Goal: Task Accomplishment & Management: Use online tool/utility

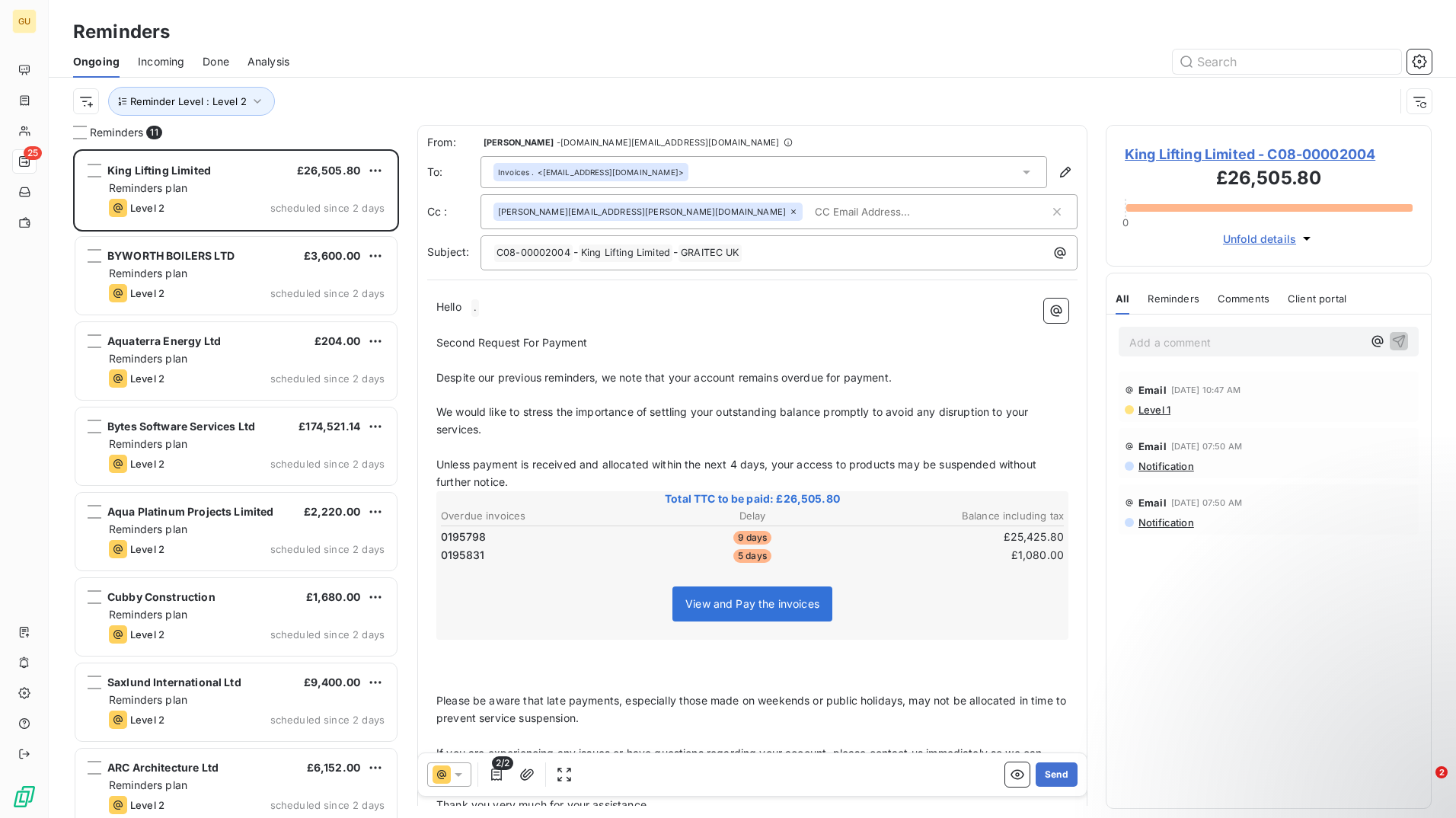
scroll to position [657, 314]
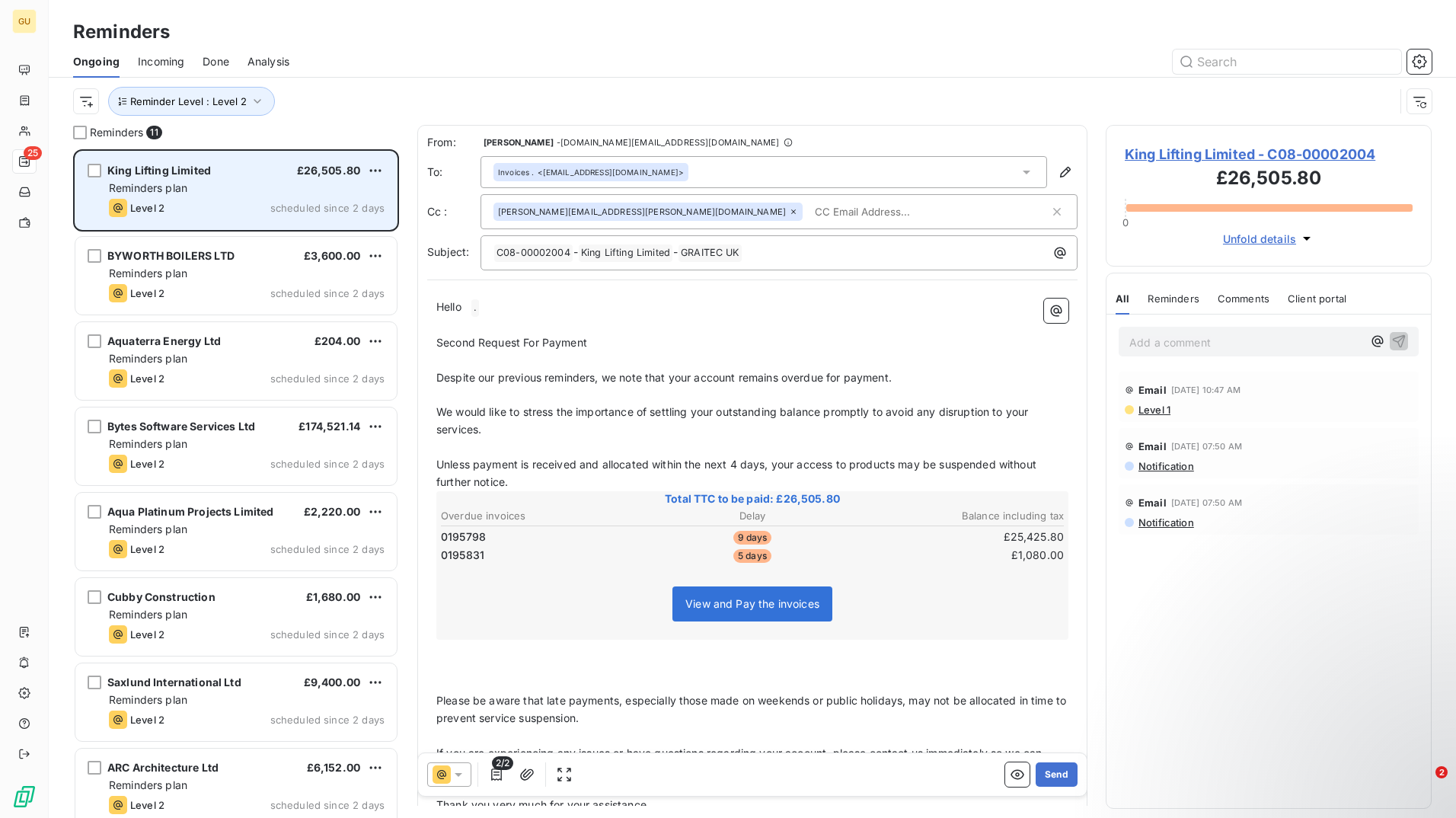
click at [221, 170] on div "King Lifting Limited £26,505.80" at bounding box center [246, 170] width 276 height 14
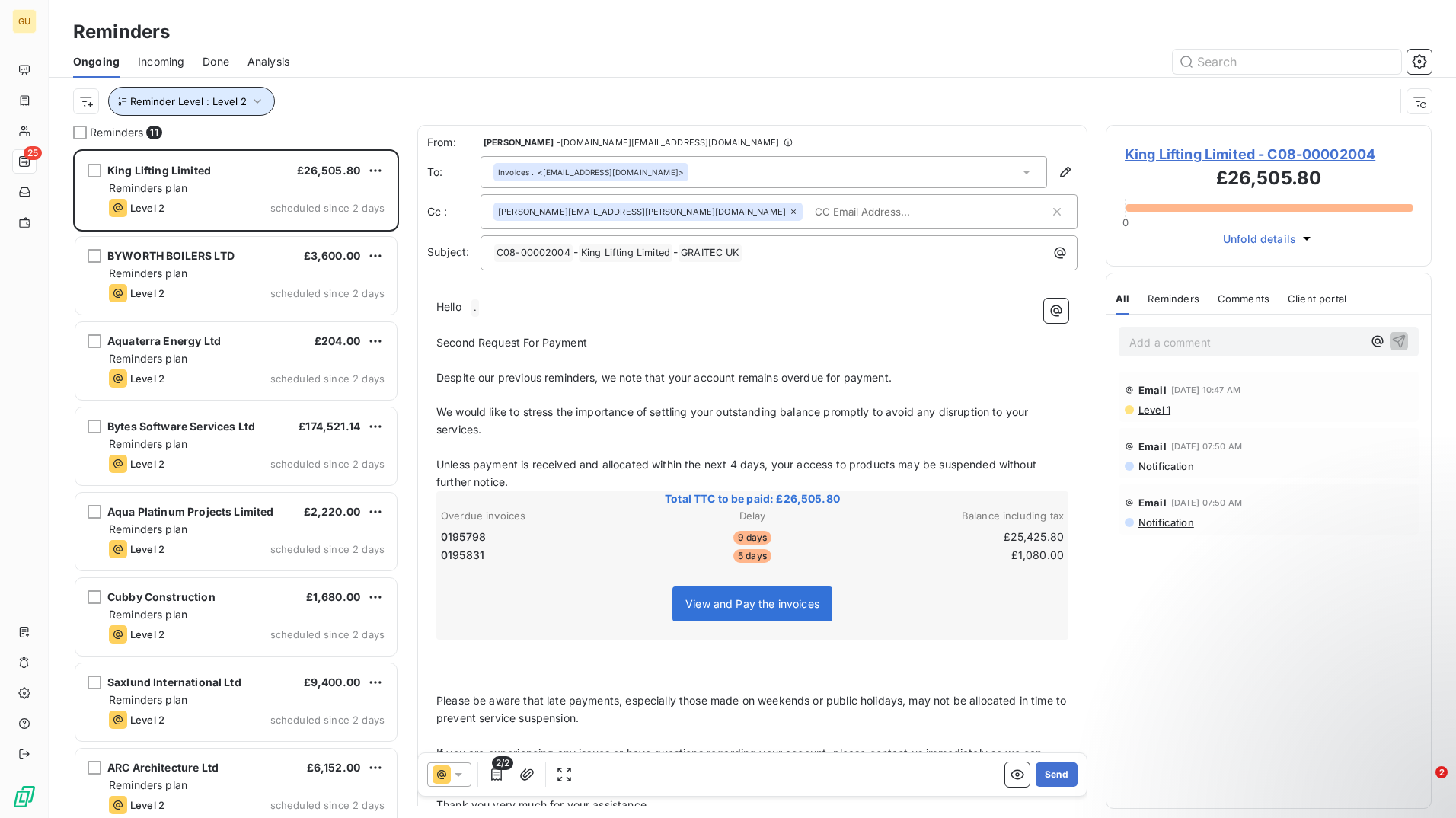
click at [256, 101] on icon "button" at bounding box center [257, 101] width 7 height 5
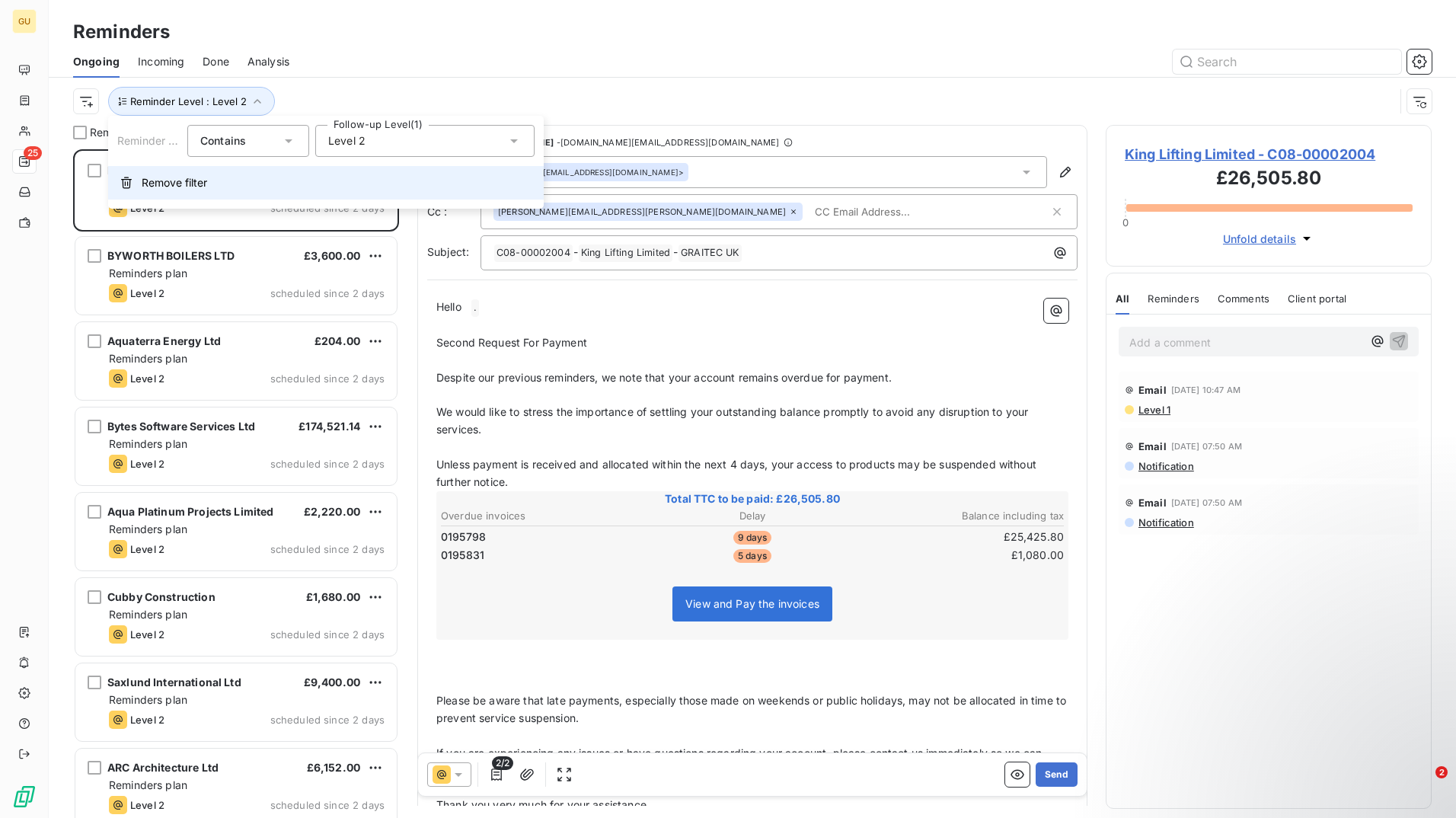
click at [207, 183] on span "Remove filter" at bounding box center [175, 182] width 65 height 15
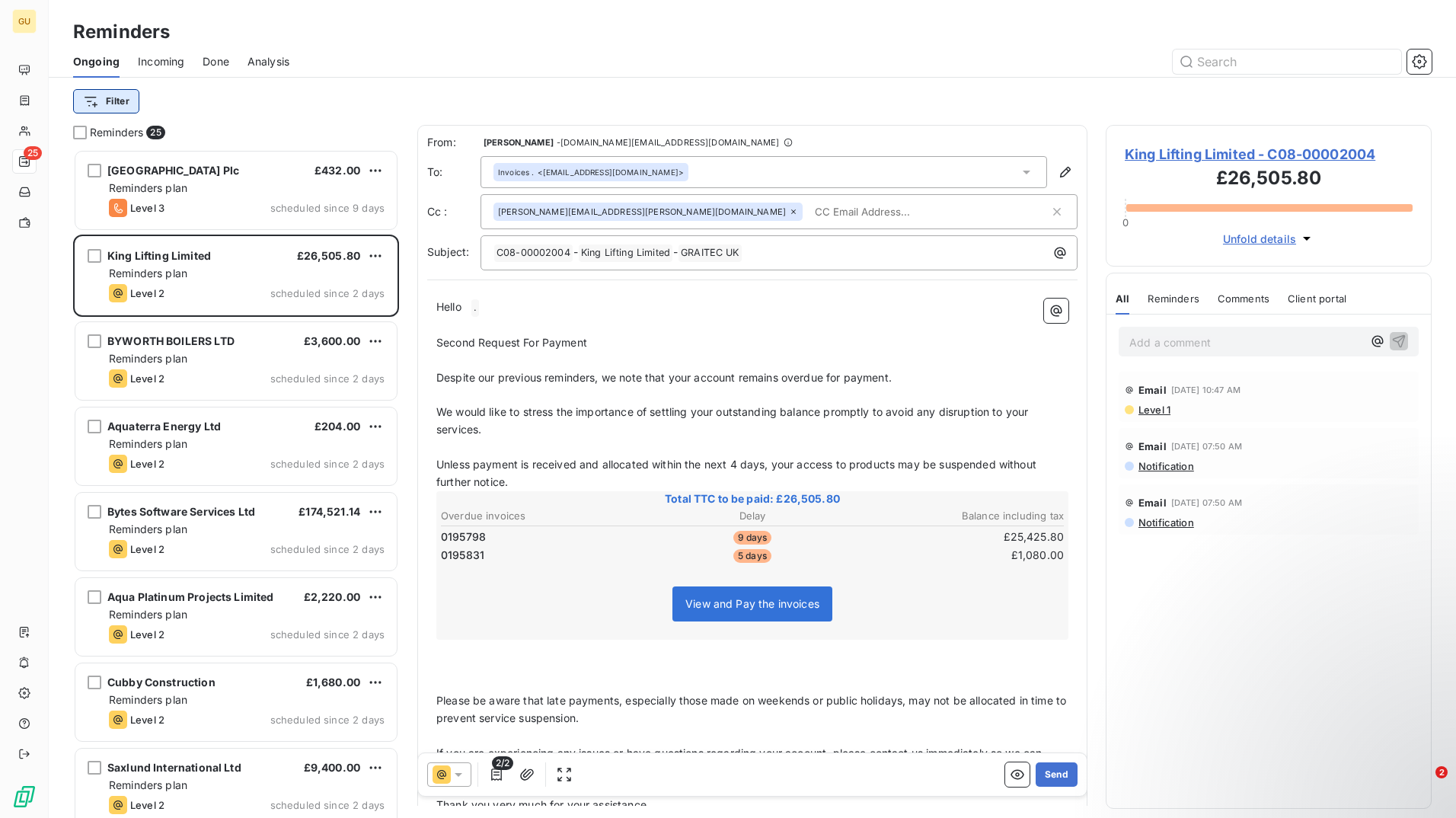
scroll to position [657, 314]
click at [124, 104] on html "GU 25 Reminders Ongoing Incoming Done Analysis Filter Reminders 25 Manchester A…" at bounding box center [728, 409] width 1456 height 818
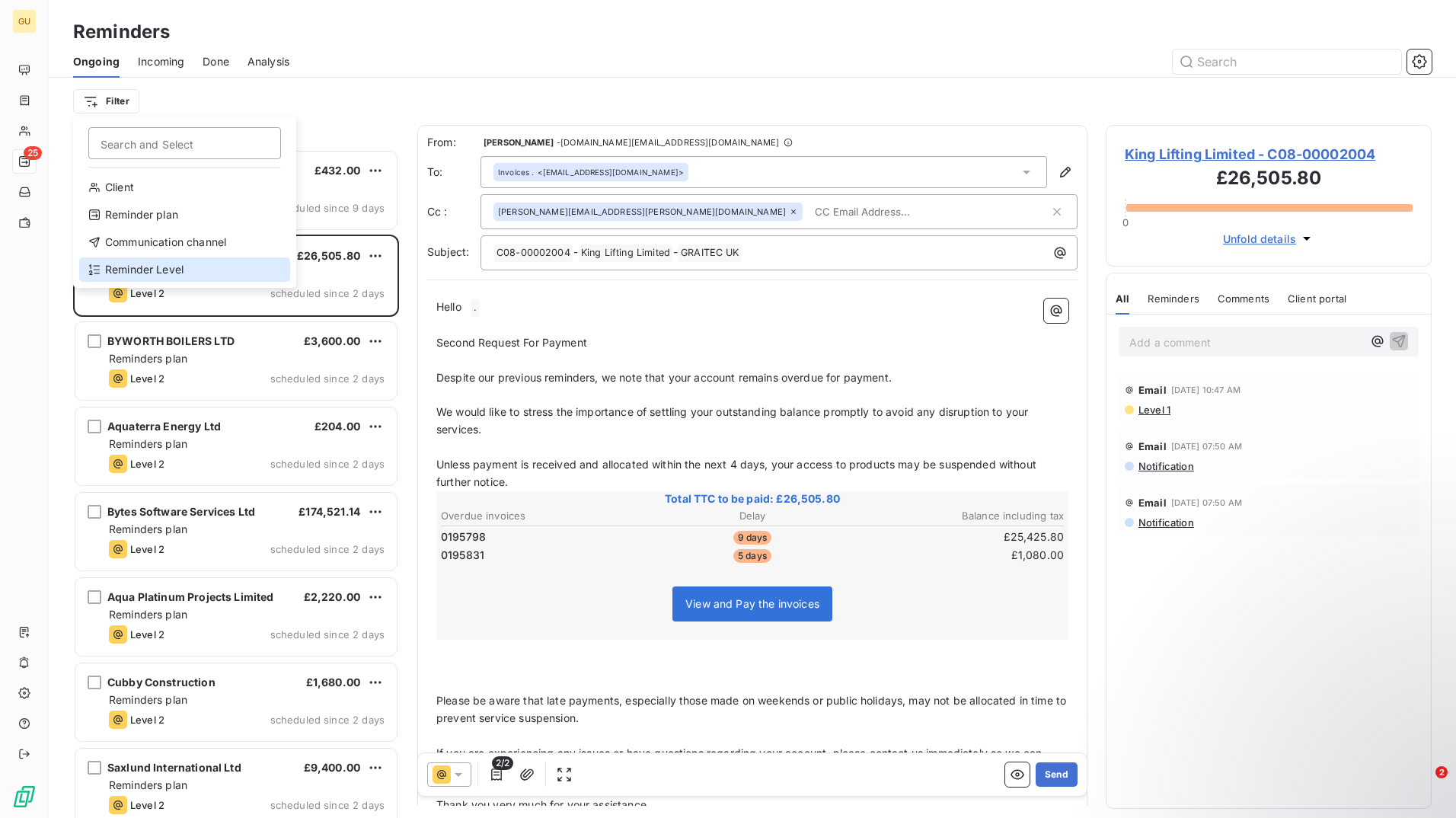
click at [197, 269] on div "Reminder Level" at bounding box center [185, 269] width 211 height 24
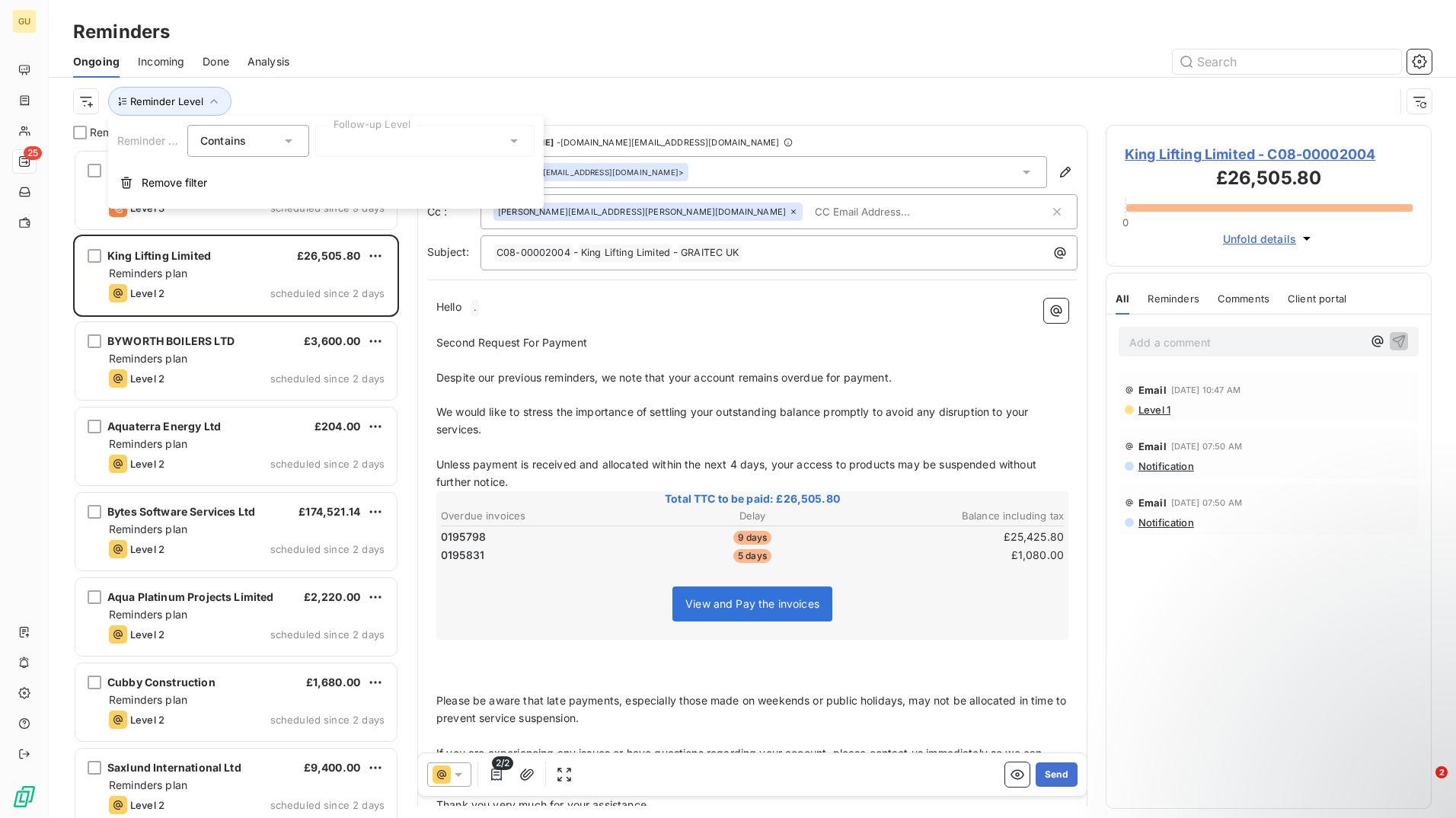
click at [397, 138] on div at bounding box center [424, 141] width 220 height 32
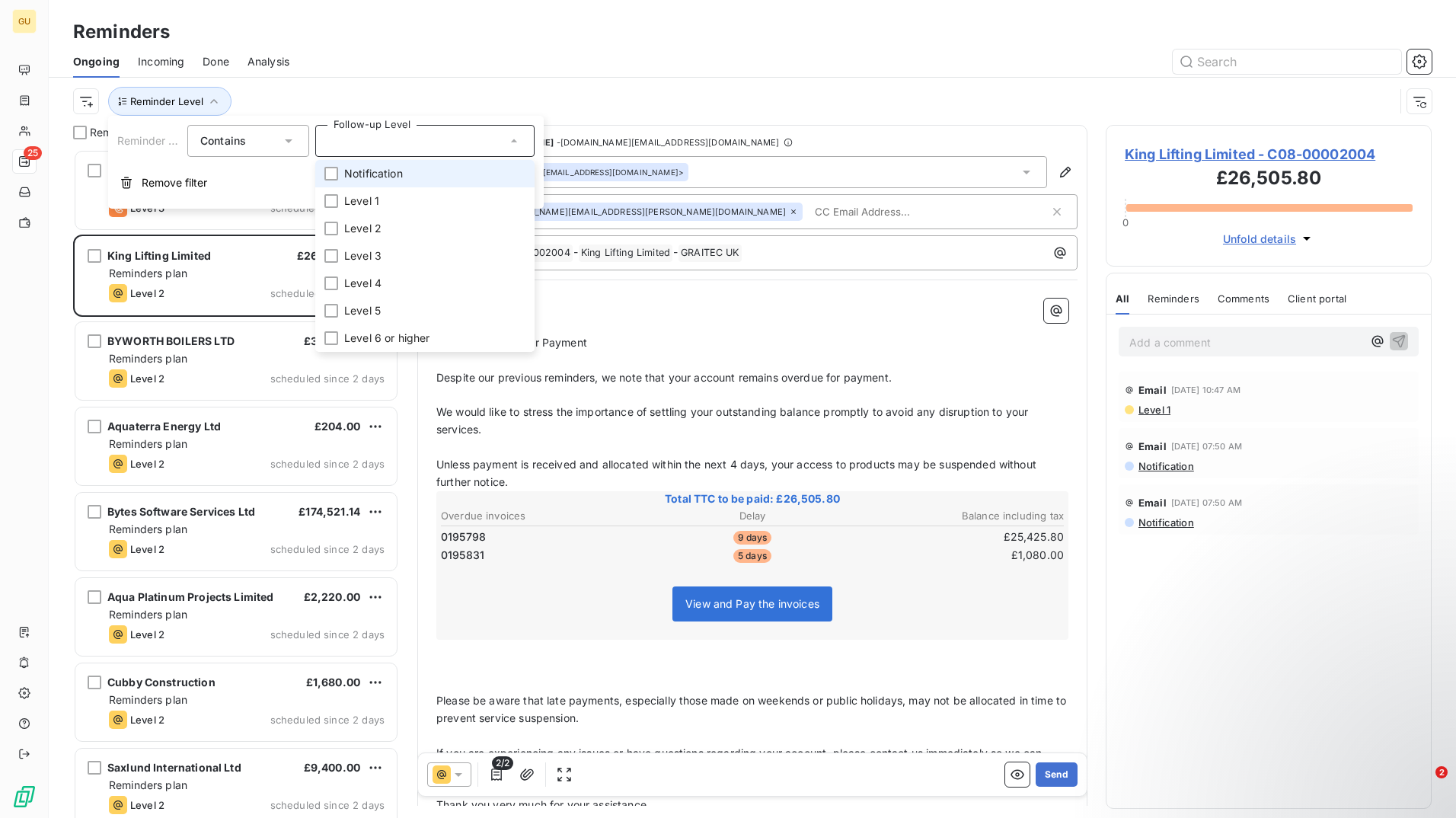
click at [397, 138] on div at bounding box center [424, 141] width 220 height 32
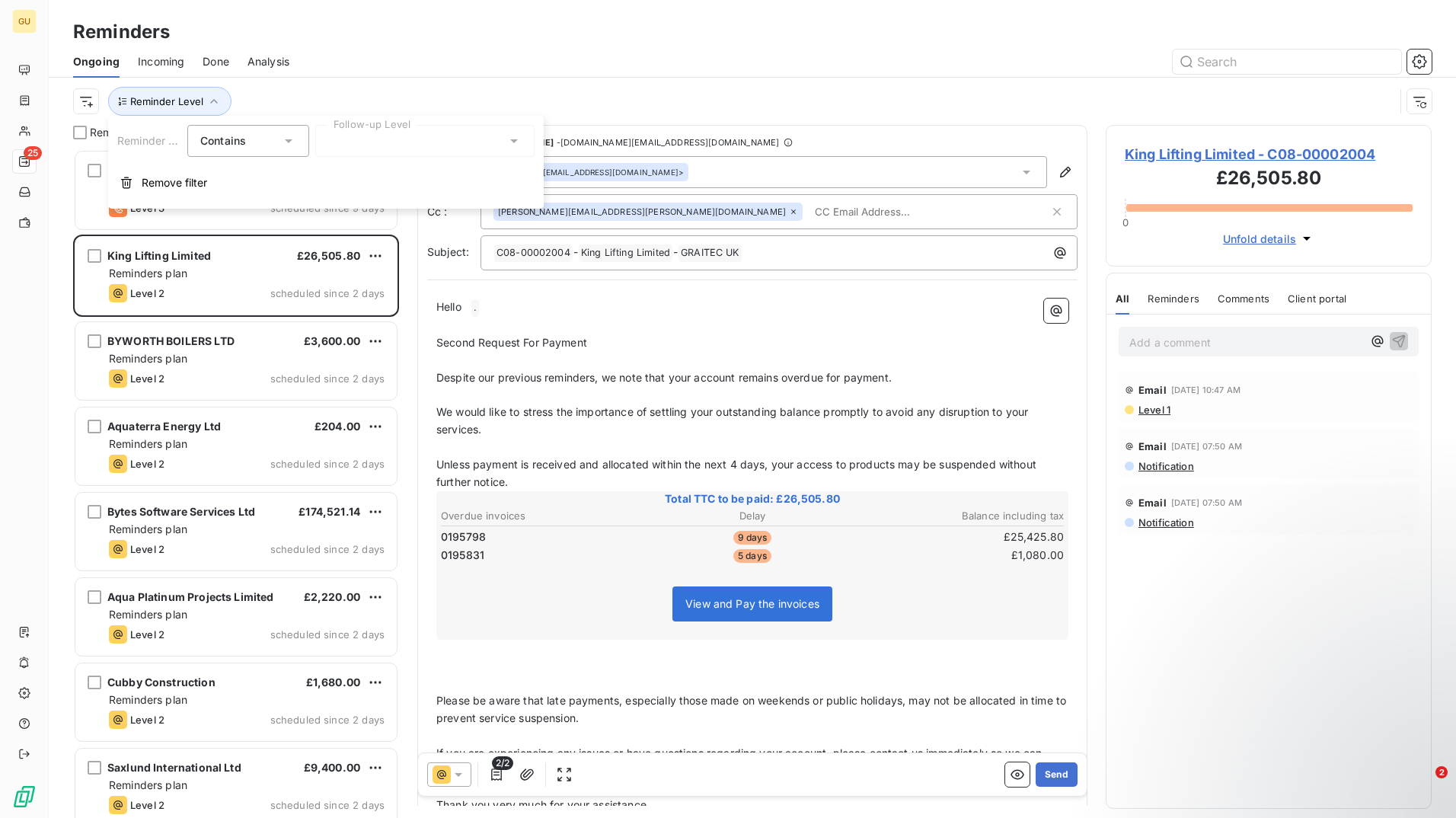
click at [400, 140] on div at bounding box center [424, 141] width 220 height 32
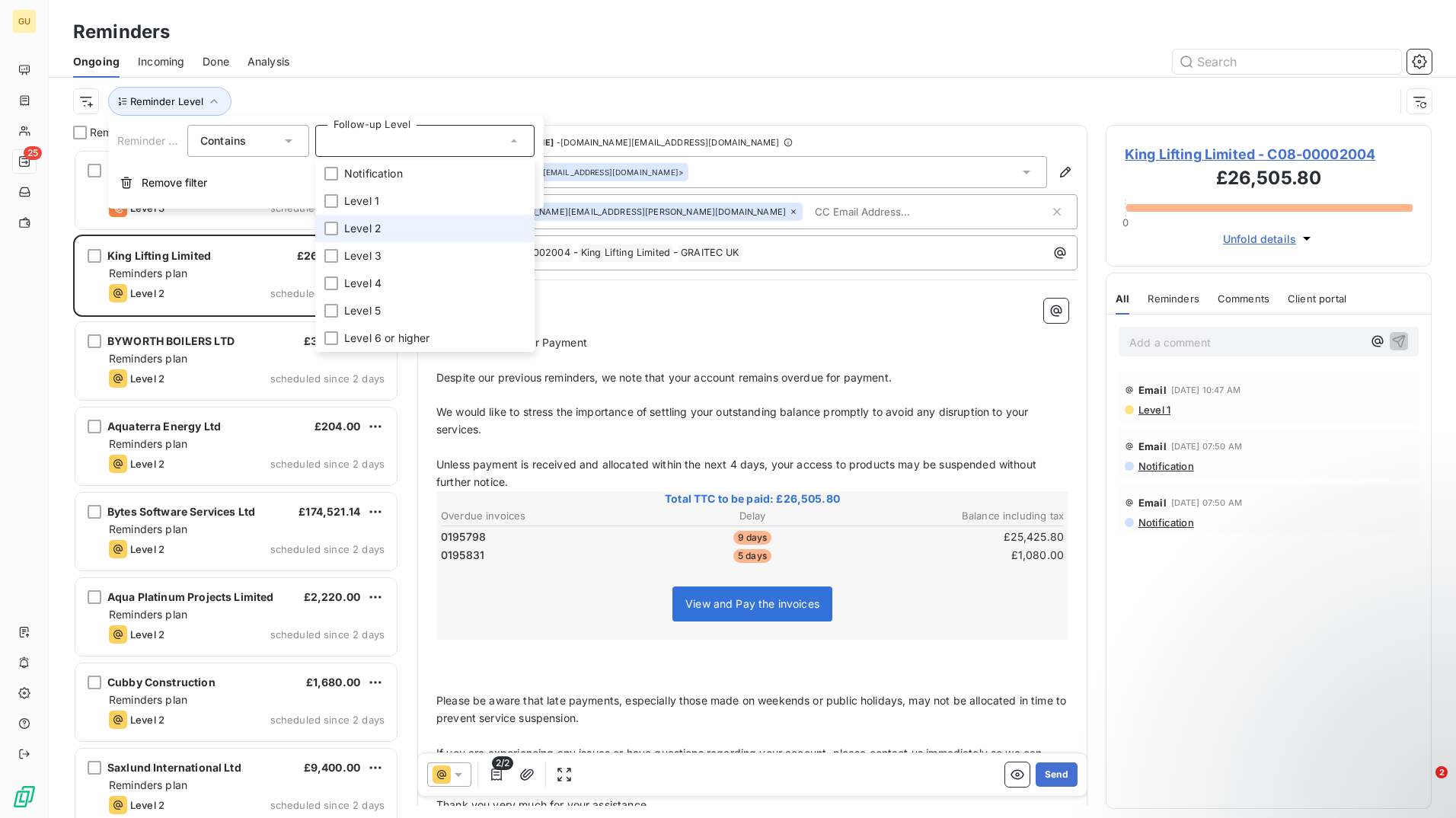
click at [411, 223] on li "Level 2" at bounding box center [424, 228] width 220 height 27
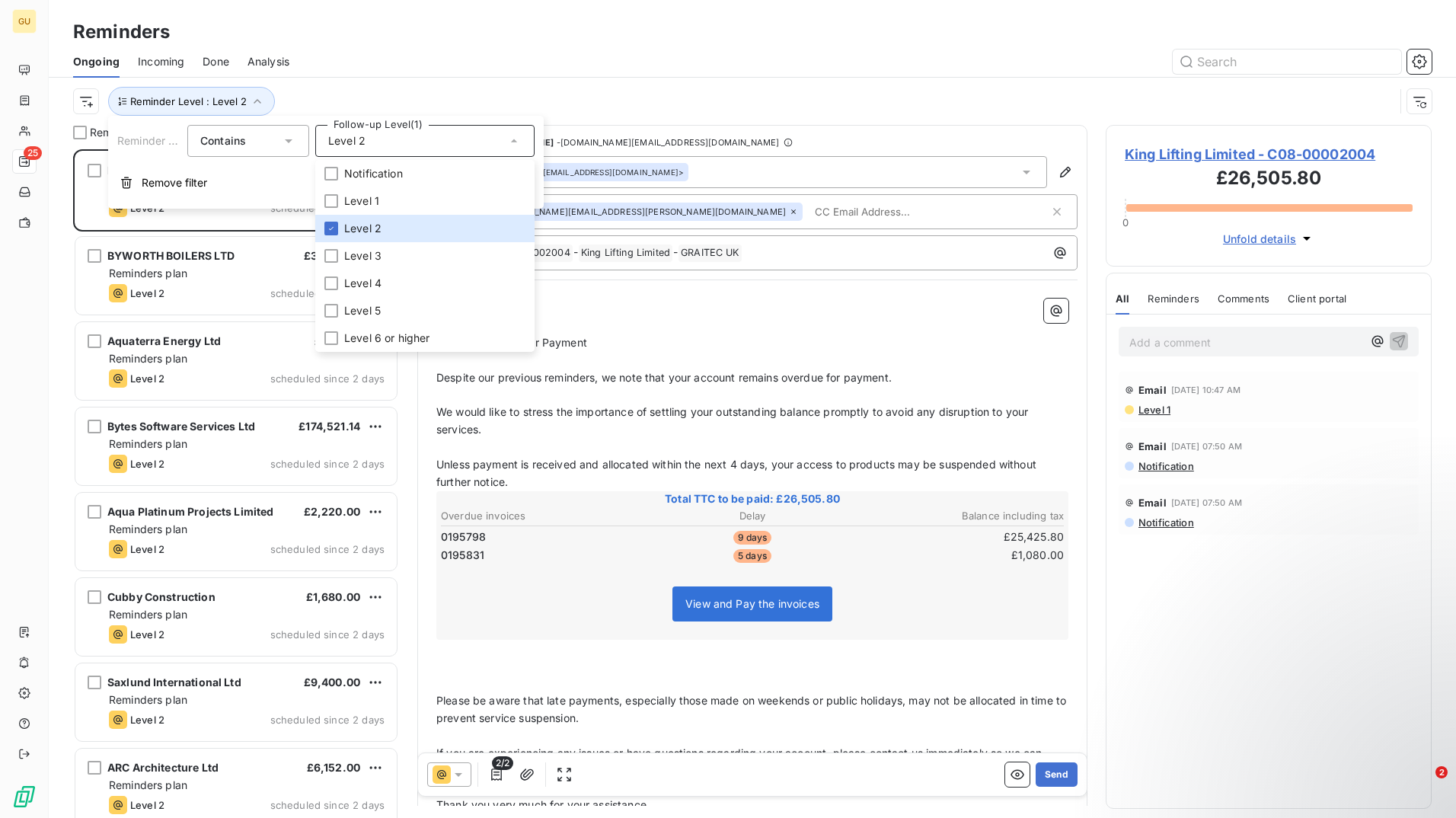
click at [465, 73] on div at bounding box center [869, 62] width 1123 height 24
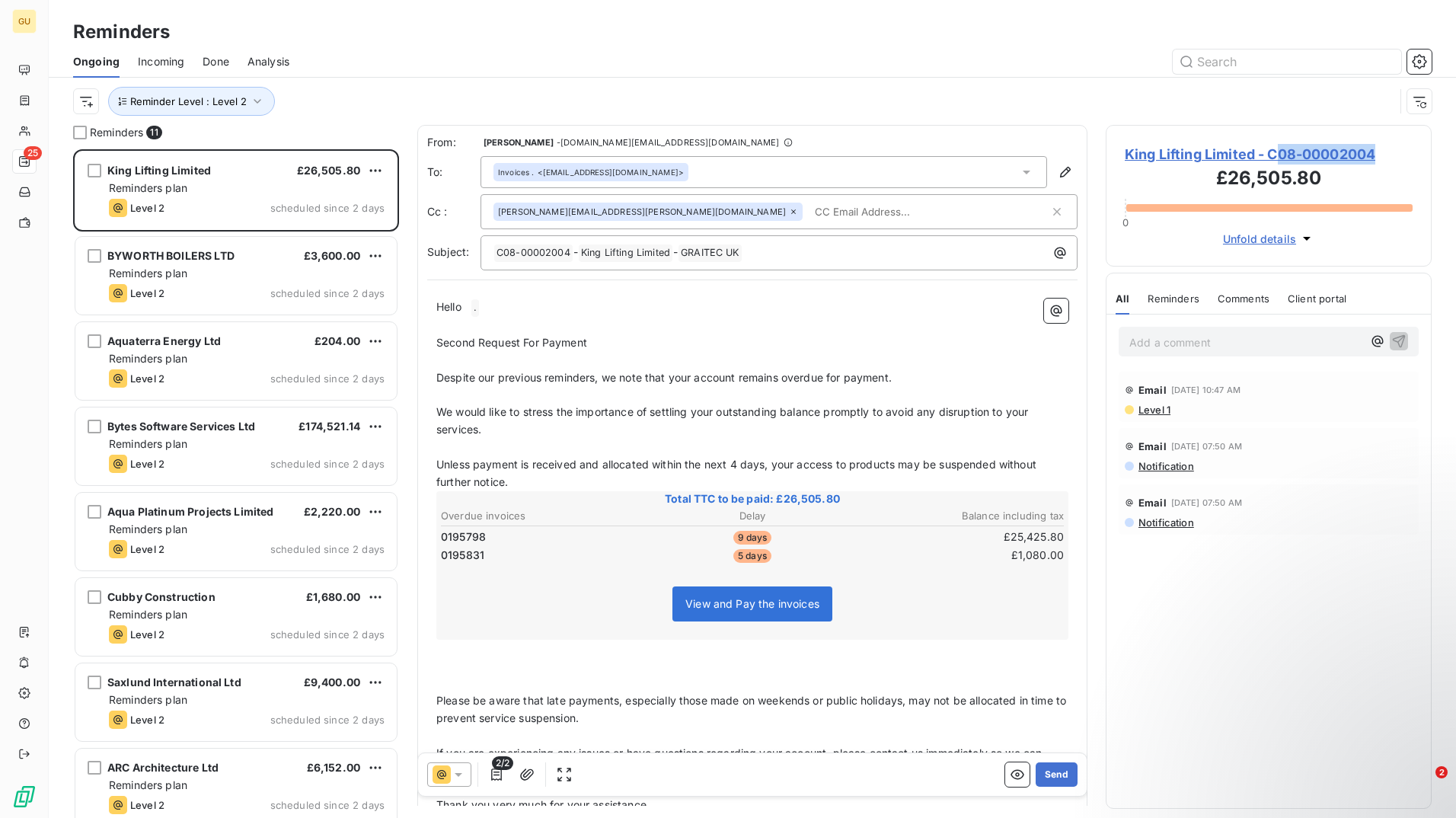
drag, startPoint x: 1395, startPoint y: 151, endPoint x: 1276, endPoint y: 151, distance: 119.0
click at [1276, 151] on span "King Lifting Limited - C08-00002004" at bounding box center [1268, 154] width 288 height 21
click at [1275, 151] on span "King Lifting Limited - C08-00002004" at bounding box center [1268, 154] width 288 height 21
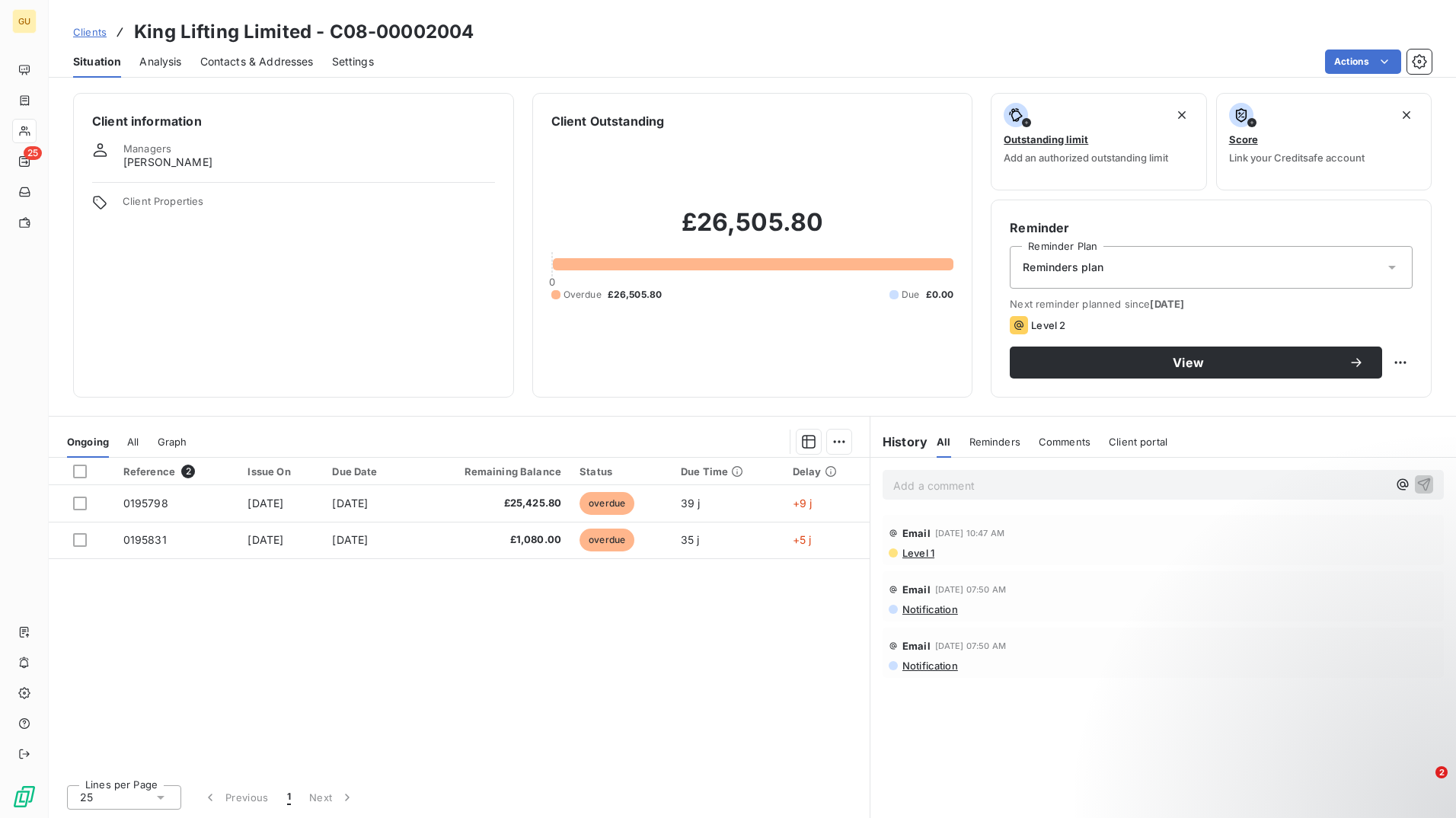
click at [840, 223] on h2 "£26,505.80" at bounding box center [752, 230] width 403 height 46
click at [838, 223] on h2 "£26,505.80" at bounding box center [752, 230] width 403 height 46
drag, startPoint x: 810, startPoint y: 220, endPoint x: 684, endPoint y: 219, distance: 126.0
click at [684, 219] on h2 "£26,505.80" at bounding box center [752, 230] width 403 height 46
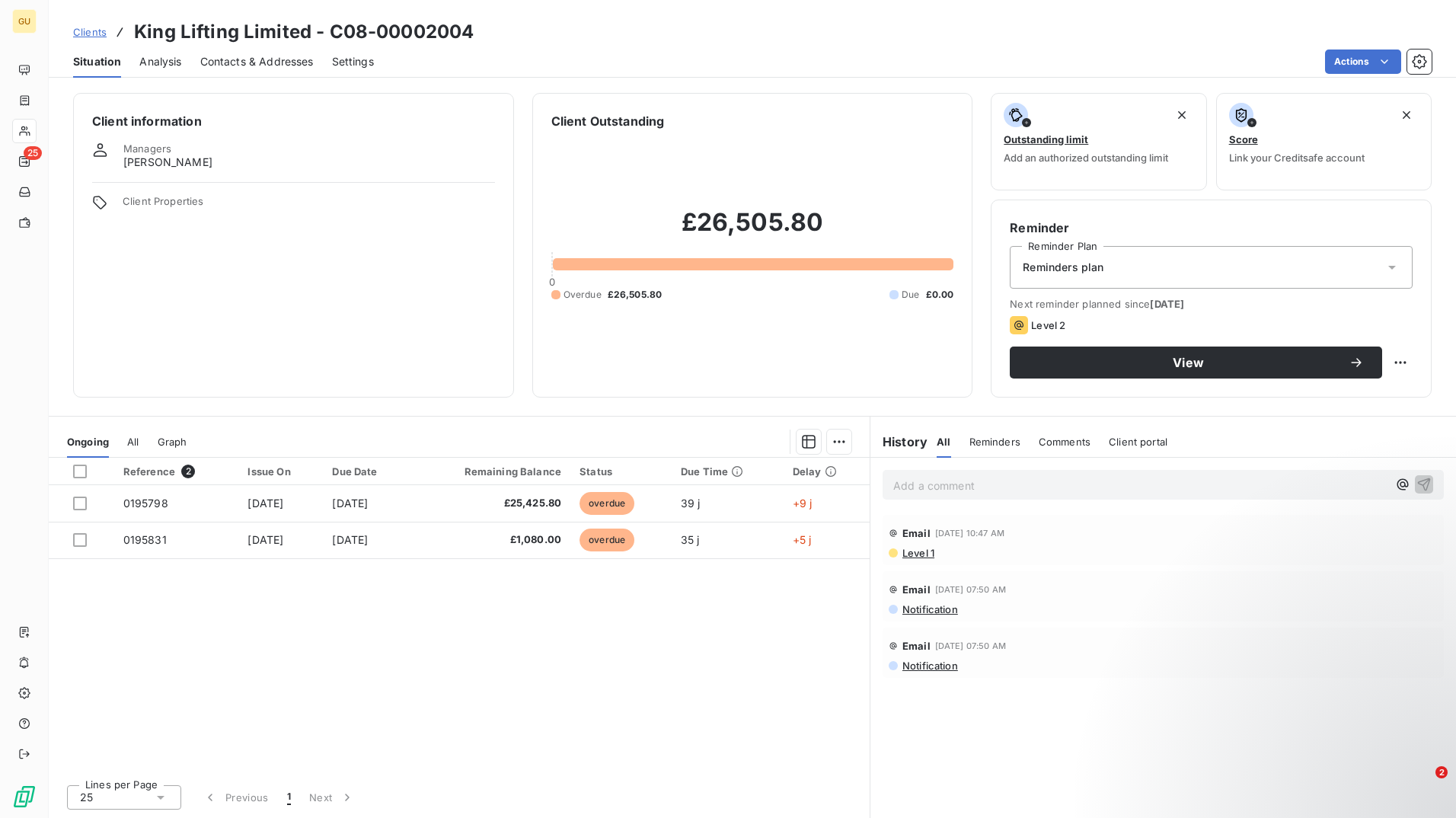
click at [482, 39] on div "Clients King Lifting Limited - C08-00002004" at bounding box center [751, 32] width 1406 height 27
drag, startPoint x: 456, startPoint y: 35, endPoint x: 446, endPoint y: 33, distance: 10.2
click at [446, 33] on div "Clients King Lifting Limited - C08-00002004" at bounding box center [751, 32] width 1406 height 27
drag, startPoint x: 446, startPoint y: 33, endPoint x: 332, endPoint y: 32, distance: 114.0
click at [332, 32] on h3 "King Lifting Limited - C08-00002004" at bounding box center [303, 32] width 339 height 27
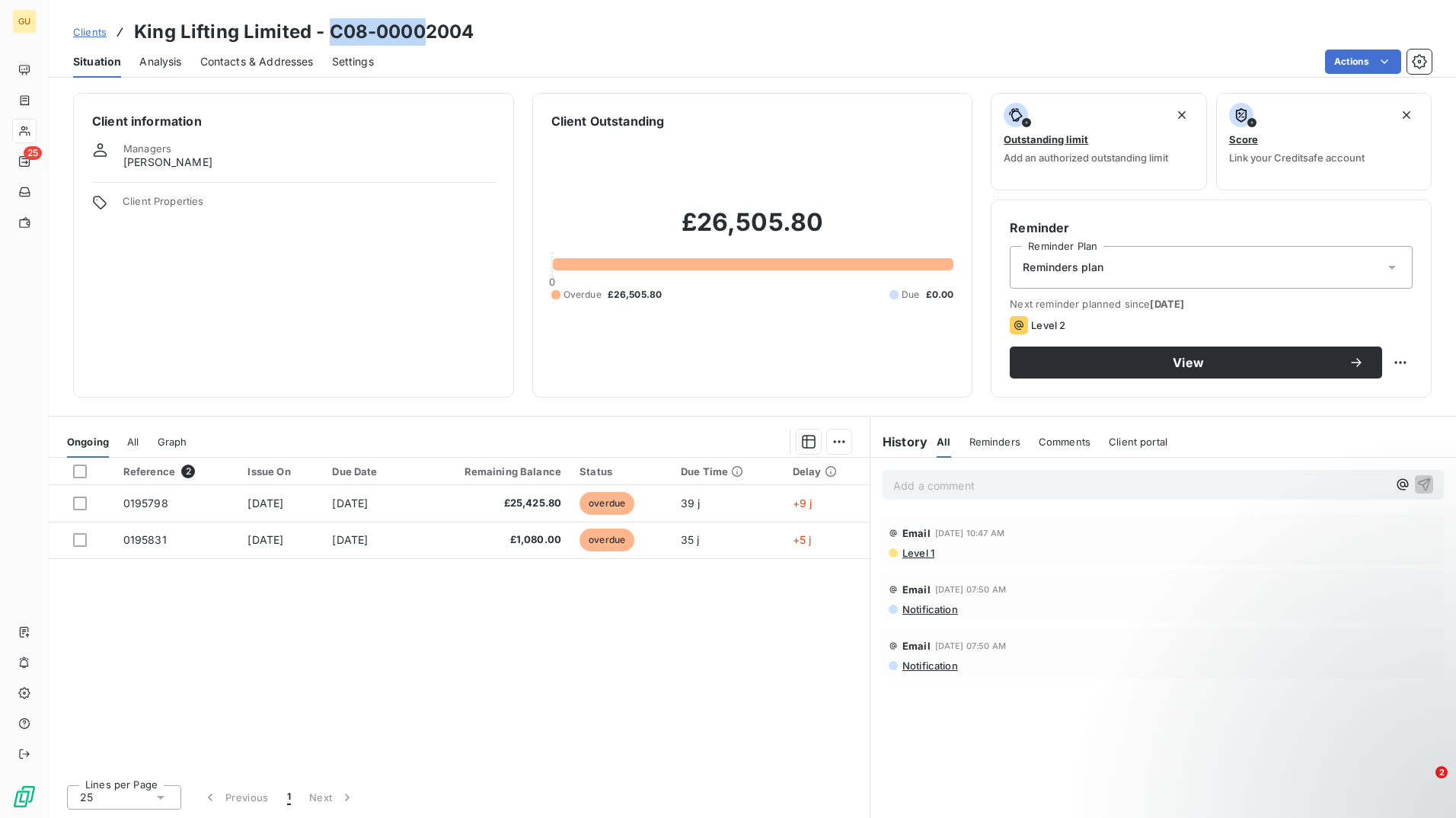
click at [332, 32] on h3 "King Lifting Limited - C08-00002004" at bounding box center [303, 32] width 339 height 27
click at [326, 35] on h3 "King Lifting Limited - C08-00002004" at bounding box center [303, 32] width 339 height 27
drag, startPoint x: 326, startPoint y: 35, endPoint x: 459, endPoint y: 27, distance: 133.2
click at [459, 27] on h3 "King Lifting Limited - C08-00002004" at bounding box center [303, 32] width 339 height 27
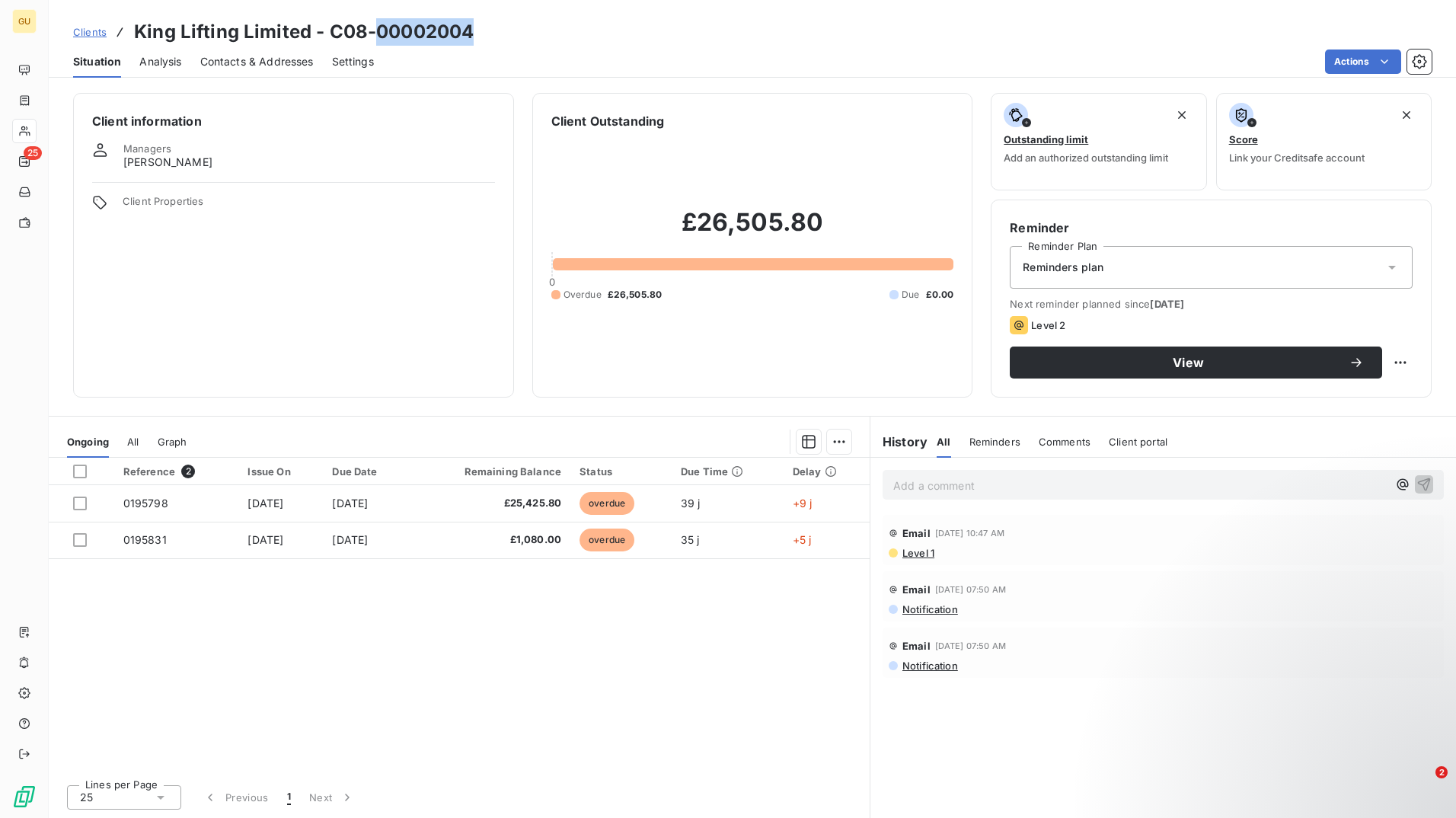
click at [459, 27] on h3 "King Lifting Limited - C08-00002004" at bounding box center [303, 32] width 339 height 27
drag, startPoint x: 459, startPoint y: 27, endPoint x: 466, endPoint y: 29, distance: 7.3
click at [464, 32] on h3 "King Lifting Limited - C08-00002004" at bounding box center [303, 32] width 339 height 27
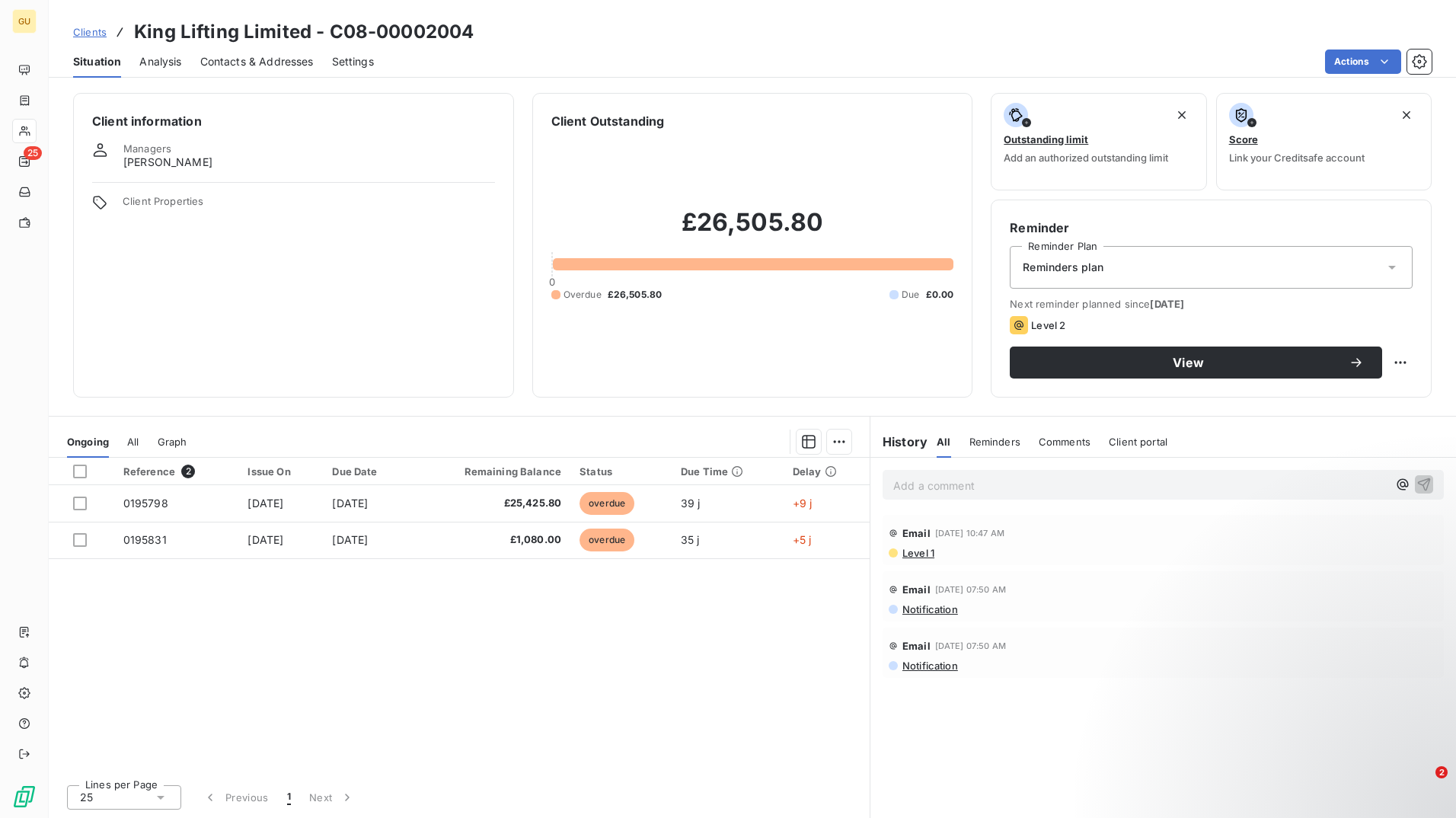
click at [477, 27] on div "Clients King Lifting Limited - C08-00002004" at bounding box center [751, 32] width 1406 height 27
drag, startPoint x: 477, startPoint y: 27, endPoint x: 339, endPoint y: 27, distance: 138.0
click at [339, 27] on div "Clients King Lifting Limited - C08-00002004" at bounding box center [751, 32] width 1406 height 27
copy h3 "C08-00002004"
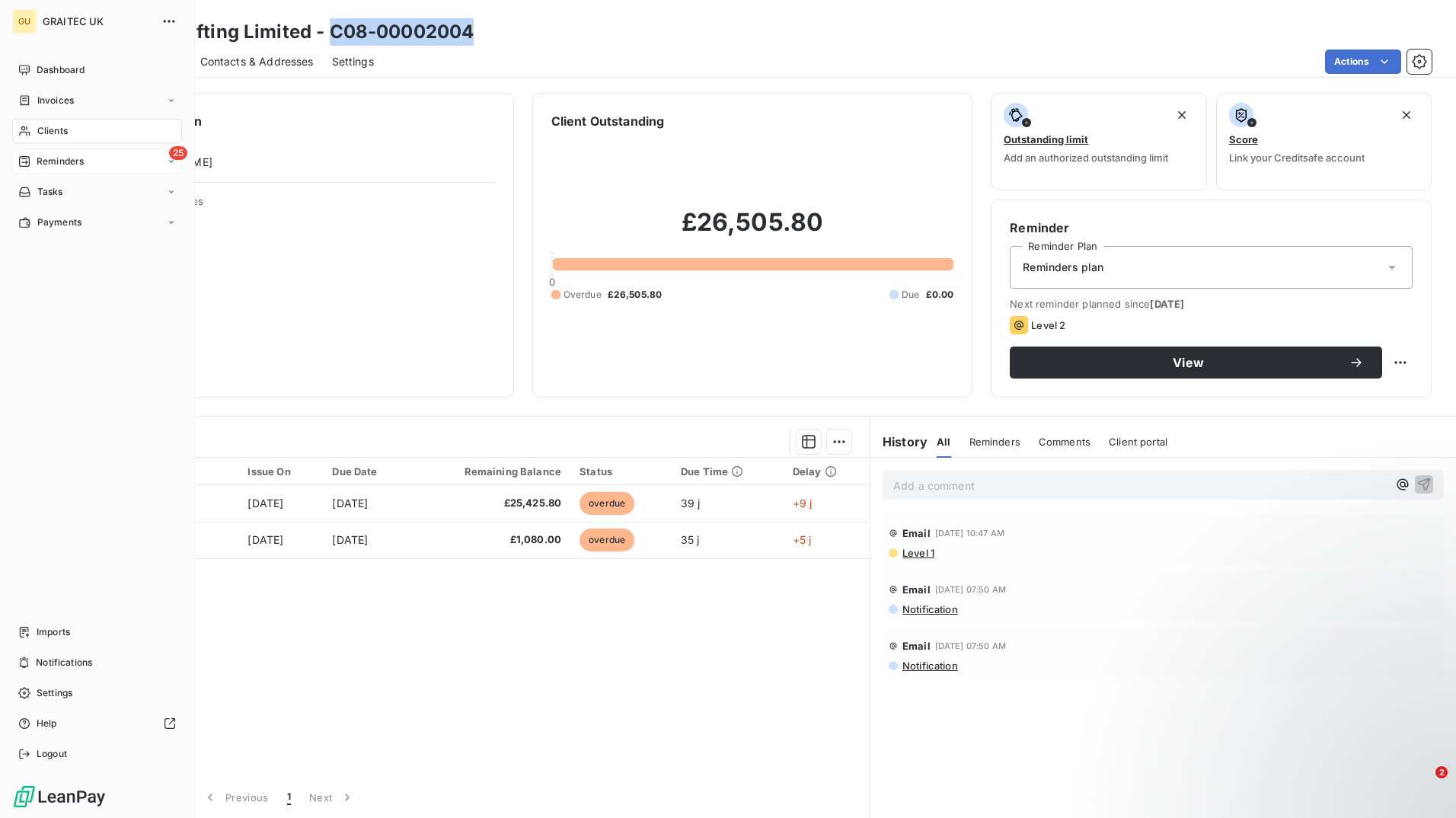
click at [57, 154] on span "Reminders" at bounding box center [60, 161] width 48 height 14
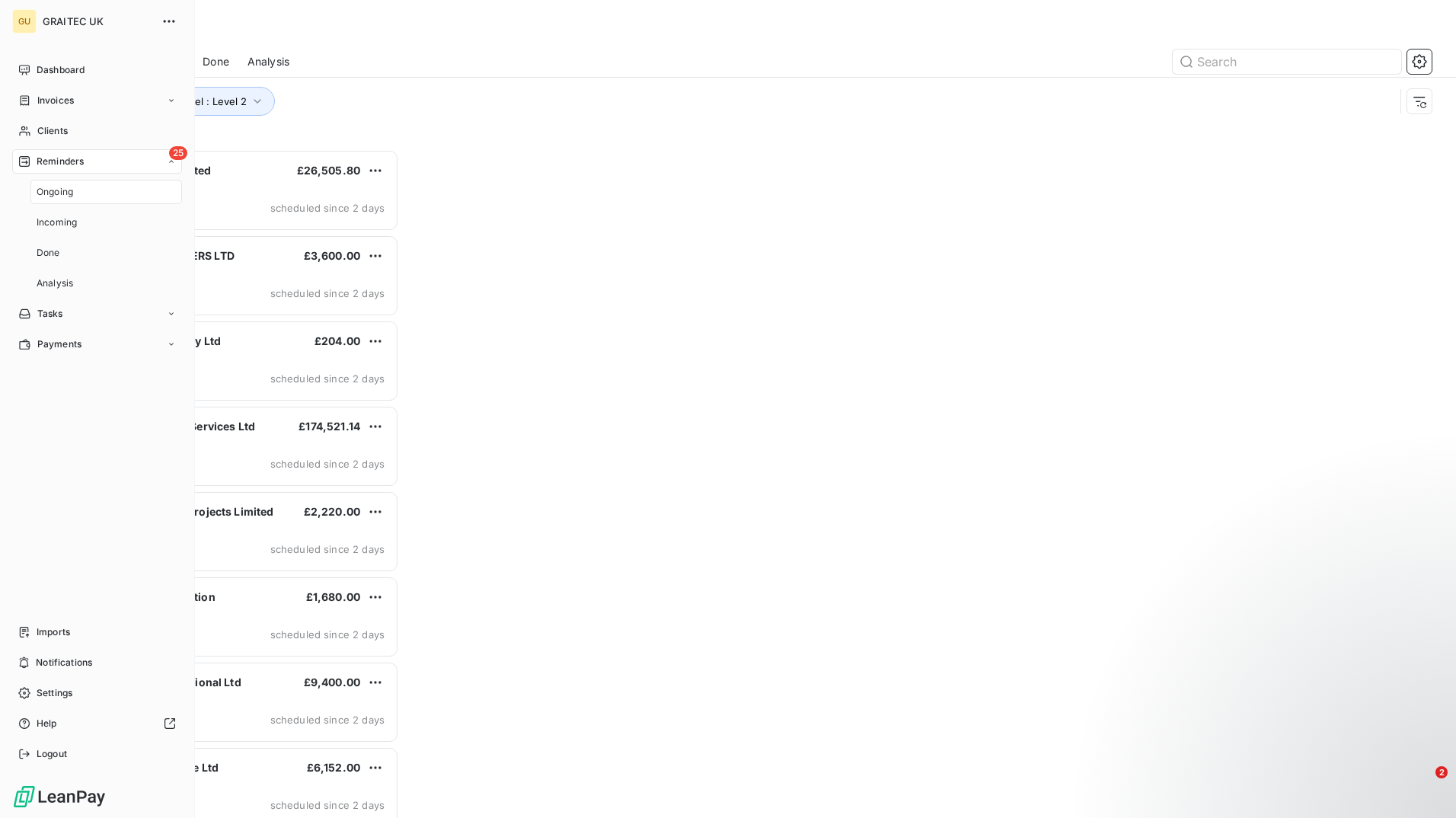
scroll to position [657, 314]
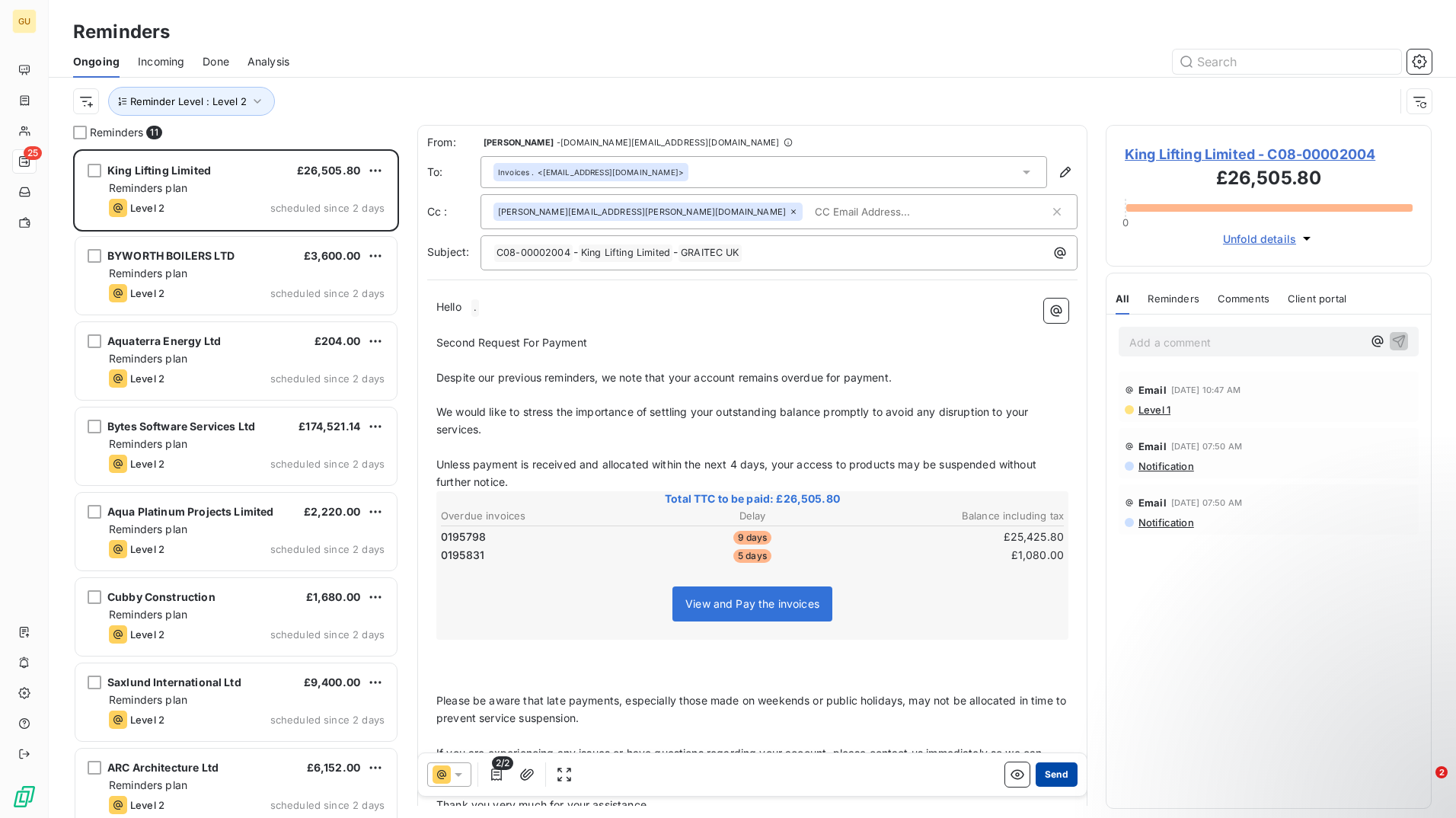
click at [1055, 777] on button "Send" at bounding box center [1056, 774] width 42 height 24
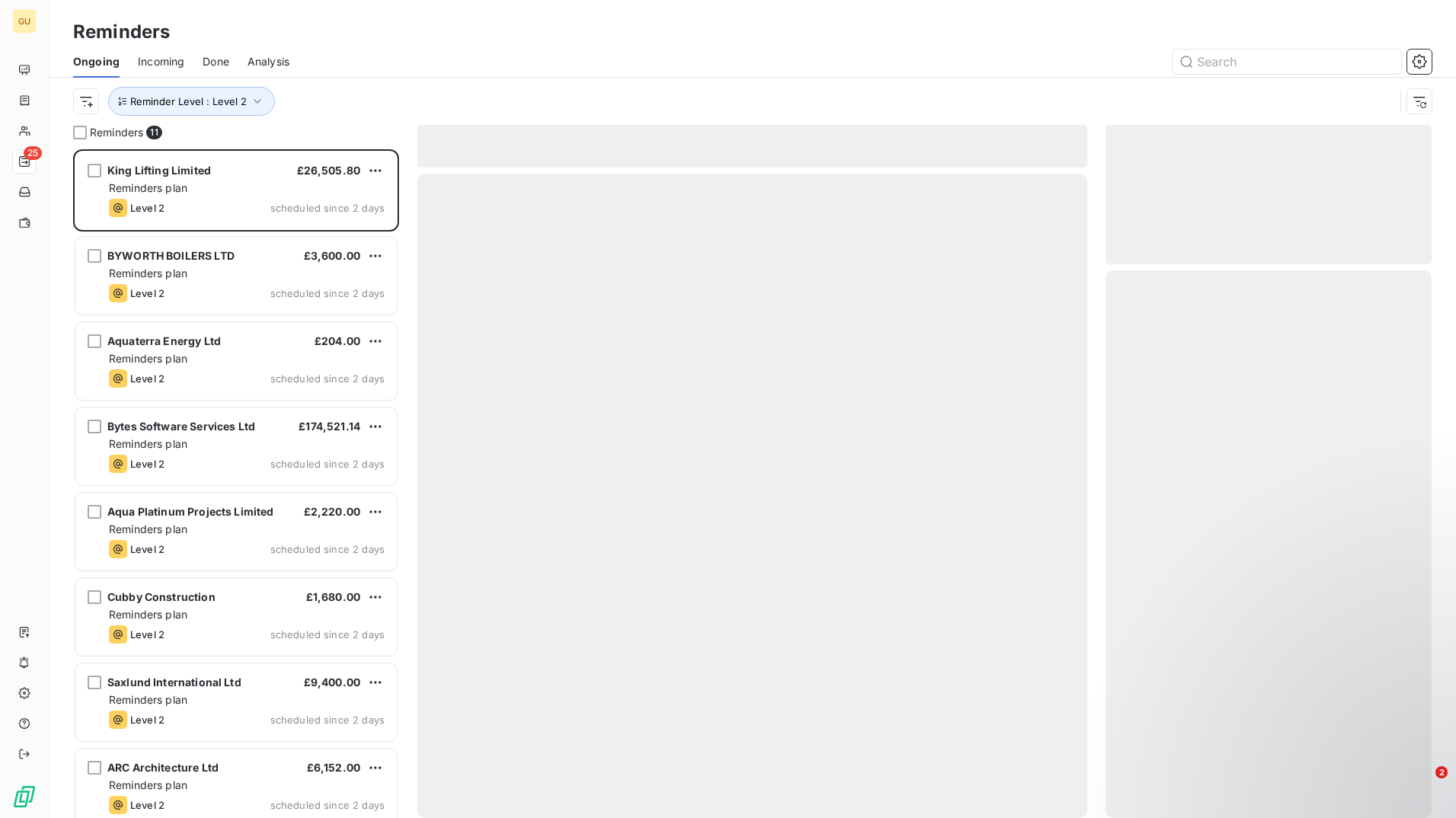
click at [1055, 777] on div at bounding box center [751, 495] width 670 height 644
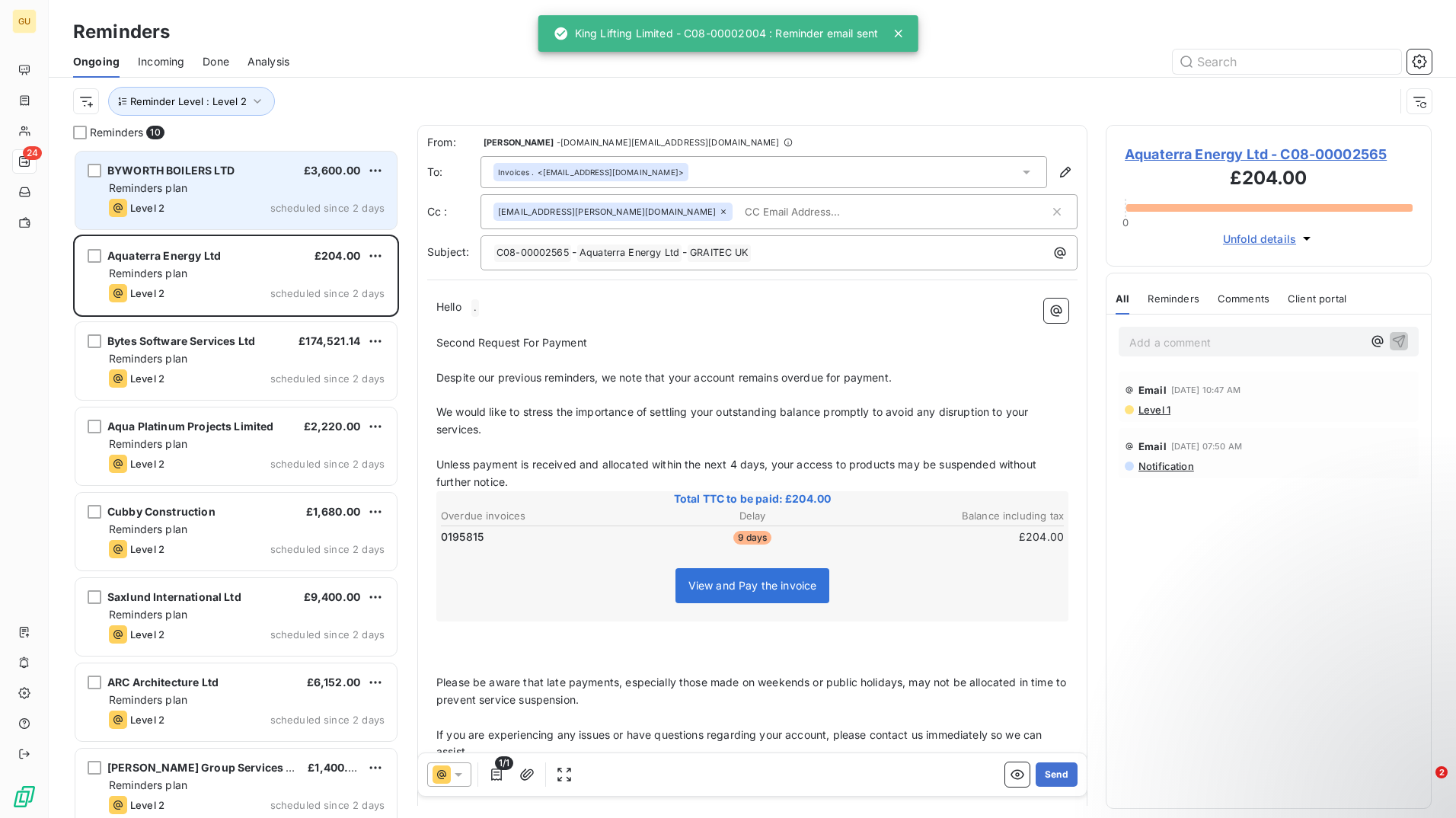
click at [239, 162] on div "BYWORTH BOILERS LTD £3,600.00 Reminders plan Level 2 scheduled since 2 days" at bounding box center [236, 190] width 321 height 78
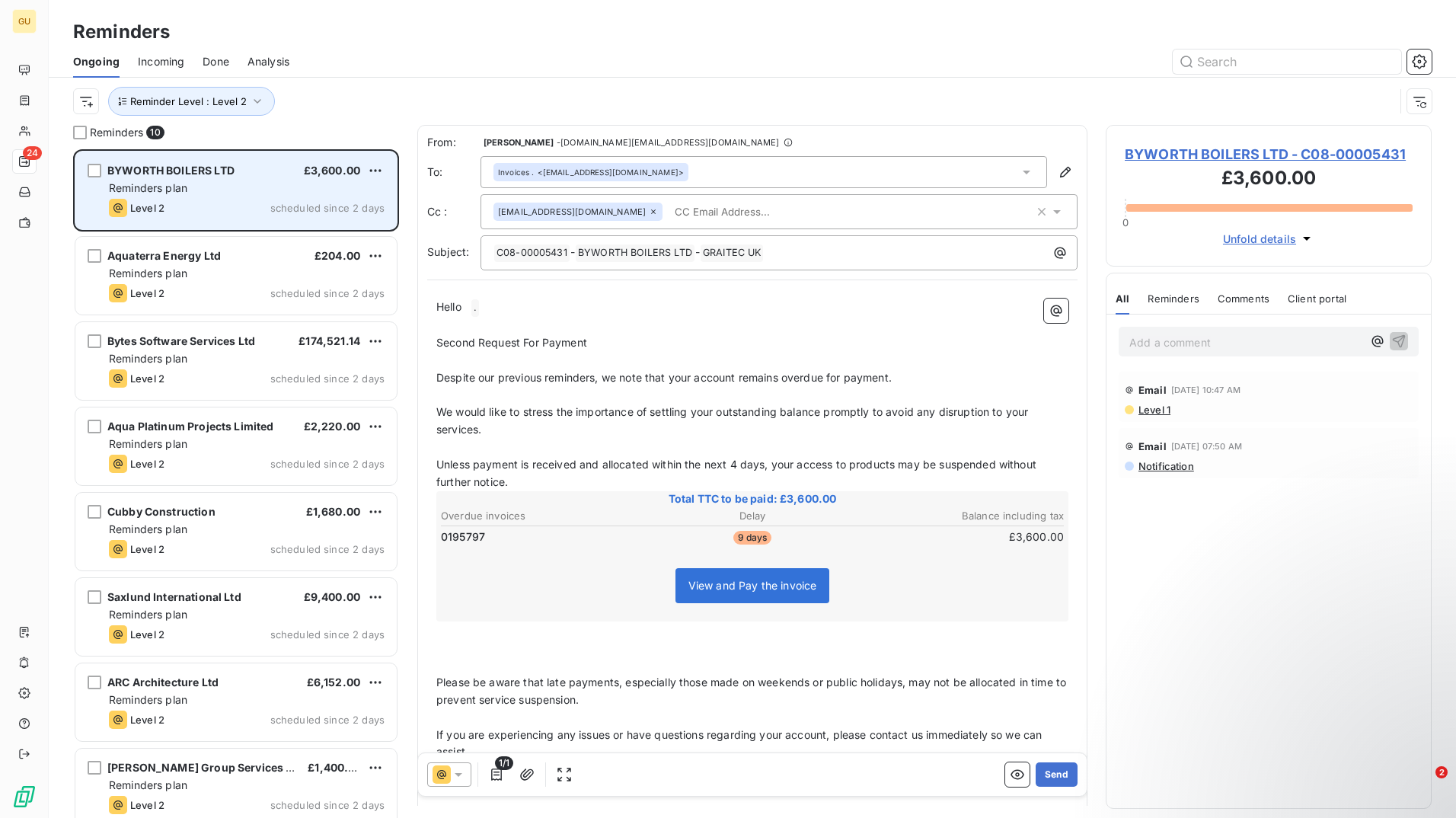
click at [247, 183] on div "Reminders plan" at bounding box center [246, 188] width 276 height 15
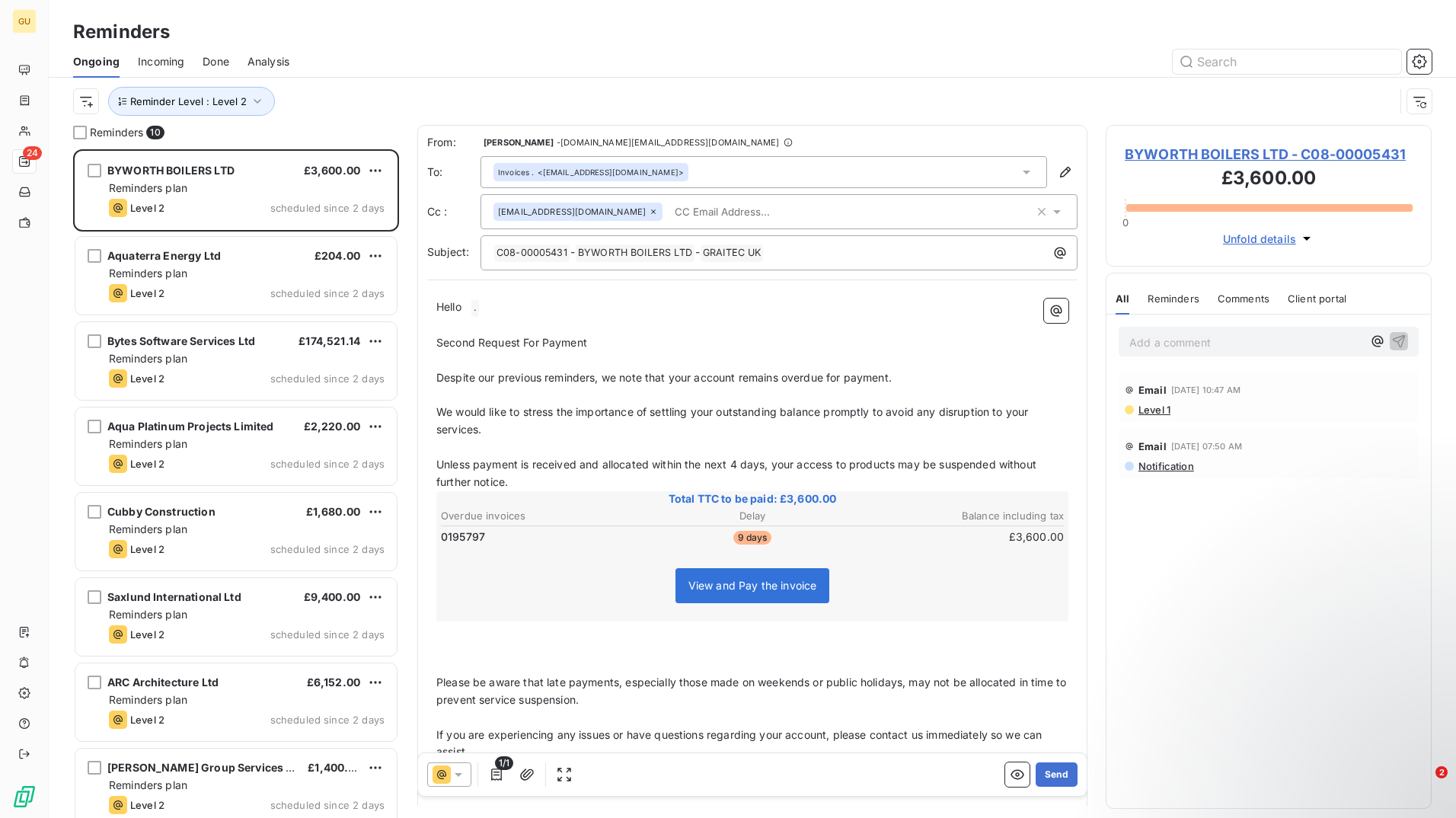
click at [467, 536] on span "0195797" at bounding box center [463, 537] width 44 height 15
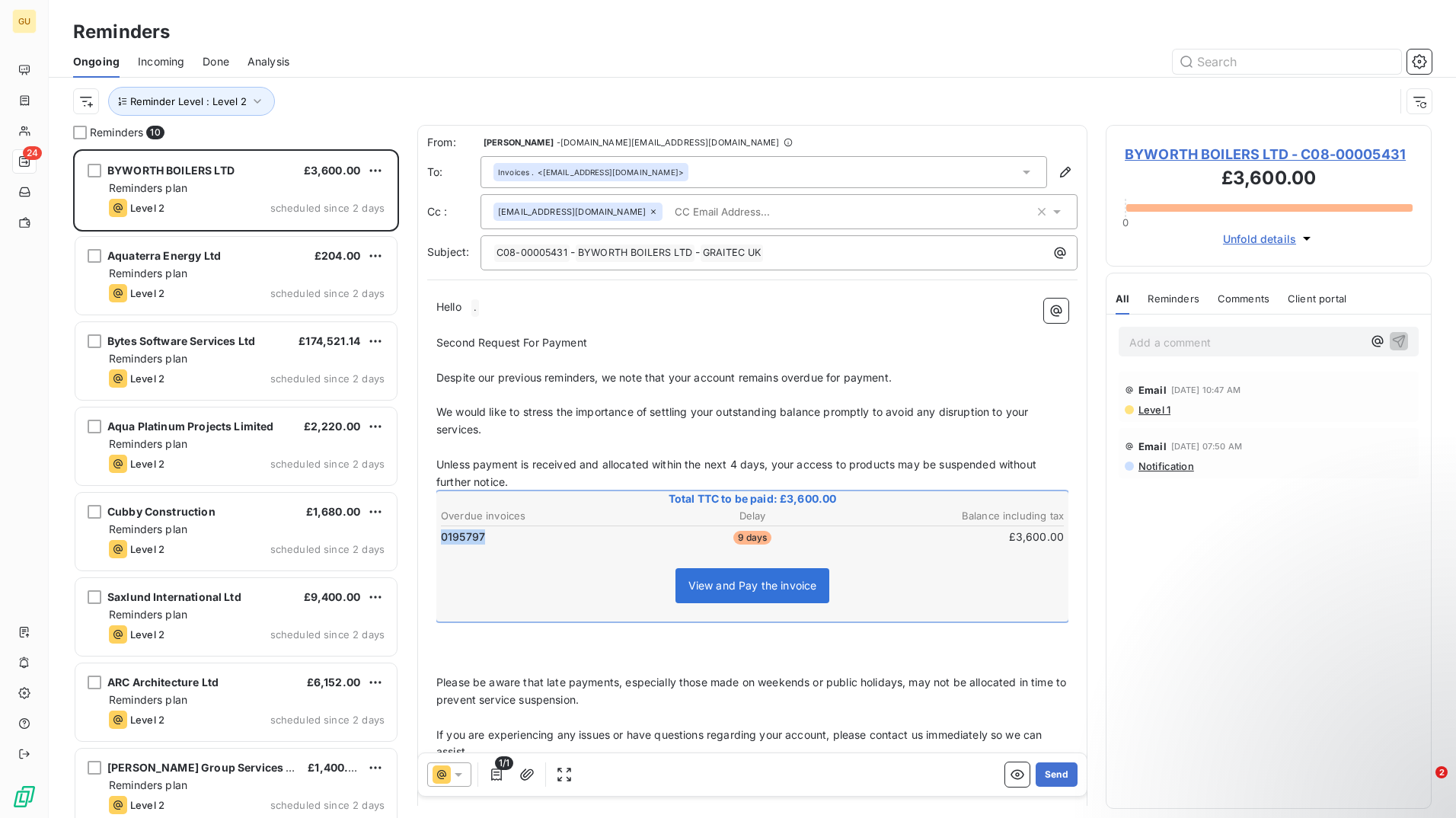
click at [467, 536] on span "0195797" at bounding box center [463, 537] width 44 height 15
click at [1044, 772] on button "Send" at bounding box center [1056, 774] width 42 height 24
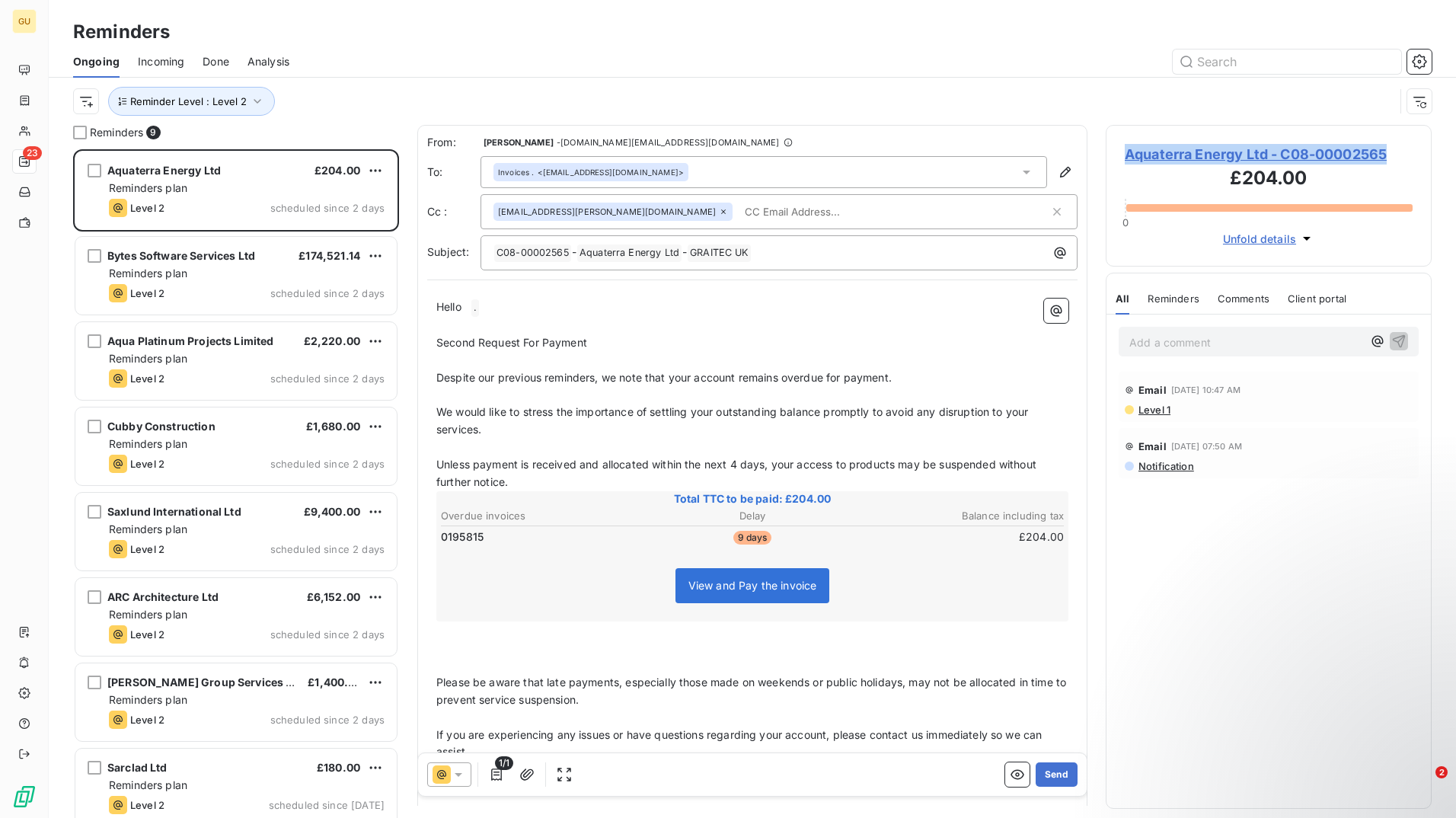
drag, startPoint x: 1113, startPoint y: 153, endPoint x: 1395, endPoint y: 146, distance: 282.1
click at [1395, 146] on div "Aquaterra Energy Ltd - C08-00002565 £204.00 0 Unfold details" at bounding box center [1268, 196] width 326 height 142
copy span "Aquaterra Energy Ltd - C08-00002565"
click at [1053, 777] on button "Send" at bounding box center [1056, 774] width 42 height 24
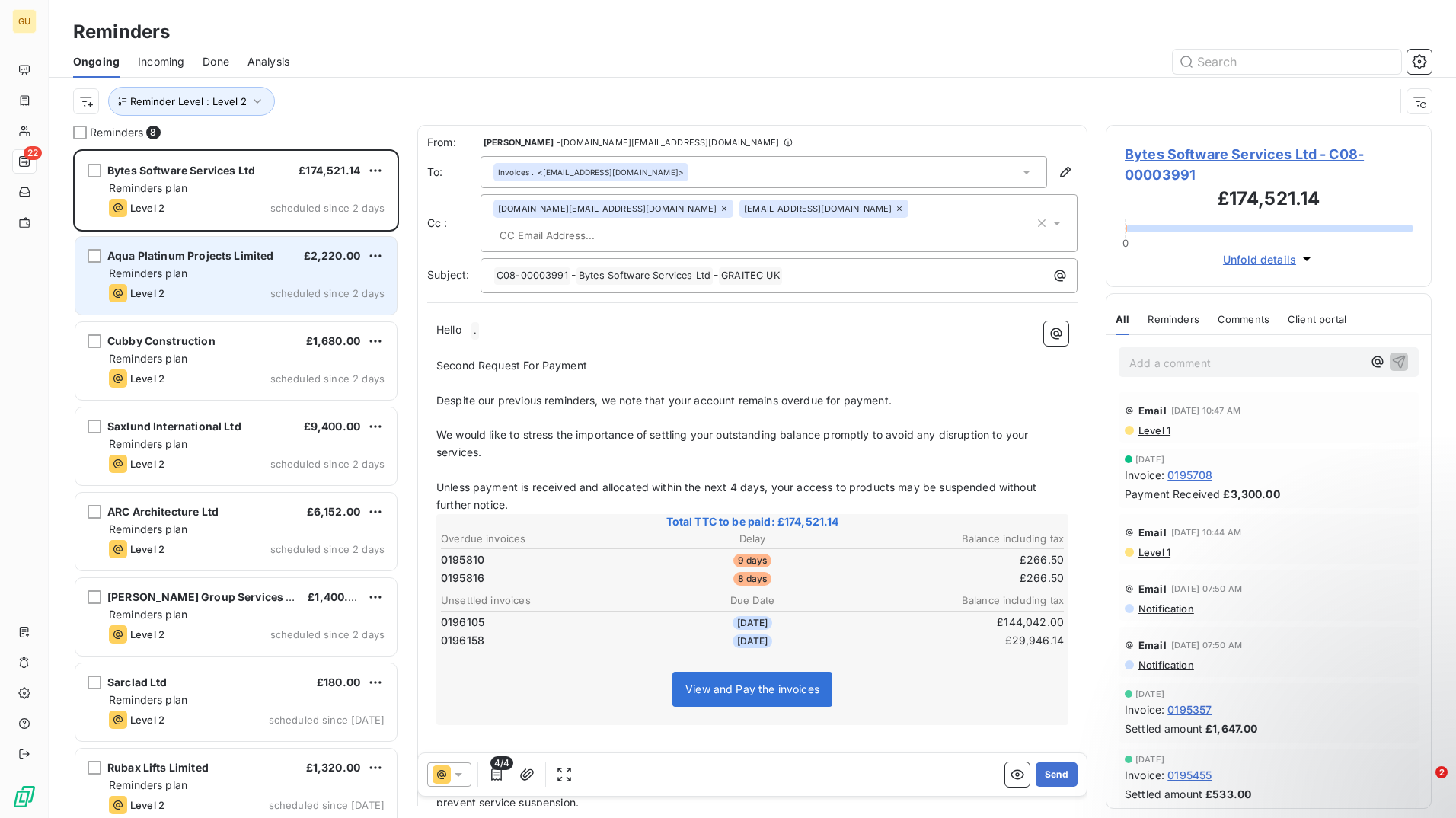
click at [205, 281] on div "Aqua Platinum Projects Limited £2,220.00 Reminders plan Level 2 scheduled since…" at bounding box center [236, 275] width 321 height 78
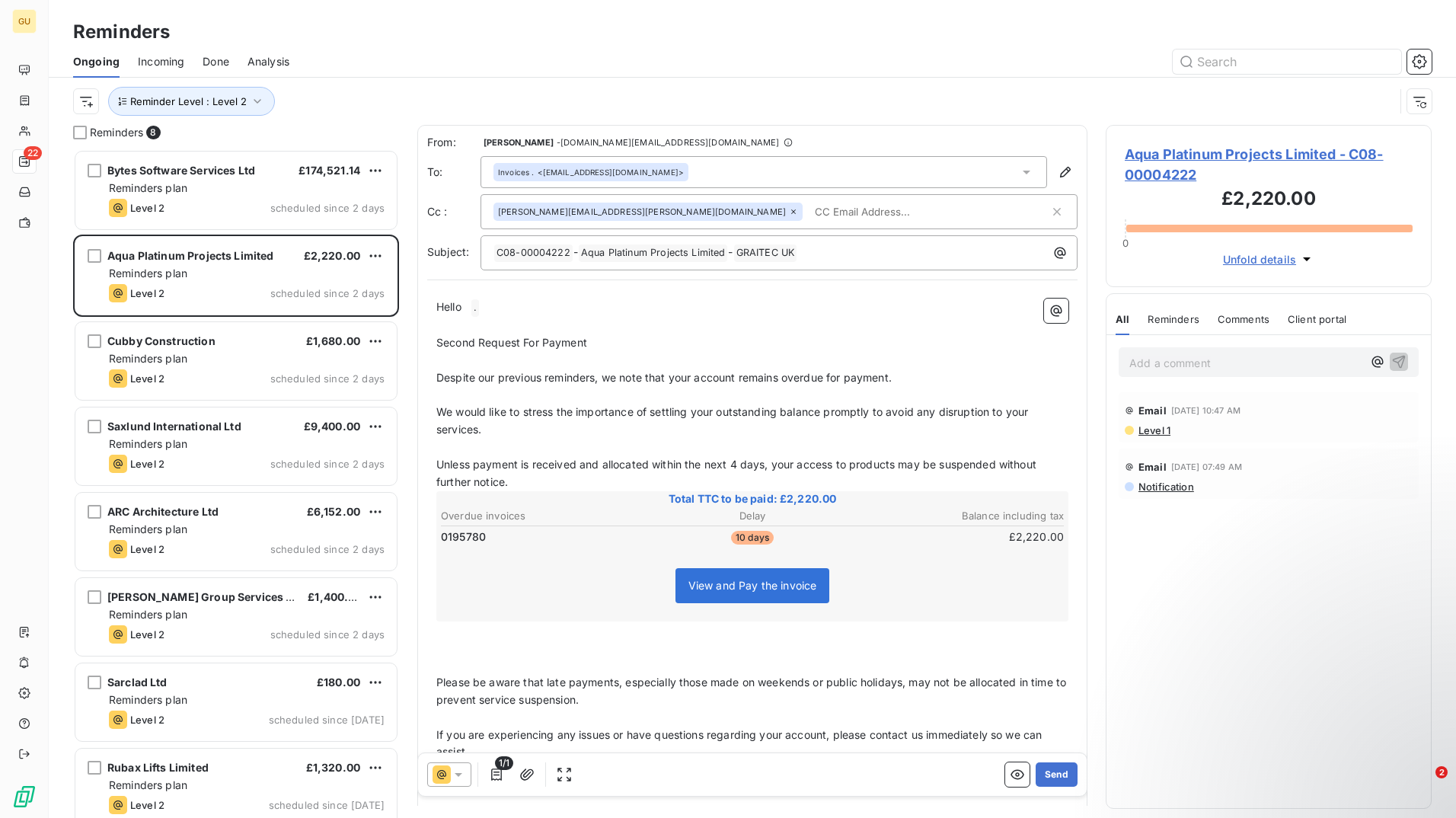
click at [470, 536] on span "0195780" at bounding box center [464, 537] width 45 height 15
click at [487, 538] on td "0195780" at bounding box center [544, 537] width 207 height 17
drag, startPoint x: 459, startPoint y: 535, endPoint x: 442, endPoint y: 534, distance: 17.0
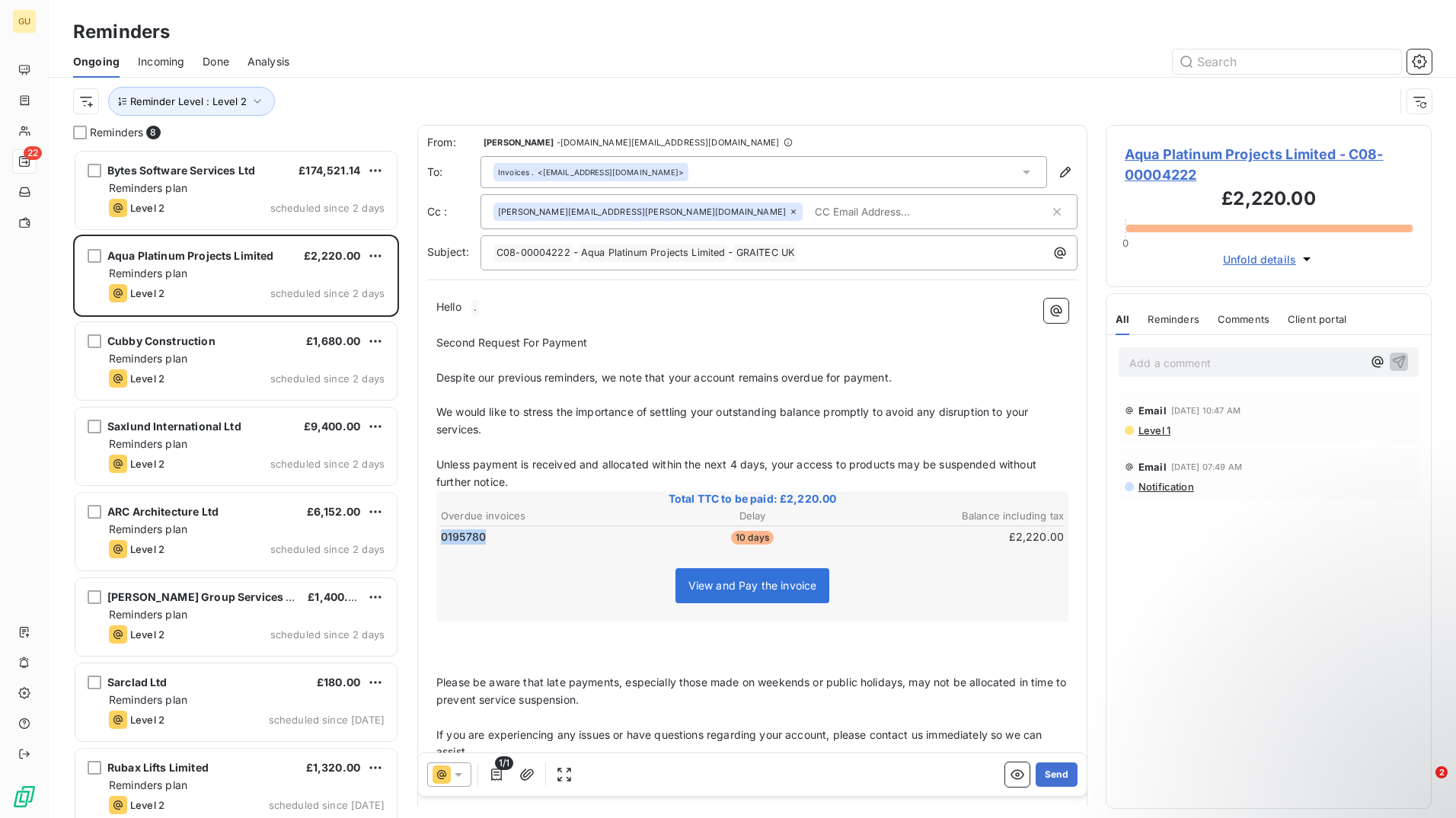
click at [442, 534] on td "0195780" at bounding box center [544, 537] width 207 height 17
click at [442, 534] on span "0195780" at bounding box center [464, 537] width 45 height 15
click at [494, 532] on td "0195780" at bounding box center [544, 537] width 207 height 17
drag, startPoint x: 494, startPoint y: 532, endPoint x: 465, endPoint y: 534, distance: 29.1
click at [492, 532] on td "0195780" at bounding box center [544, 537] width 207 height 17
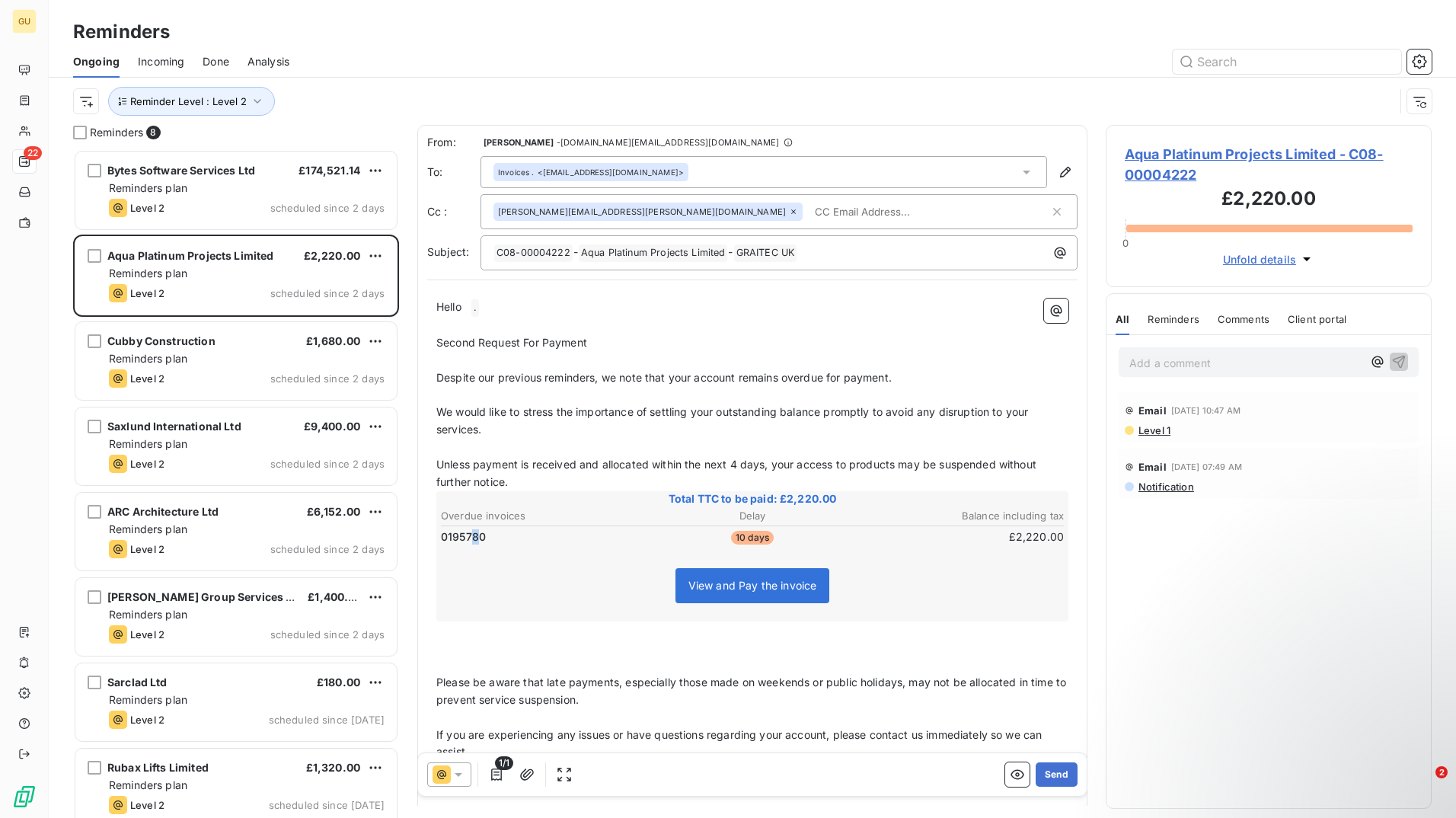
click at [467, 533] on span "0195780" at bounding box center [464, 537] width 45 height 15
click at [454, 536] on span "0195780" at bounding box center [464, 537] width 45 height 15
click at [1049, 768] on button "Send" at bounding box center [1056, 774] width 42 height 24
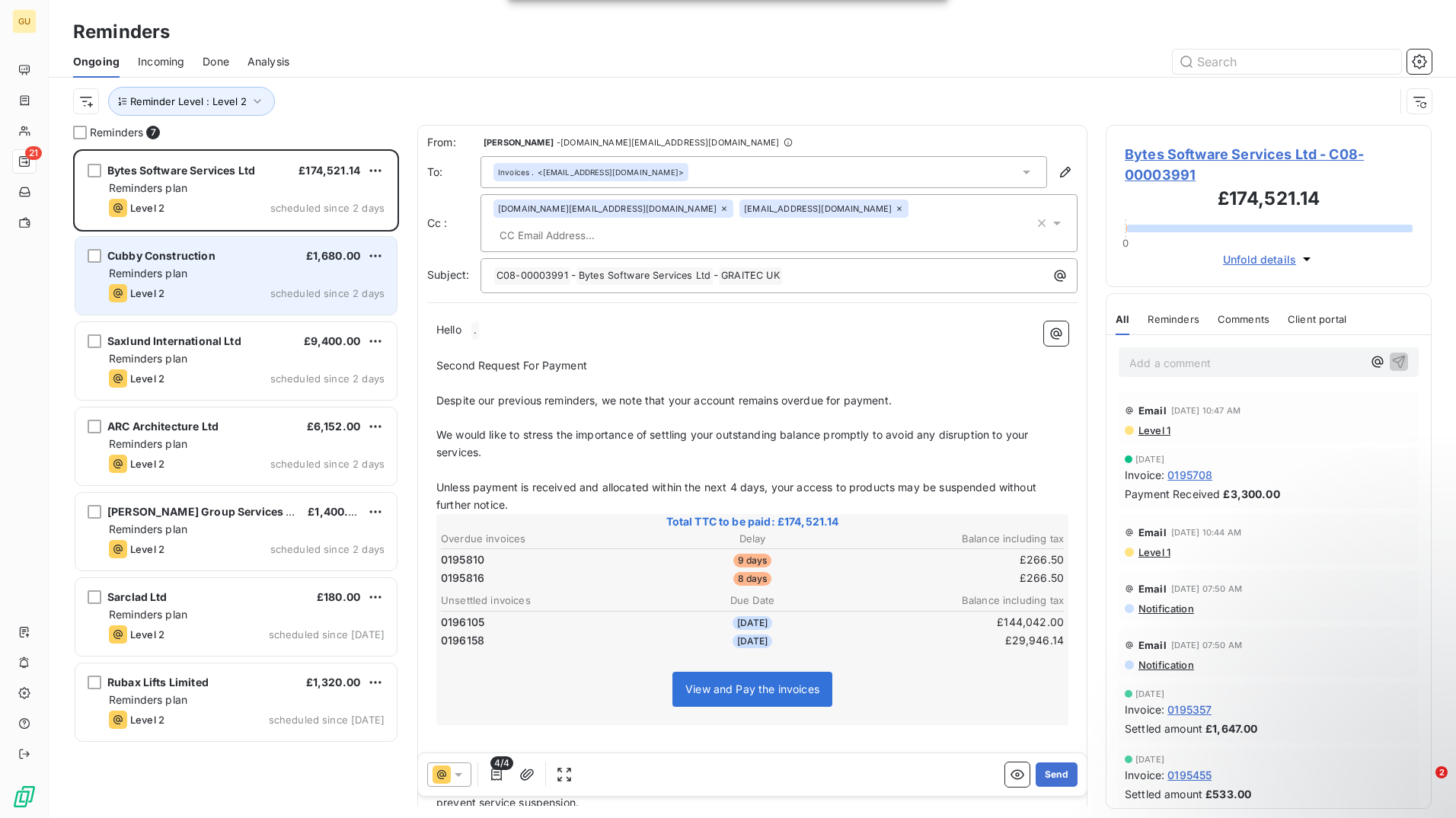
click at [236, 268] on div "Reminders plan" at bounding box center [246, 273] width 276 height 15
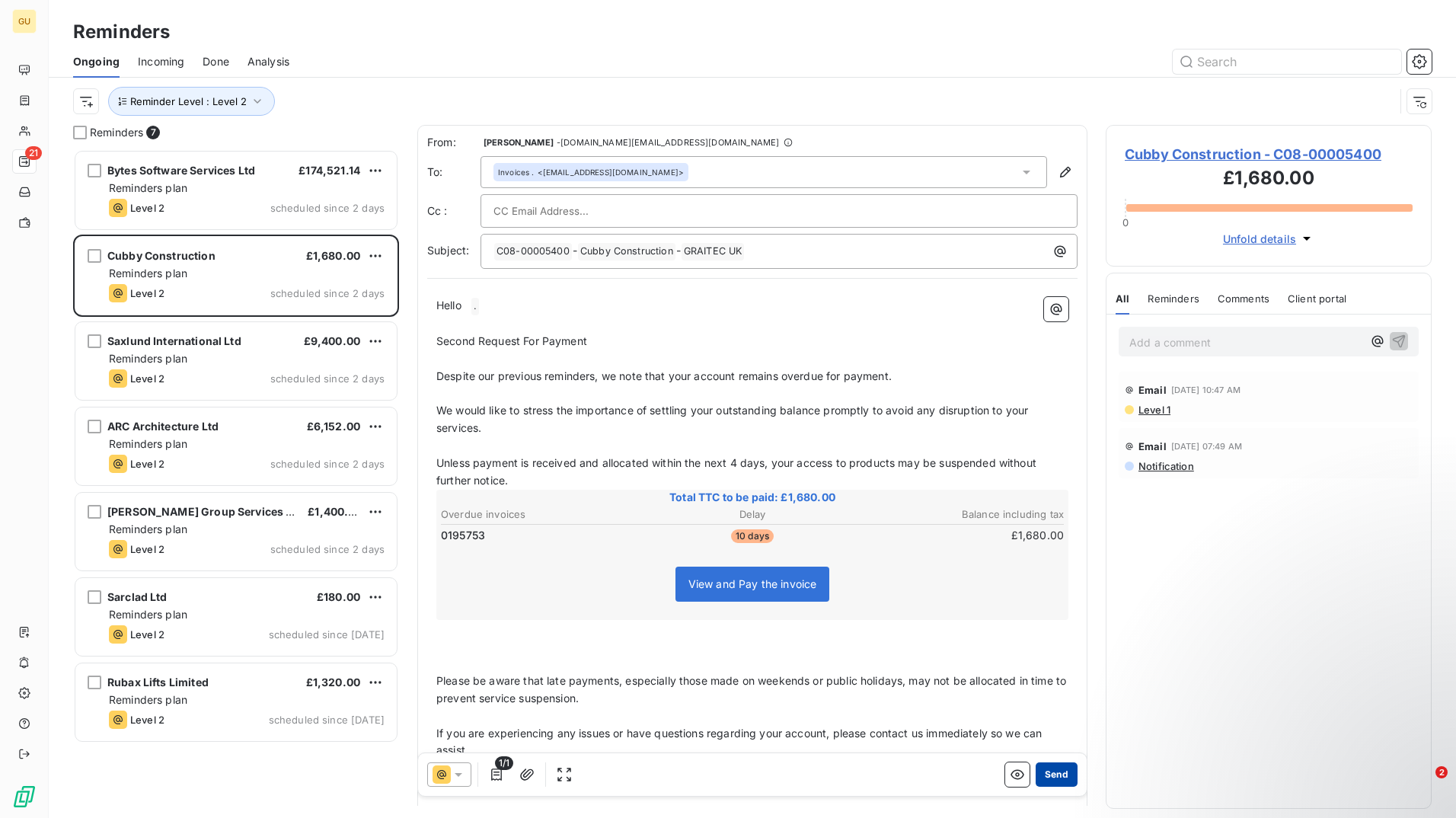
click at [1046, 770] on button "Send" at bounding box center [1056, 774] width 42 height 24
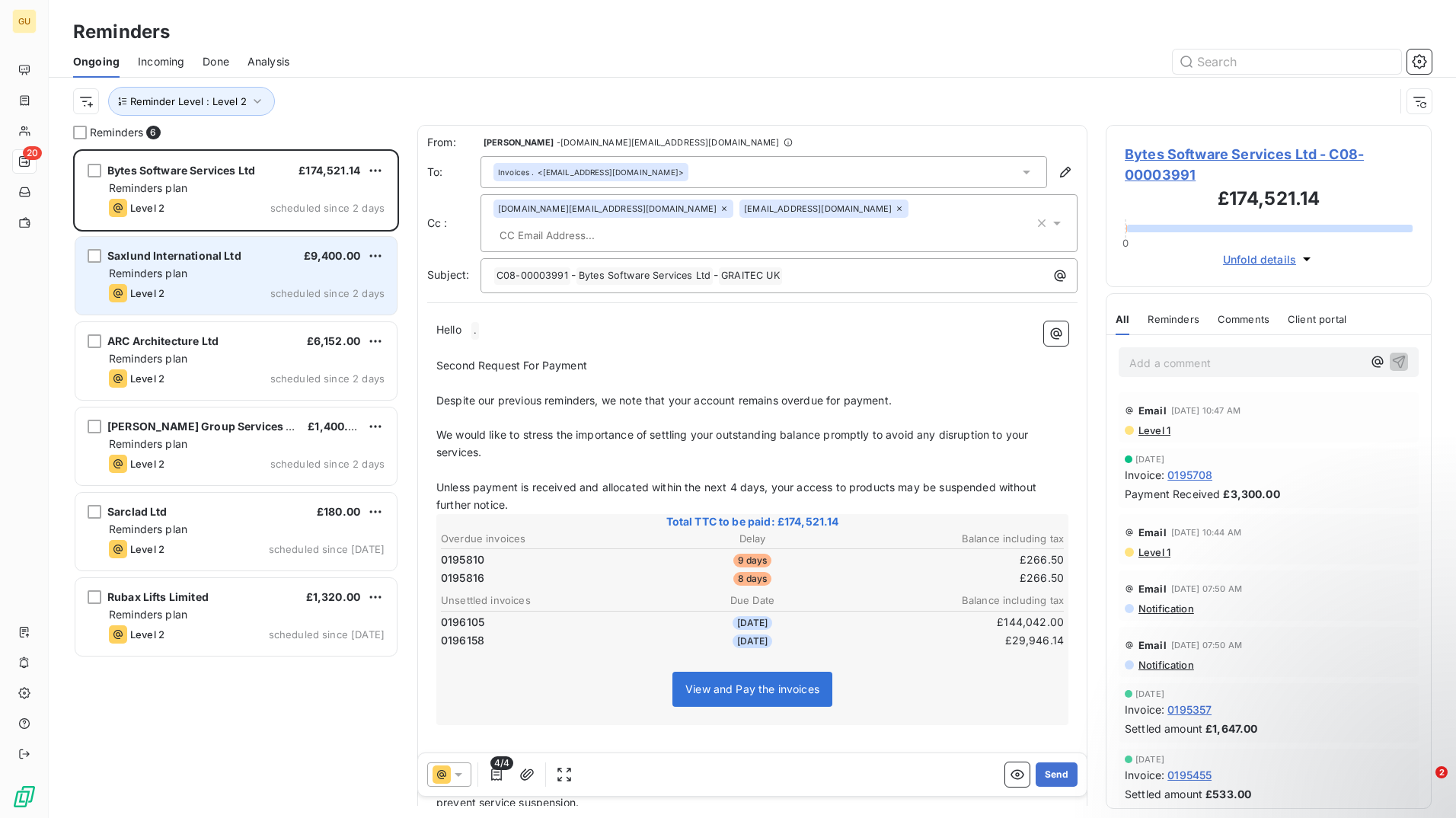
click at [264, 259] on div "Saxlund International Ltd £9,400.00" at bounding box center [246, 255] width 276 height 14
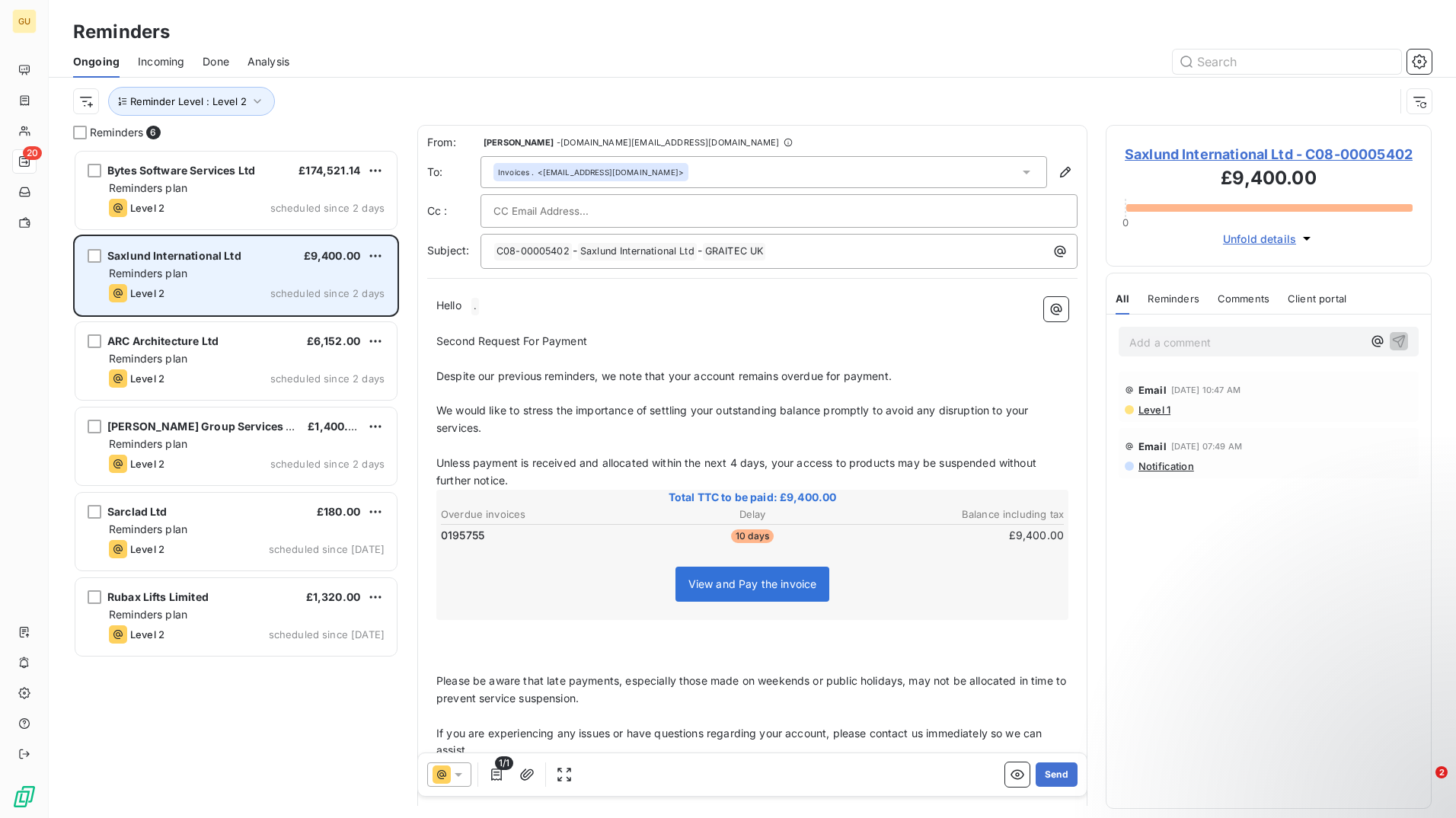
click at [248, 256] on div "Saxlund International Ltd £9,400.00" at bounding box center [246, 255] width 276 height 14
drag, startPoint x: 248, startPoint y: 256, endPoint x: 236, endPoint y: 252, distance: 12.6
click at [246, 255] on div "Saxlund International Ltd £9,400.00" at bounding box center [246, 255] width 276 height 14
drag, startPoint x: 185, startPoint y: 251, endPoint x: 107, endPoint y: 252, distance: 78.0
click at [107, 252] on span "Saxlund International Ltd" at bounding box center [174, 255] width 134 height 13
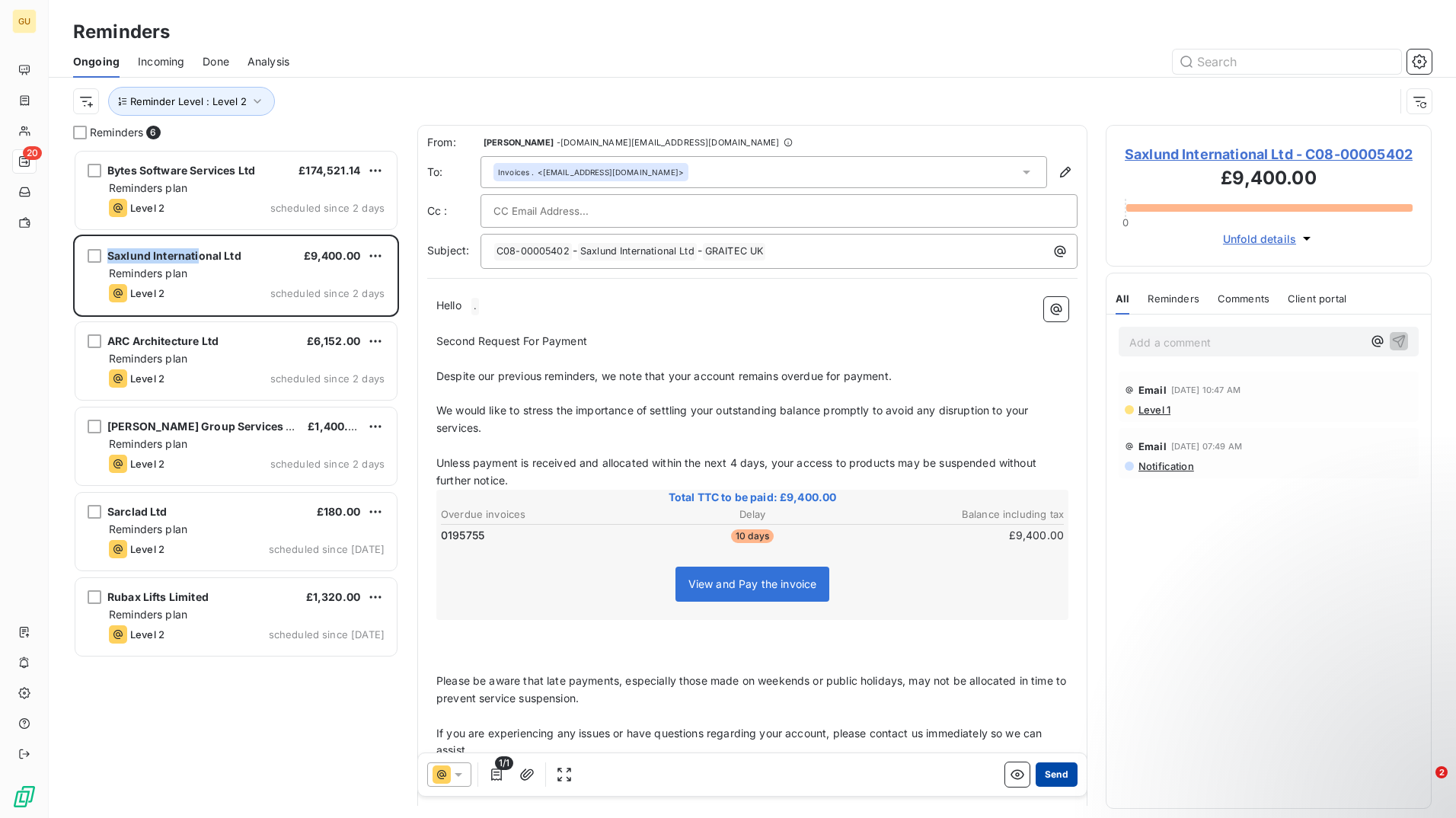
click at [1049, 782] on button "Send" at bounding box center [1056, 774] width 42 height 24
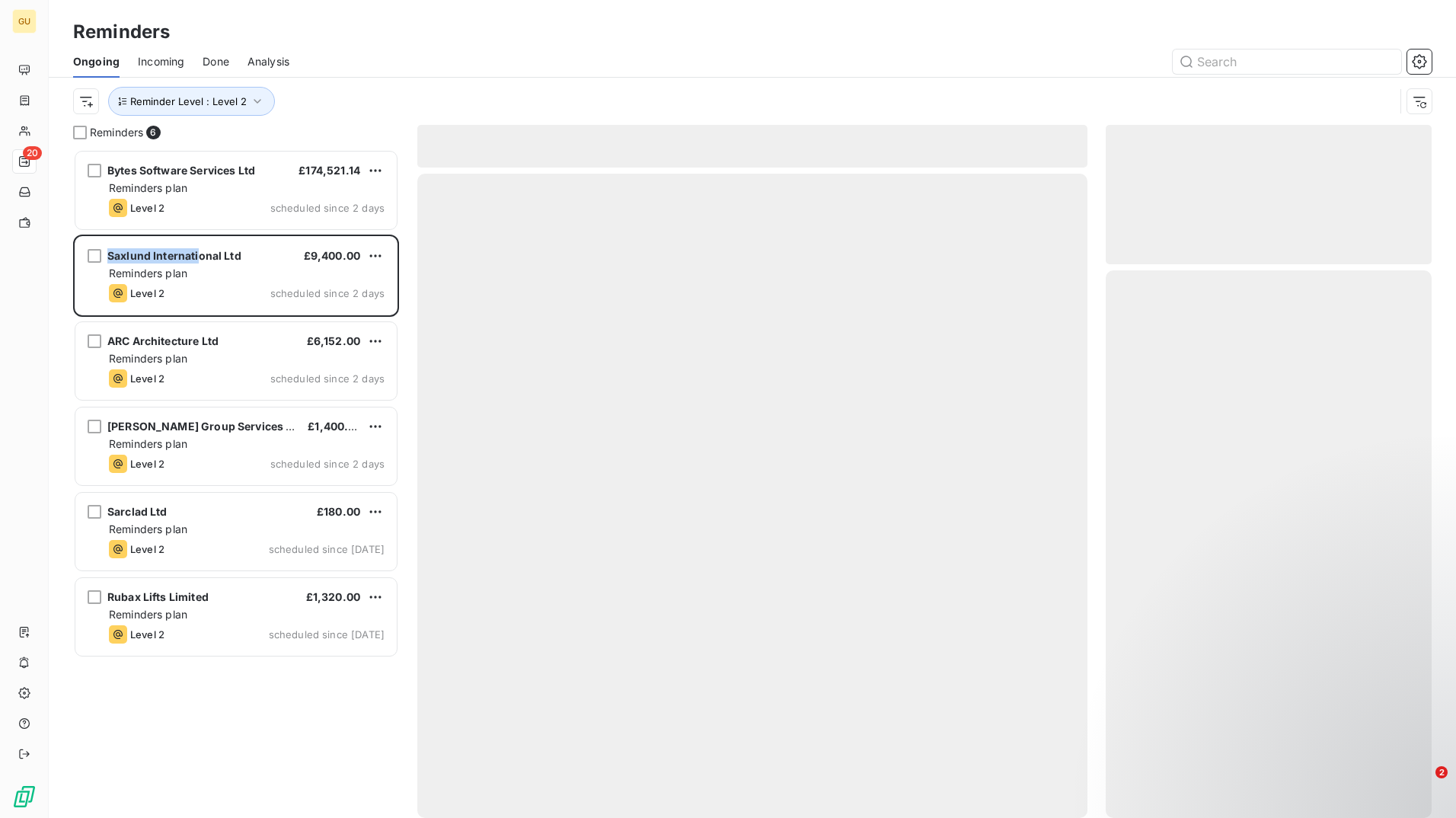
click at [1049, 782] on div at bounding box center [751, 495] width 670 height 644
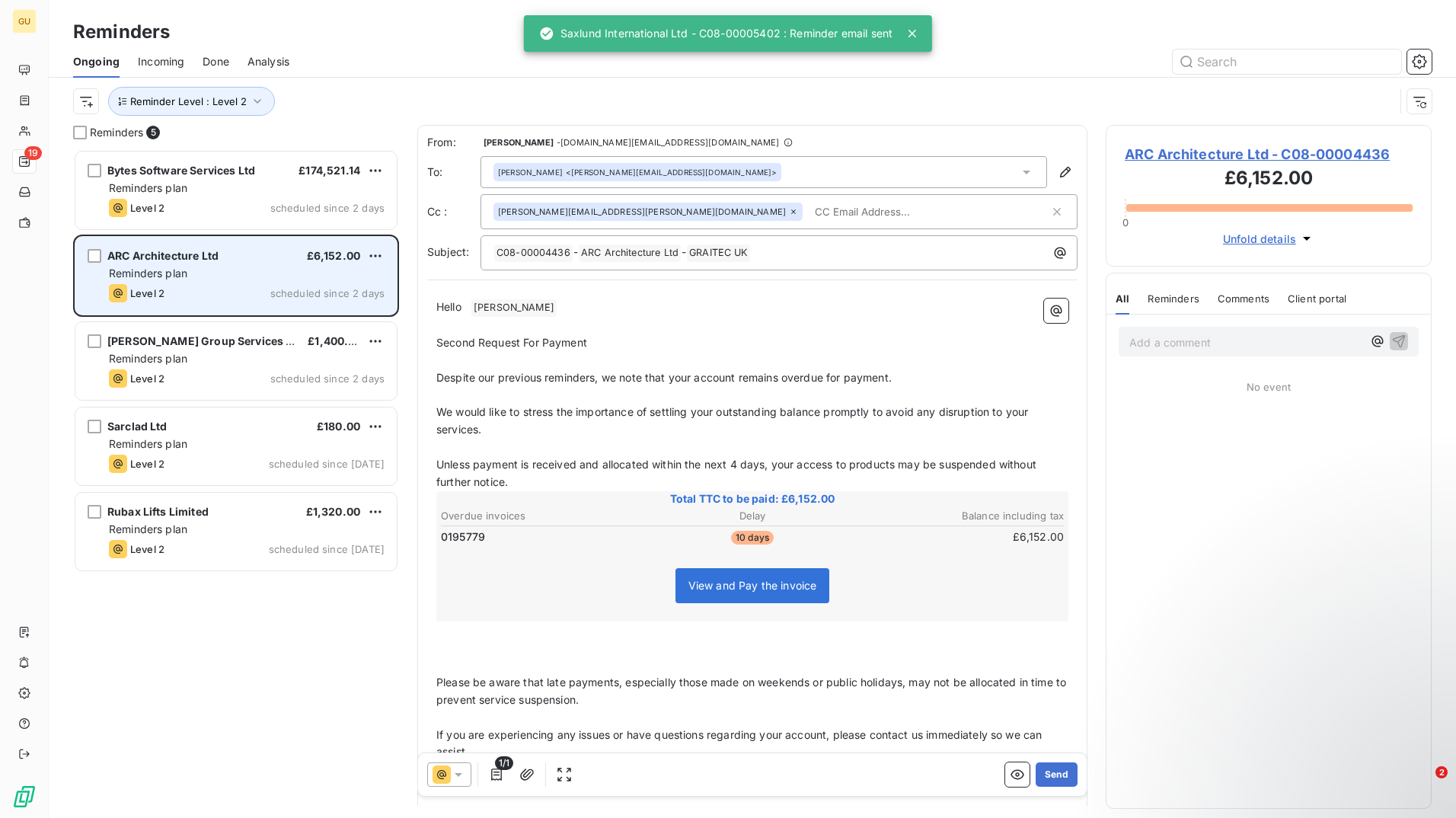
click at [264, 288] on div "Level 2 scheduled since 2 days" at bounding box center [246, 294] width 276 height 19
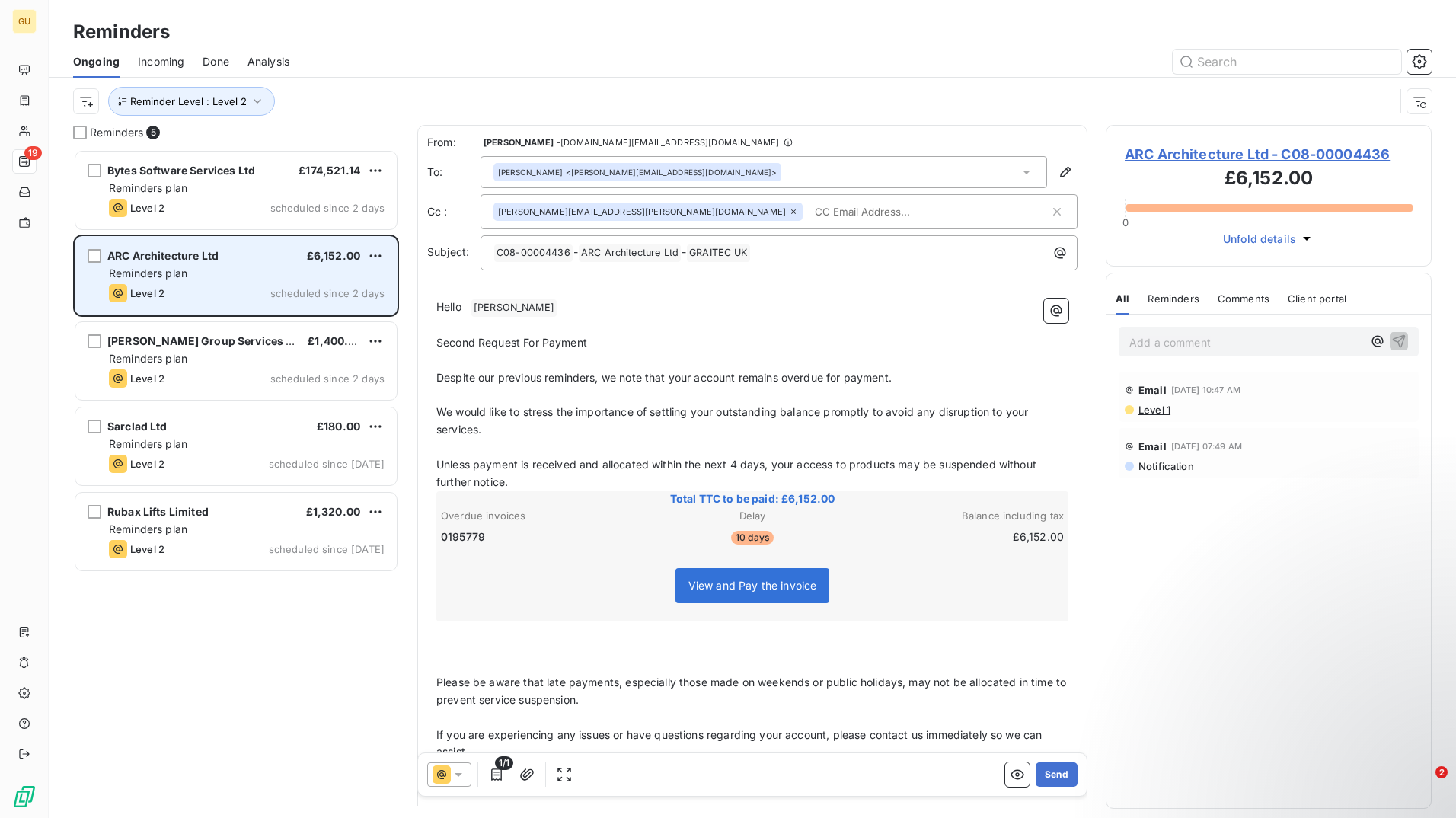
click at [223, 254] on div "ARC Architecture Ltd £6,152.00" at bounding box center [246, 255] width 276 height 14
click at [220, 254] on div "ARC Architecture Ltd £6,152.00" at bounding box center [246, 255] width 276 height 14
drag, startPoint x: 210, startPoint y: 254, endPoint x: 108, endPoint y: 252, distance: 102.0
click at [108, 252] on span "ARC Architecture Ltd" at bounding box center [163, 255] width 111 height 13
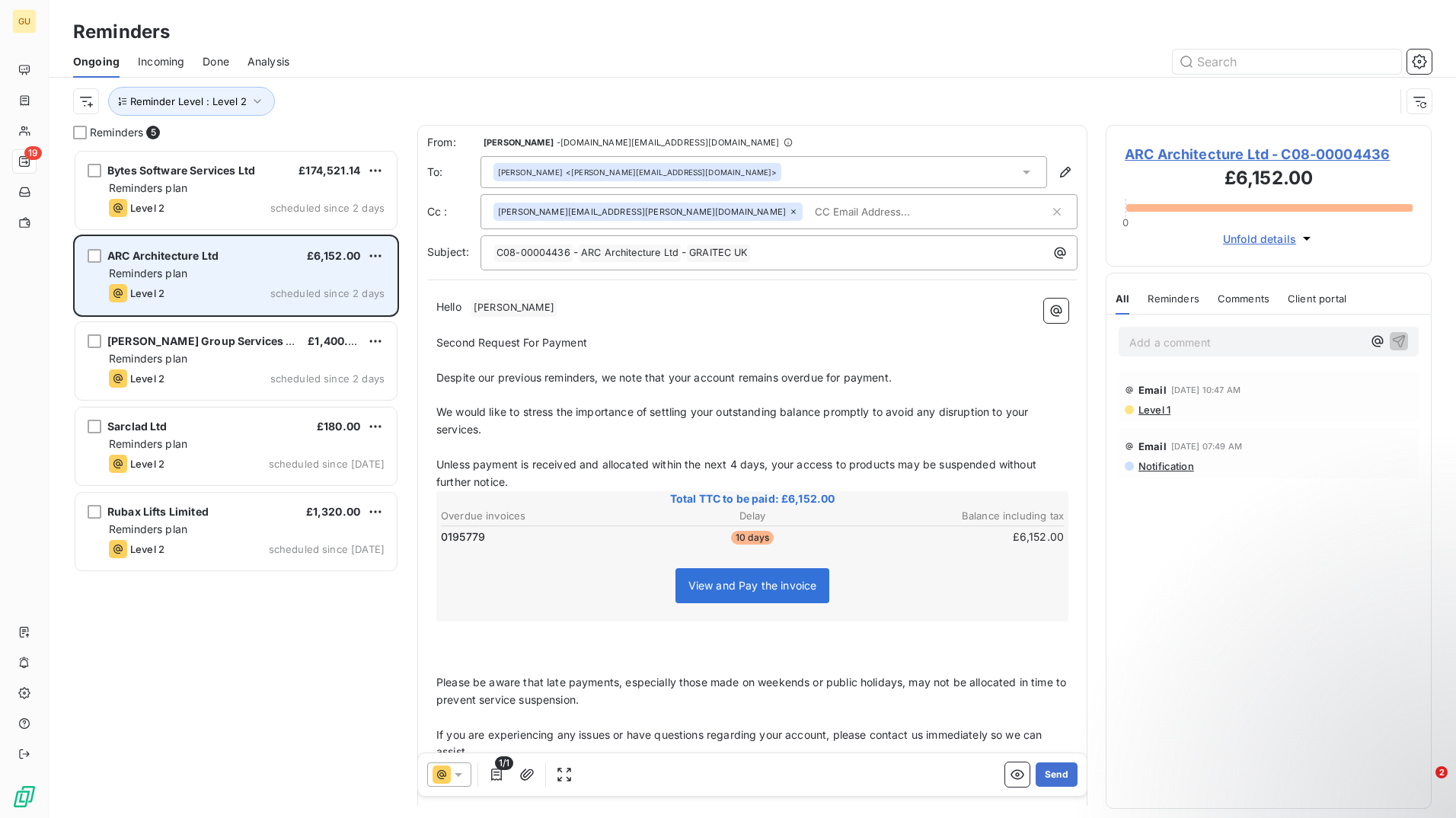
click at [157, 254] on span "ARC Architecture Ltd" at bounding box center [163, 255] width 111 height 13
drag, startPoint x: 157, startPoint y: 254, endPoint x: 125, endPoint y: 251, distance: 32.1
click at [125, 251] on span "ARC Architecture Ltd" at bounding box center [163, 255] width 111 height 13
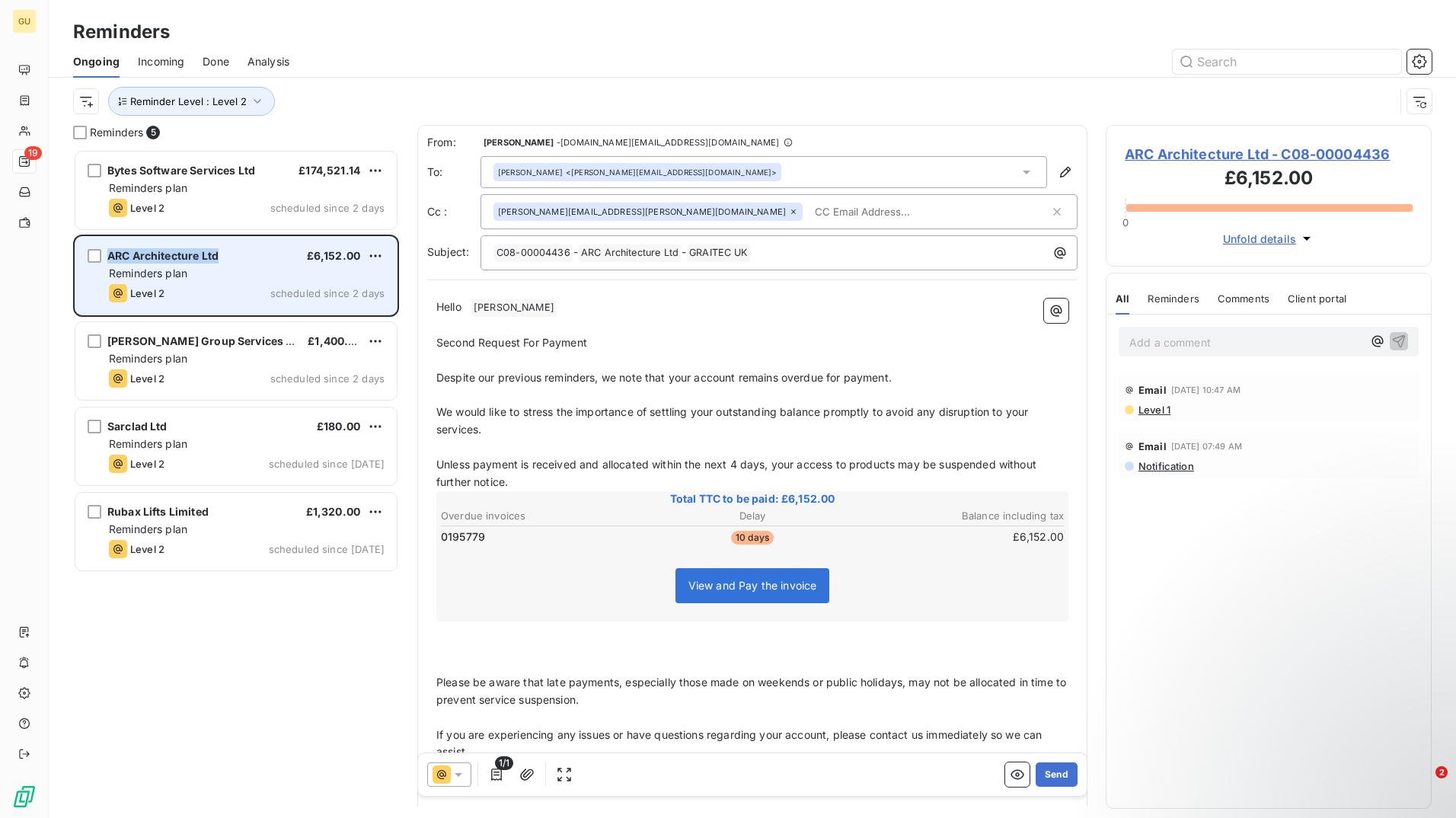
click at [125, 251] on span "ARC Architecture Ltd" at bounding box center [163, 255] width 111 height 13
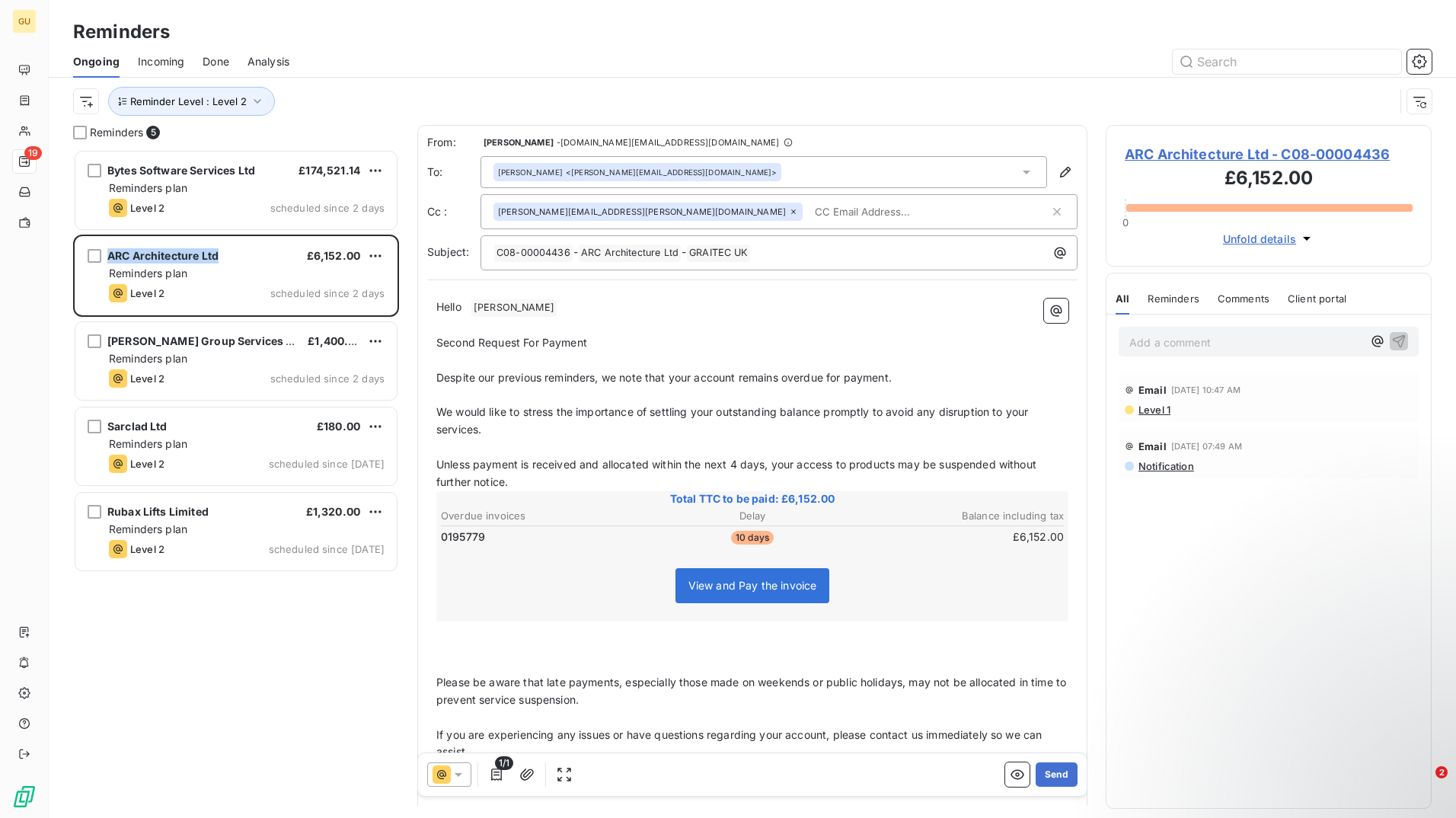
copy div "ARC Architecture Ltd"
click at [466, 536] on span "0195779" at bounding box center [463, 537] width 44 height 15
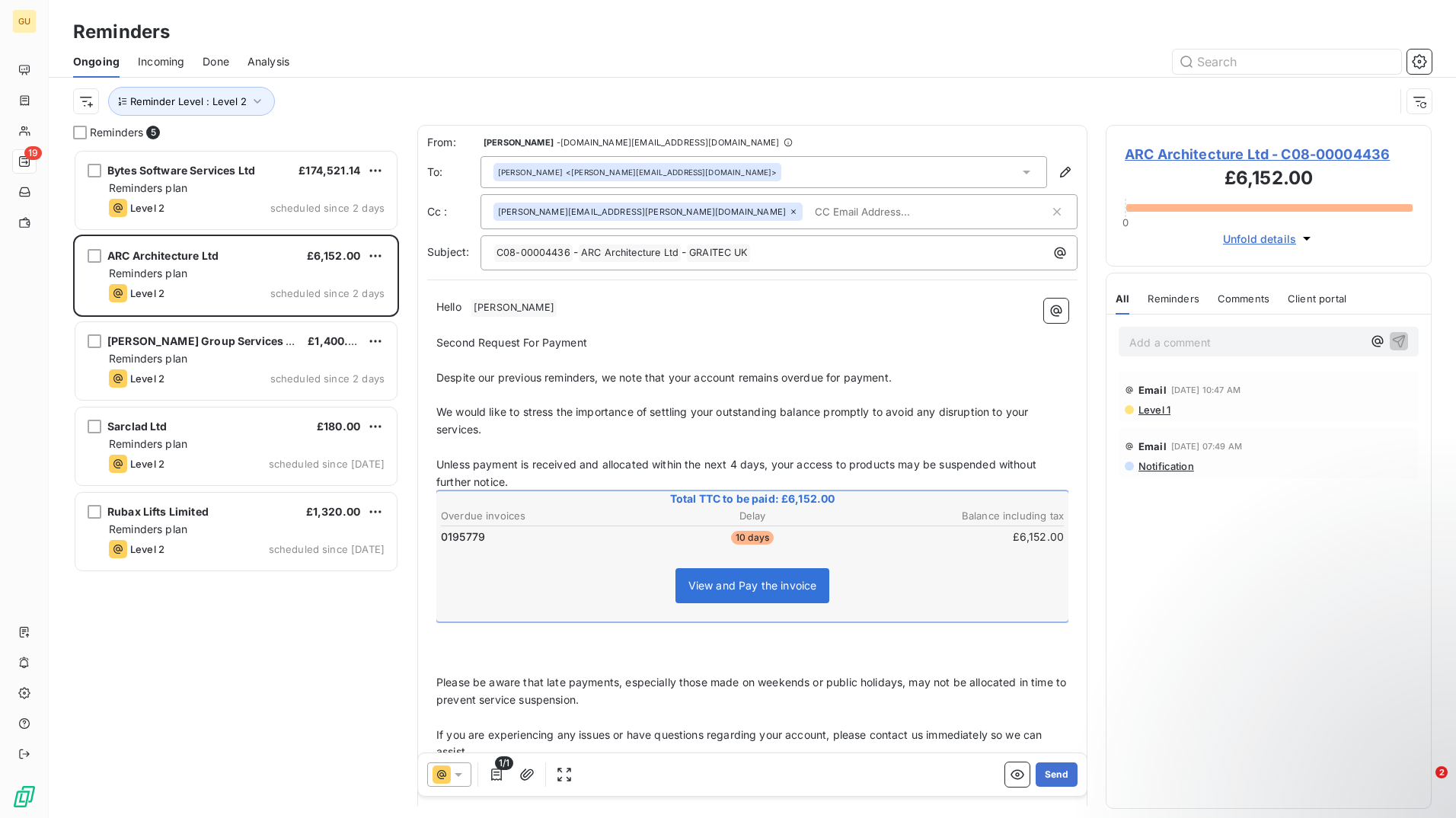
click at [1024, 536] on td "£6,152.00" at bounding box center [961, 537] width 207 height 17
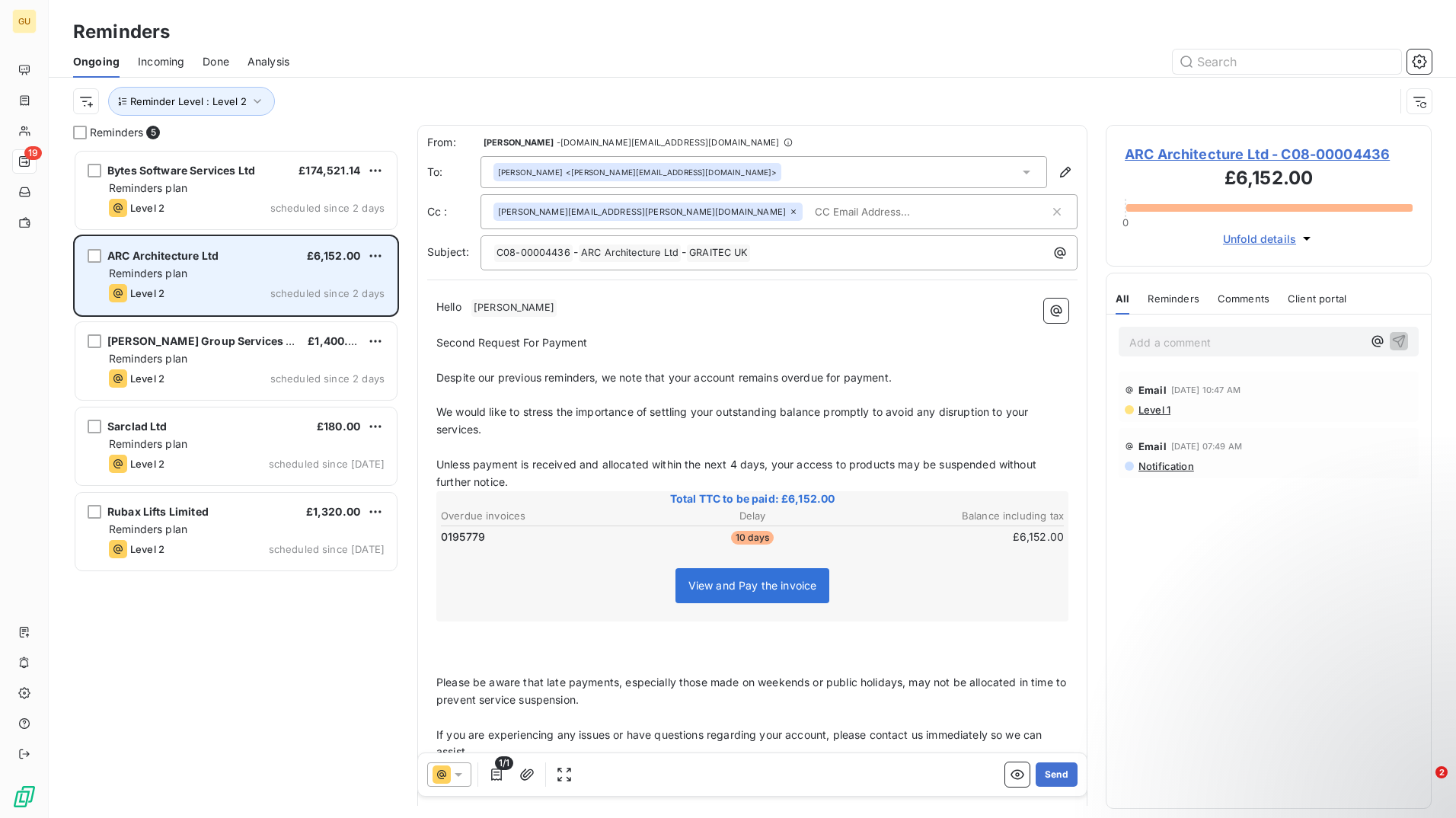
click at [225, 252] on div "ARC Architecture Ltd £6,152.00" at bounding box center [246, 255] width 276 height 14
drag, startPoint x: 193, startPoint y: 254, endPoint x: 106, endPoint y: 252, distance: 87.0
click at [106, 252] on div "ARC Architecture Ltd £6,152.00 Reminders plan Level 2 scheduled since 2 days" at bounding box center [236, 275] width 321 height 78
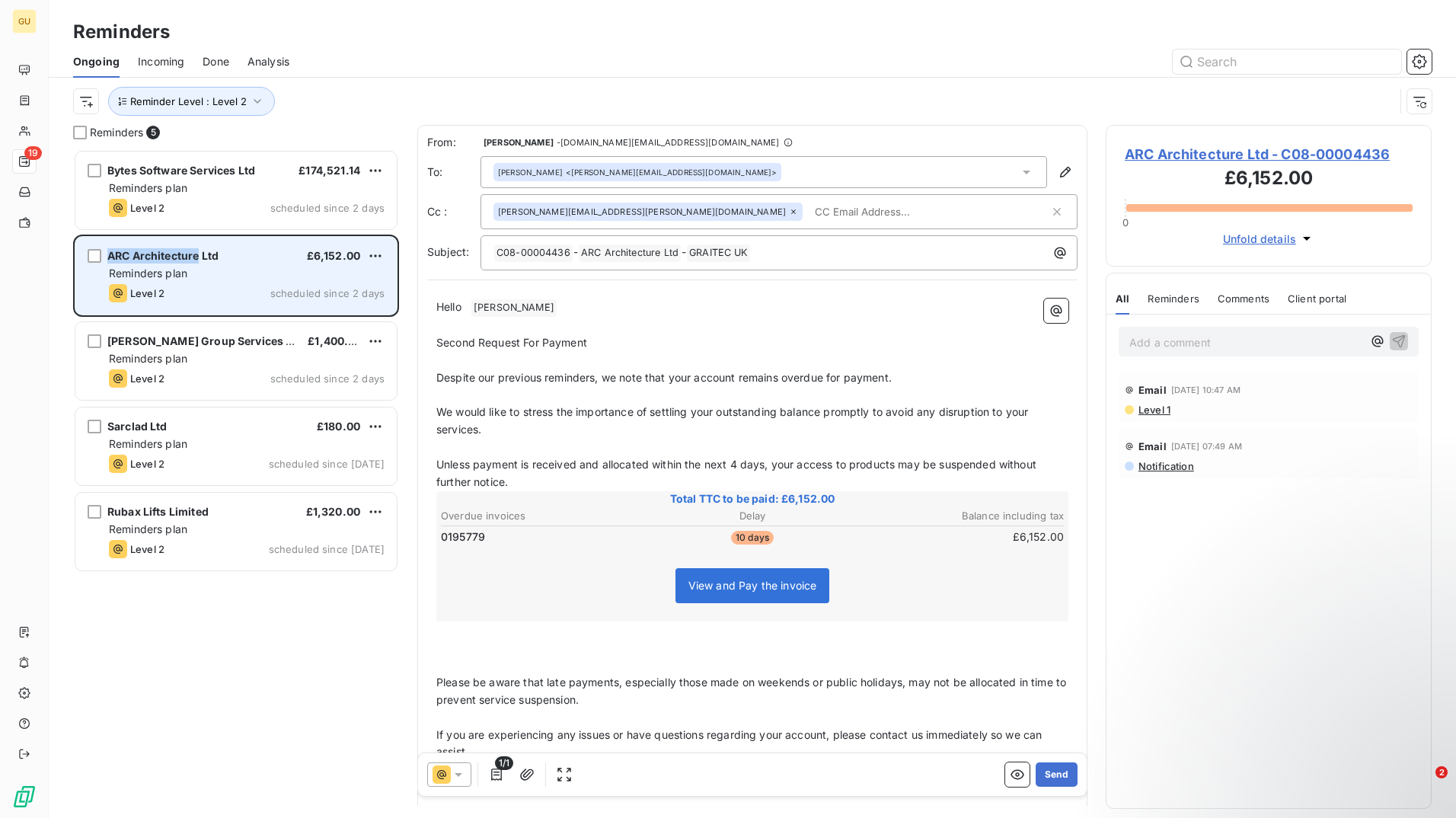
click at [106, 252] on div "ARC Architecture Ltd £6,152.00 Reminders plan Level 2 scheduled since 2 days" at bounding box center [236, 275] width 321 height 78
click at [150, 255] on span "ARC Architecture Ltd" at bounding box center [163, 255] width 111 height 13
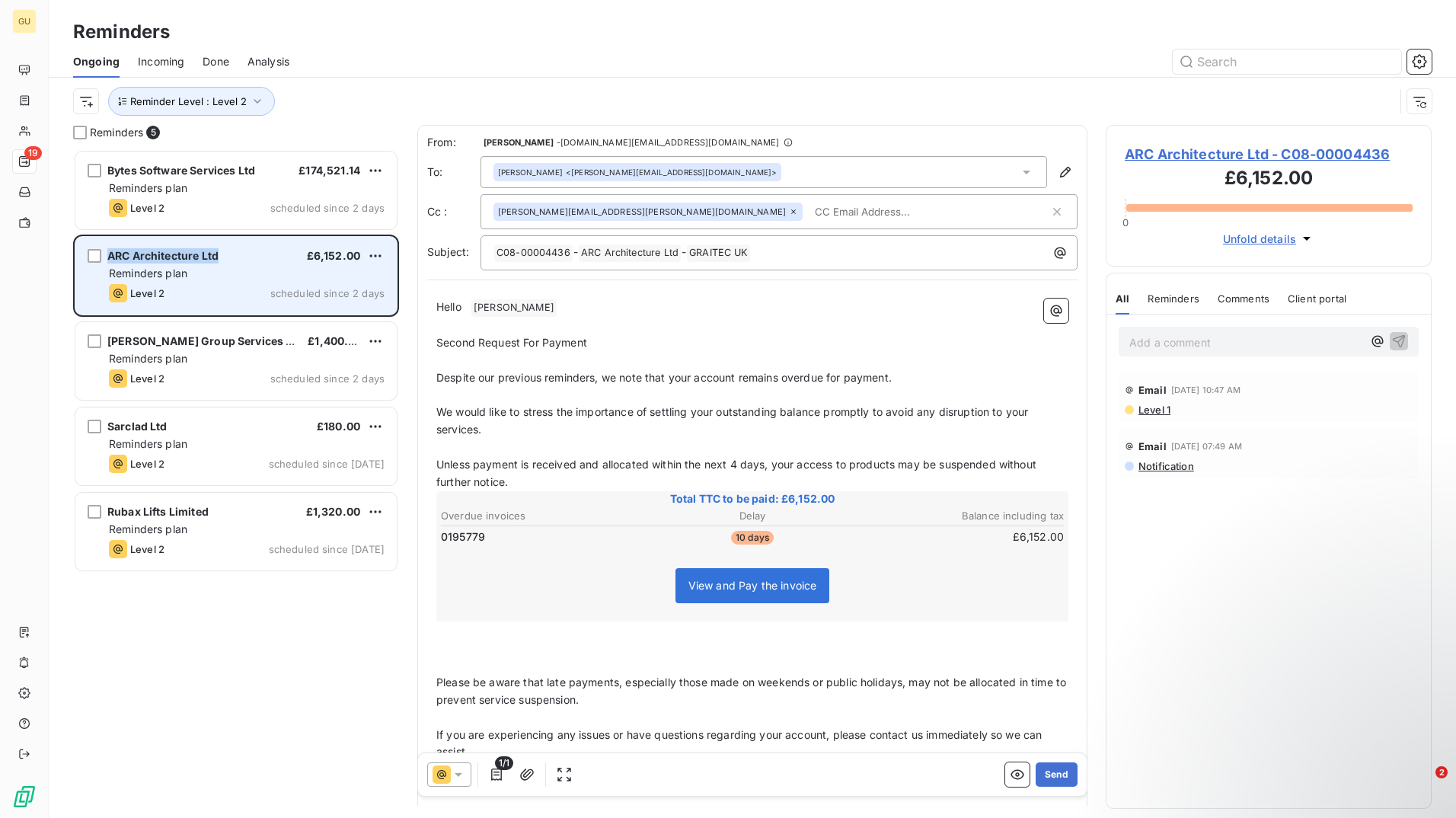
copy div "ARC Architecture Ltd"
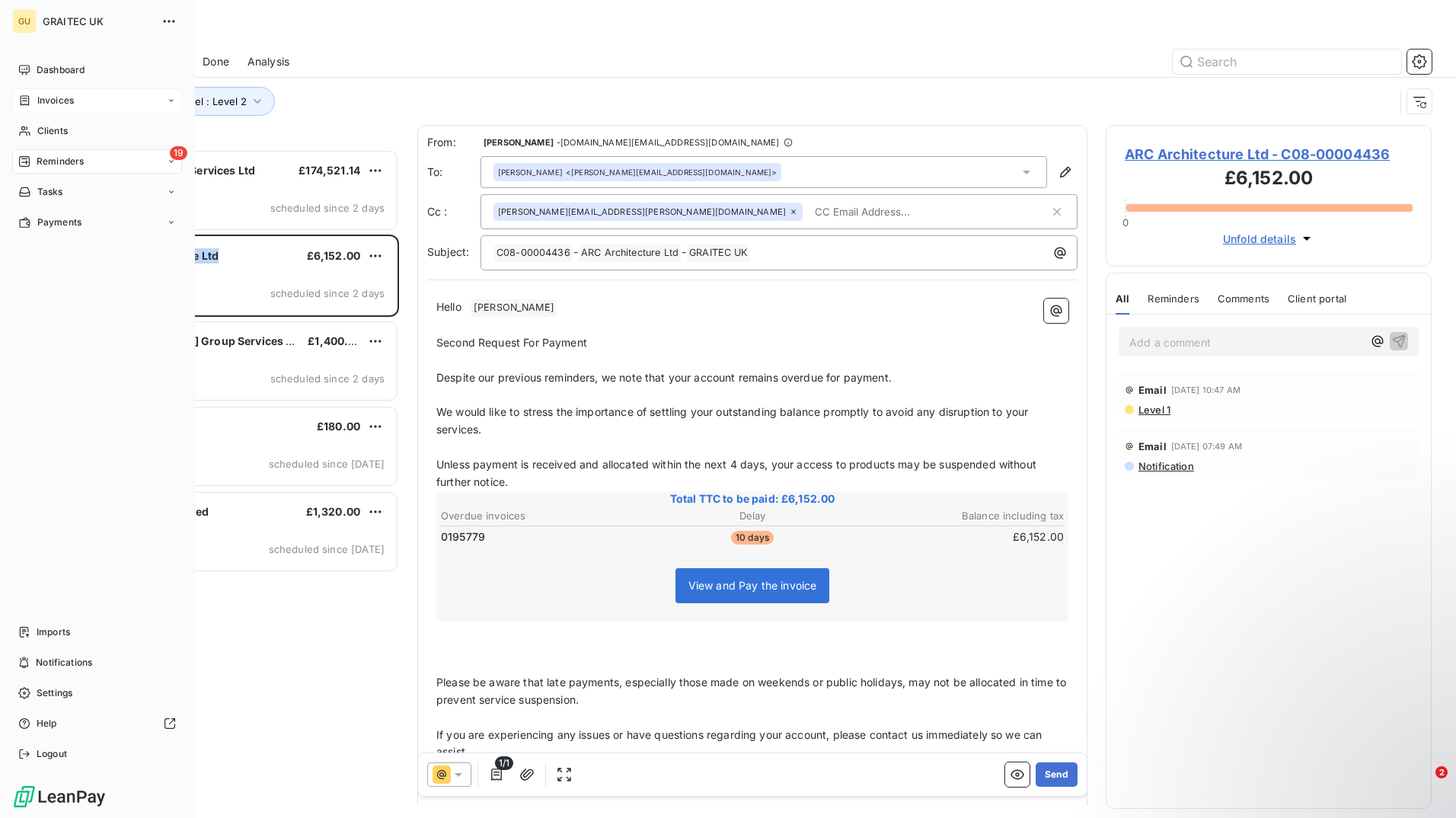
click at [77, 98] on div "Invoices" at bounding box center [97, 100] width 170 height 24
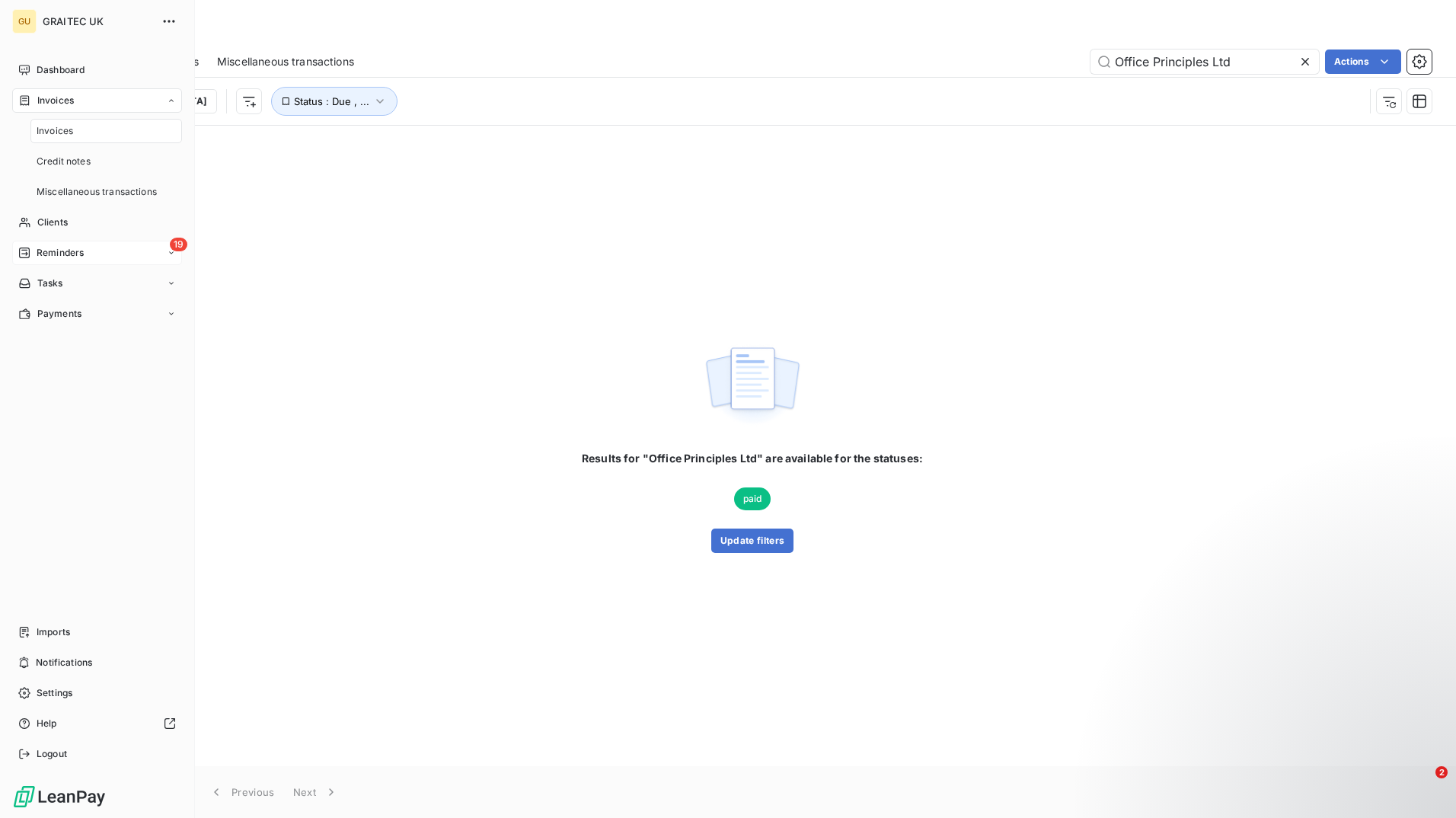
click at [77, 127] on div "Invoices" at bounding box center [107, 131] width 151 height 24
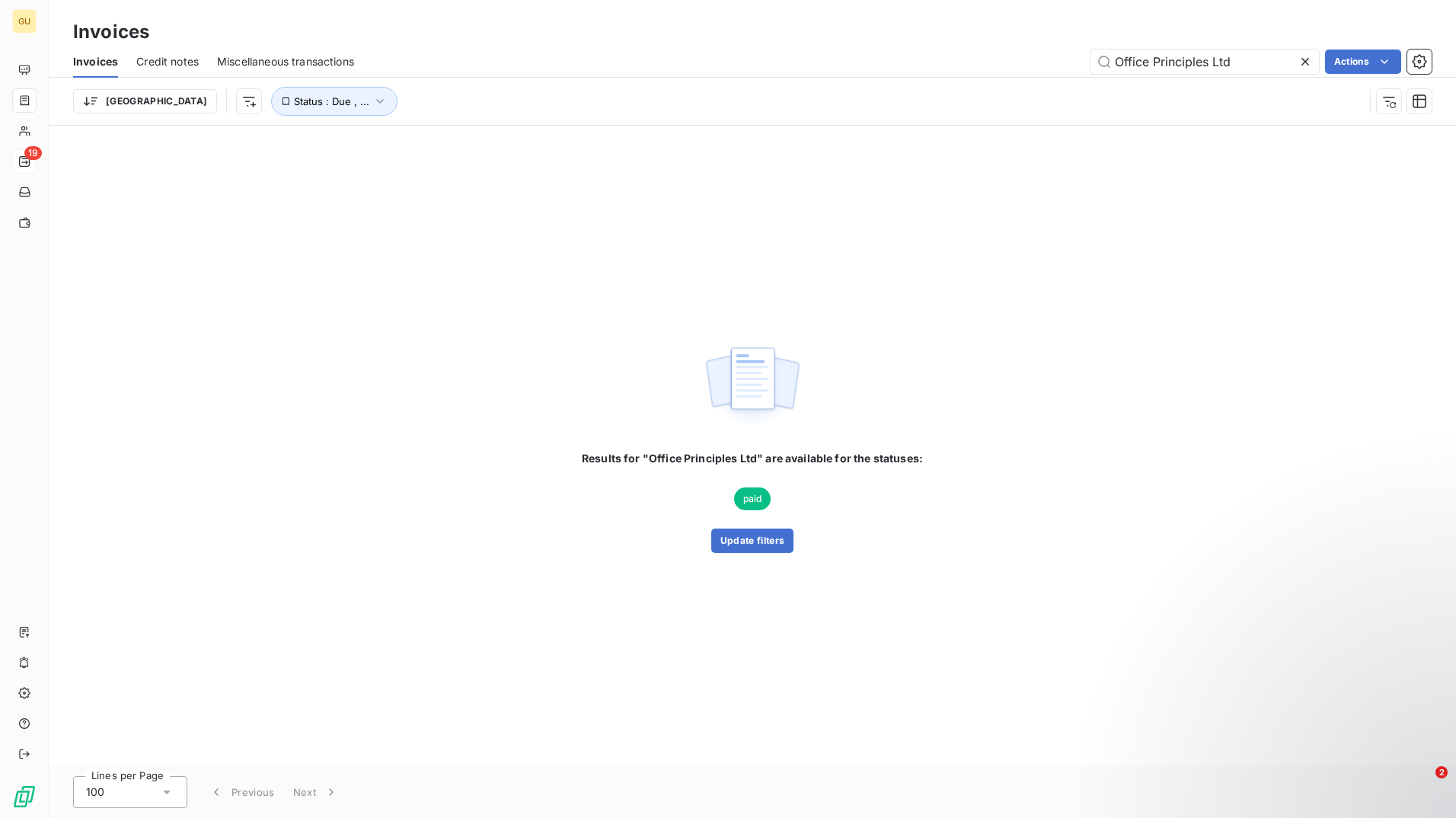
click at [1301, 60] on icon at bounding box center [1305, 62] width 15 height 15
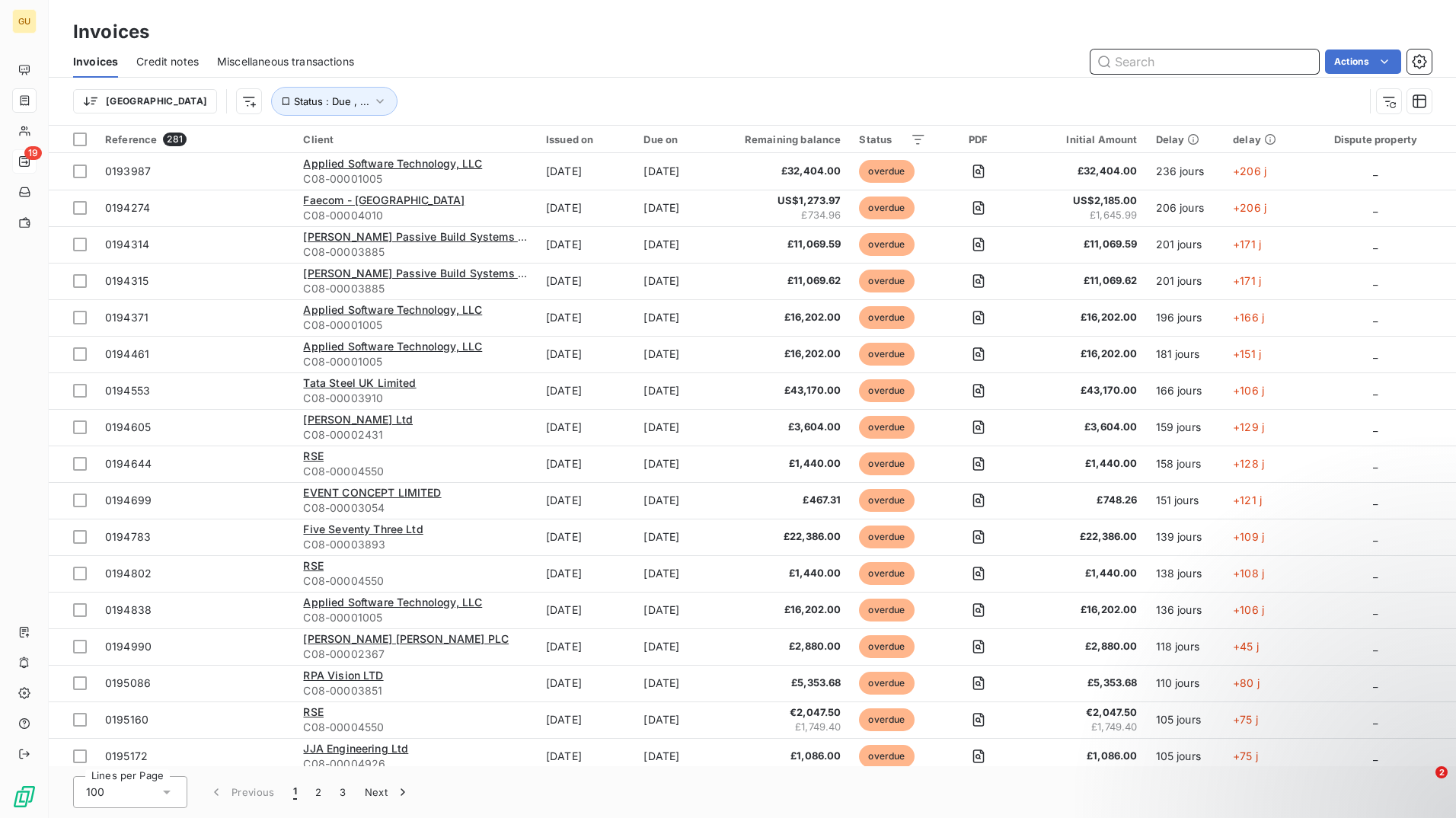
click at [1159, 64] on input "text" at bounding box center [1205, 62] width 228 height 24
paste input "ARC Architecture Ltd"
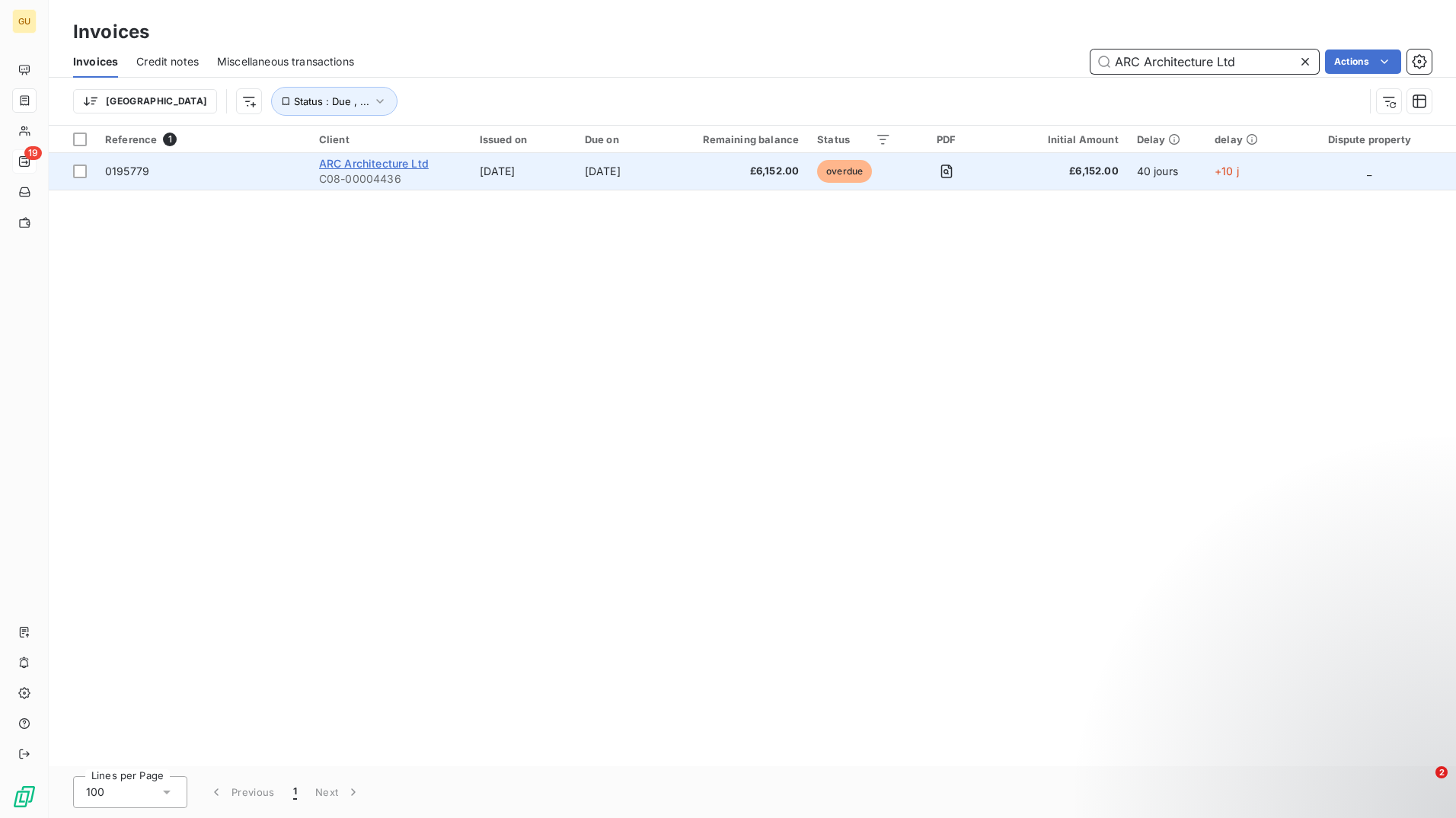
type input "ARC Architecture Ltd"
click at [405, 169] on span "ARC Architecture Ltd" at bounding box center [373, 164] width 109 height 13
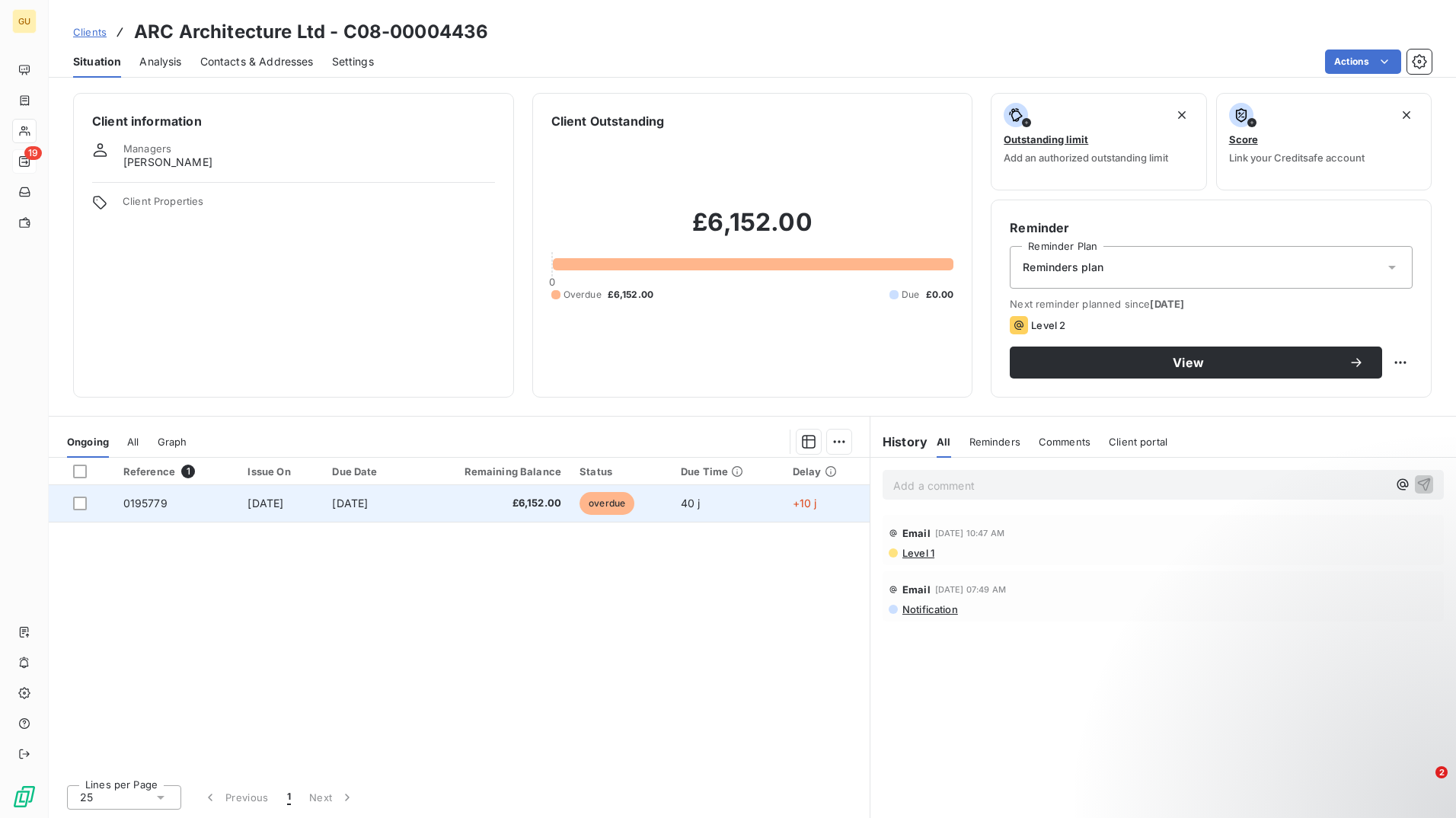
click at [467, 509] on span "£6,152.00" at bounding box center [491, 503] width 142 height 15
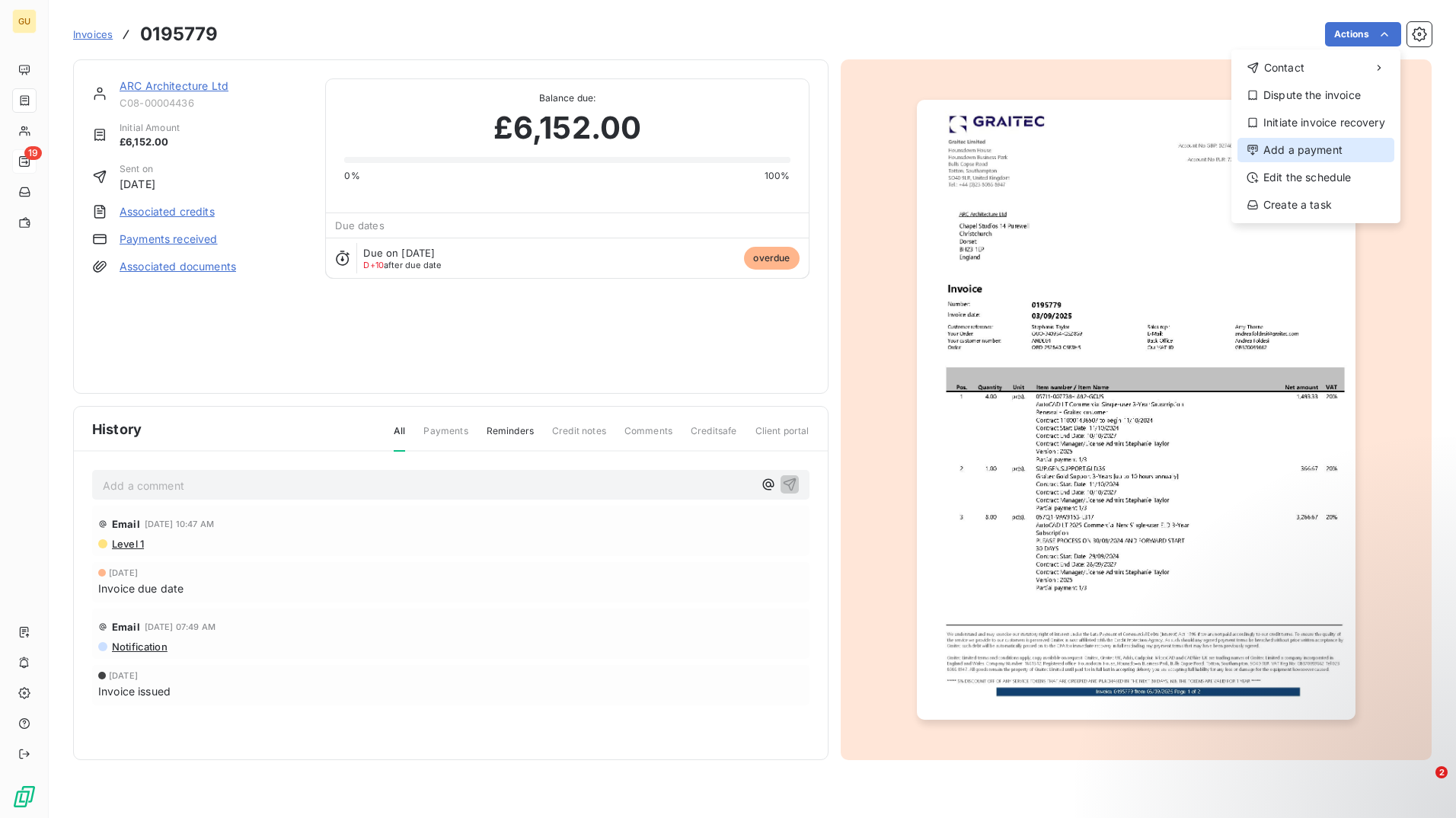
click at [1357, 146] on div "Add a payment" at bounding box center [1316, 150] width 157 height 24
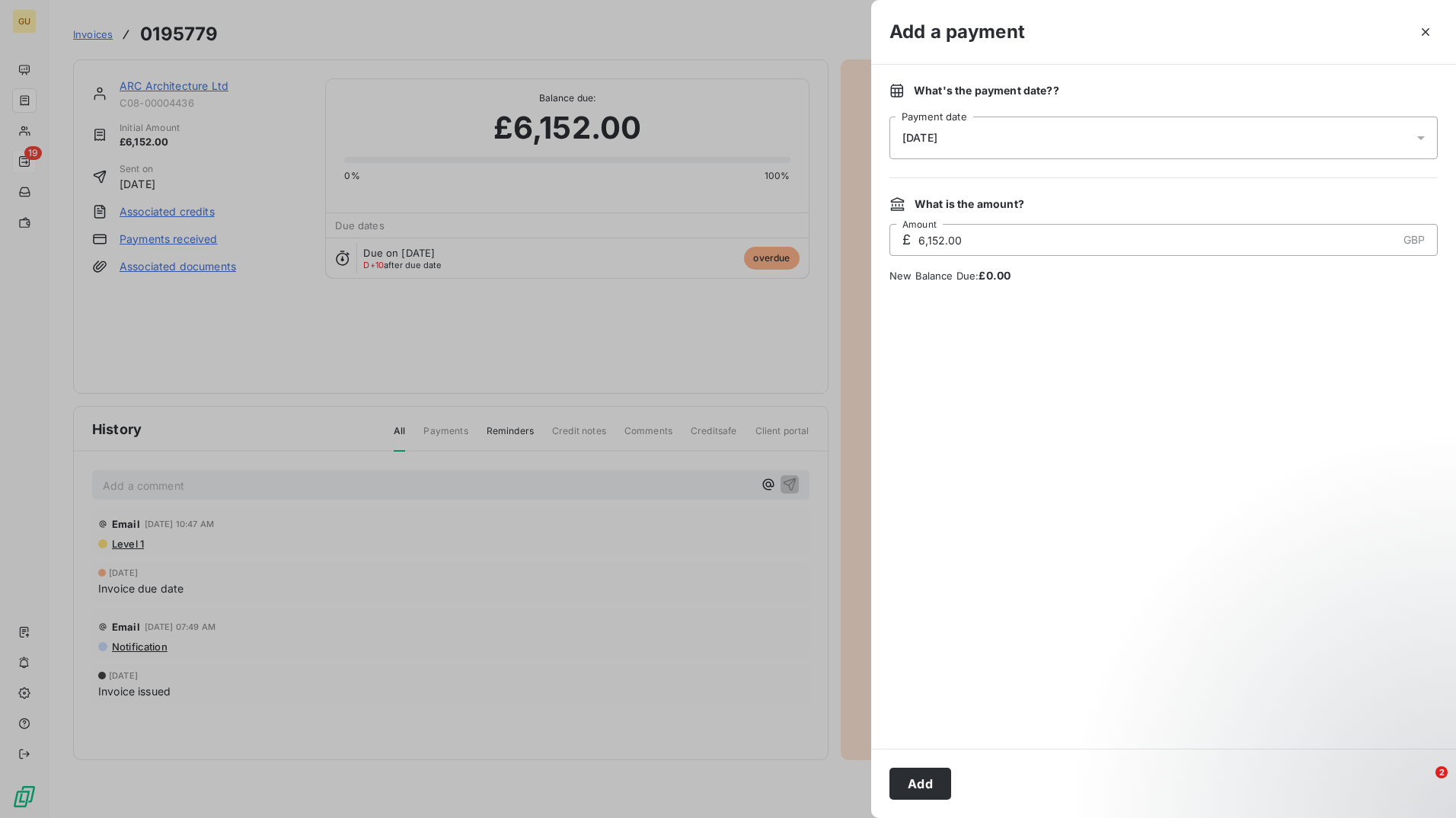
click at [993, 141] on div "13/10/2025" at bounding box center [1163, 138] width 549 height 43
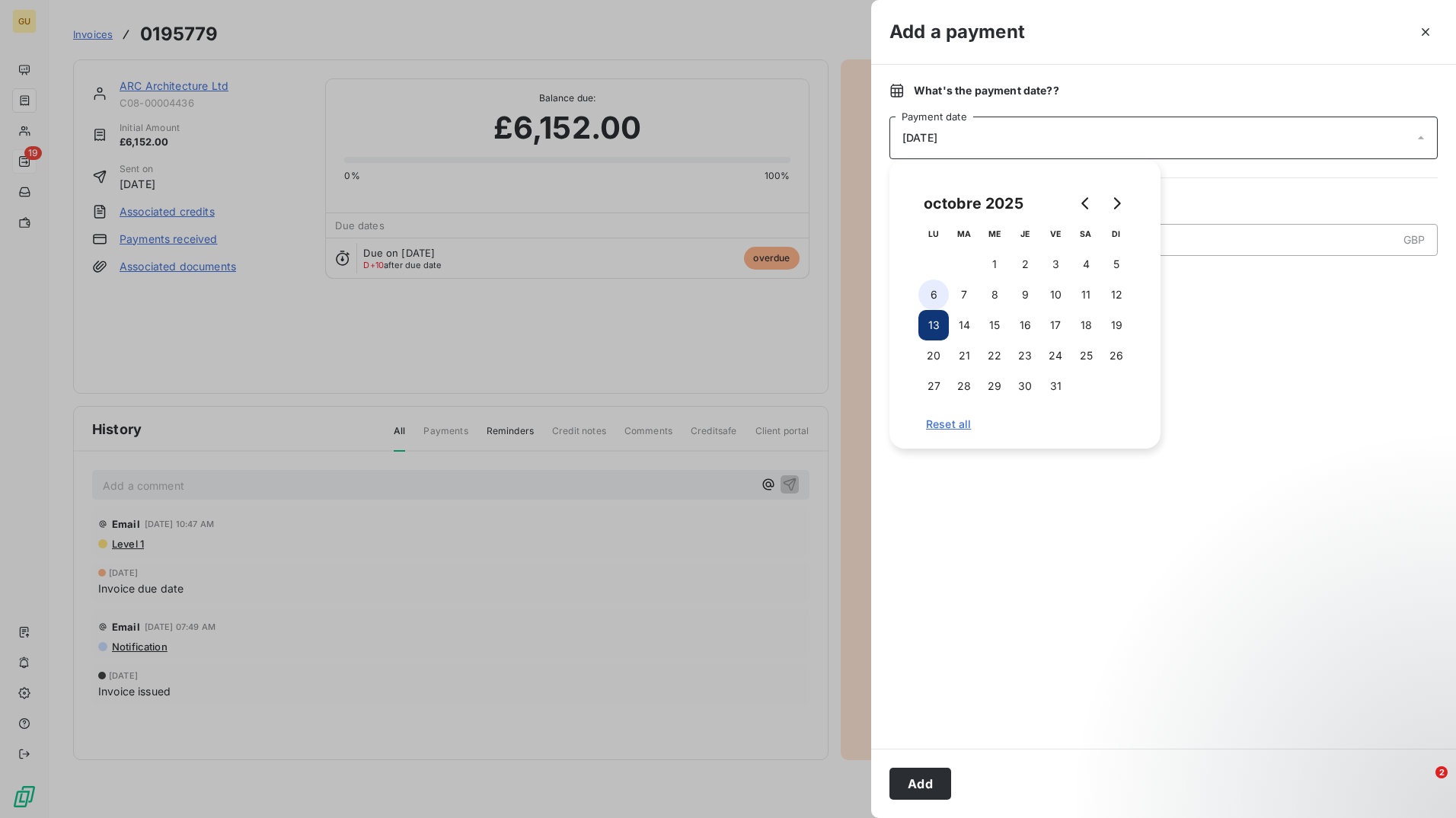
click at [938, 293] on button "6" at bounding box center [933, 294] width 31 height 31
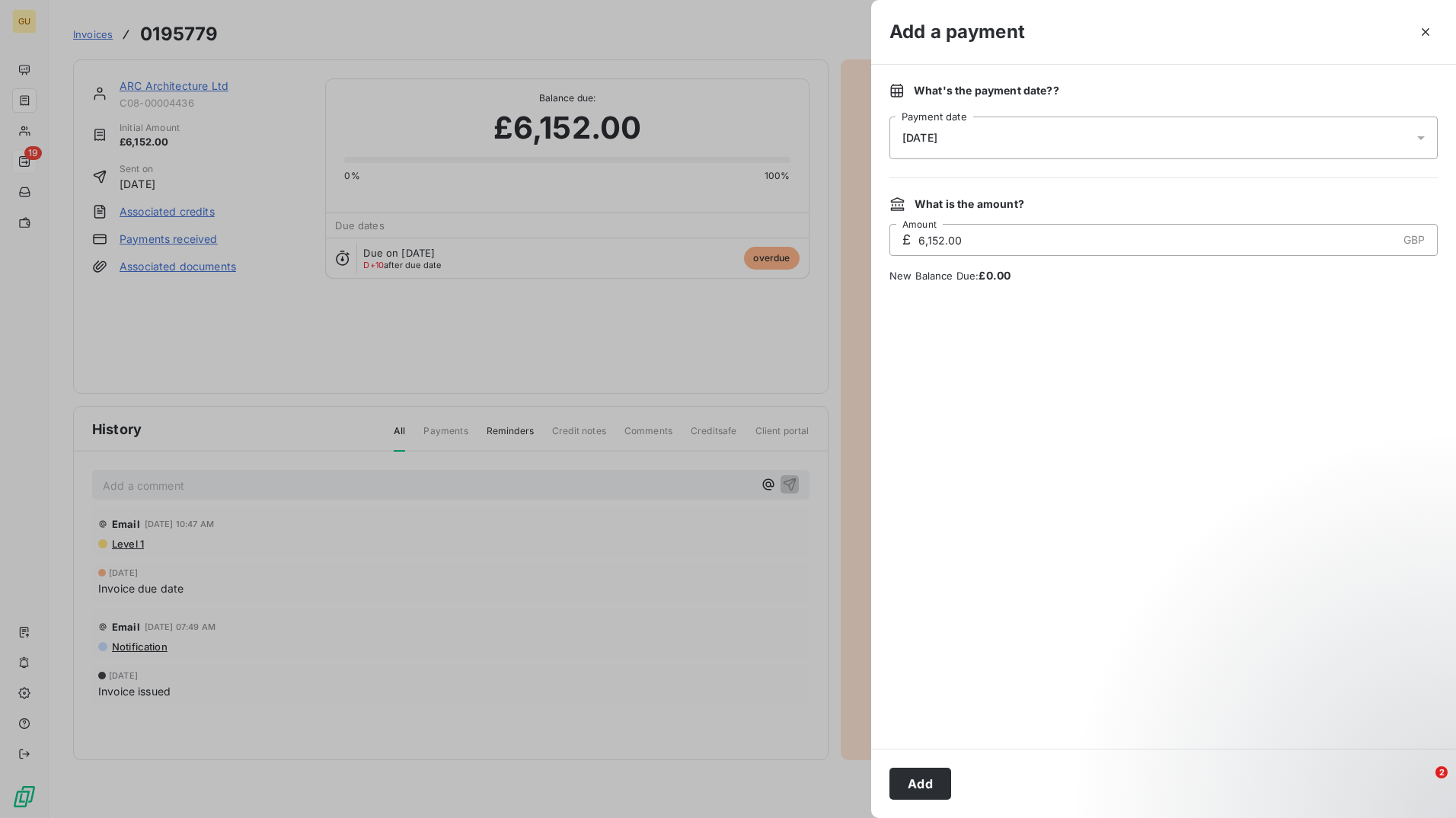
click at [1262, 451] on div at bounding box center [1163, 516] width 549 height 429
click at [628, 610] on div at bounding box center [728, 409] width 1456 height 818
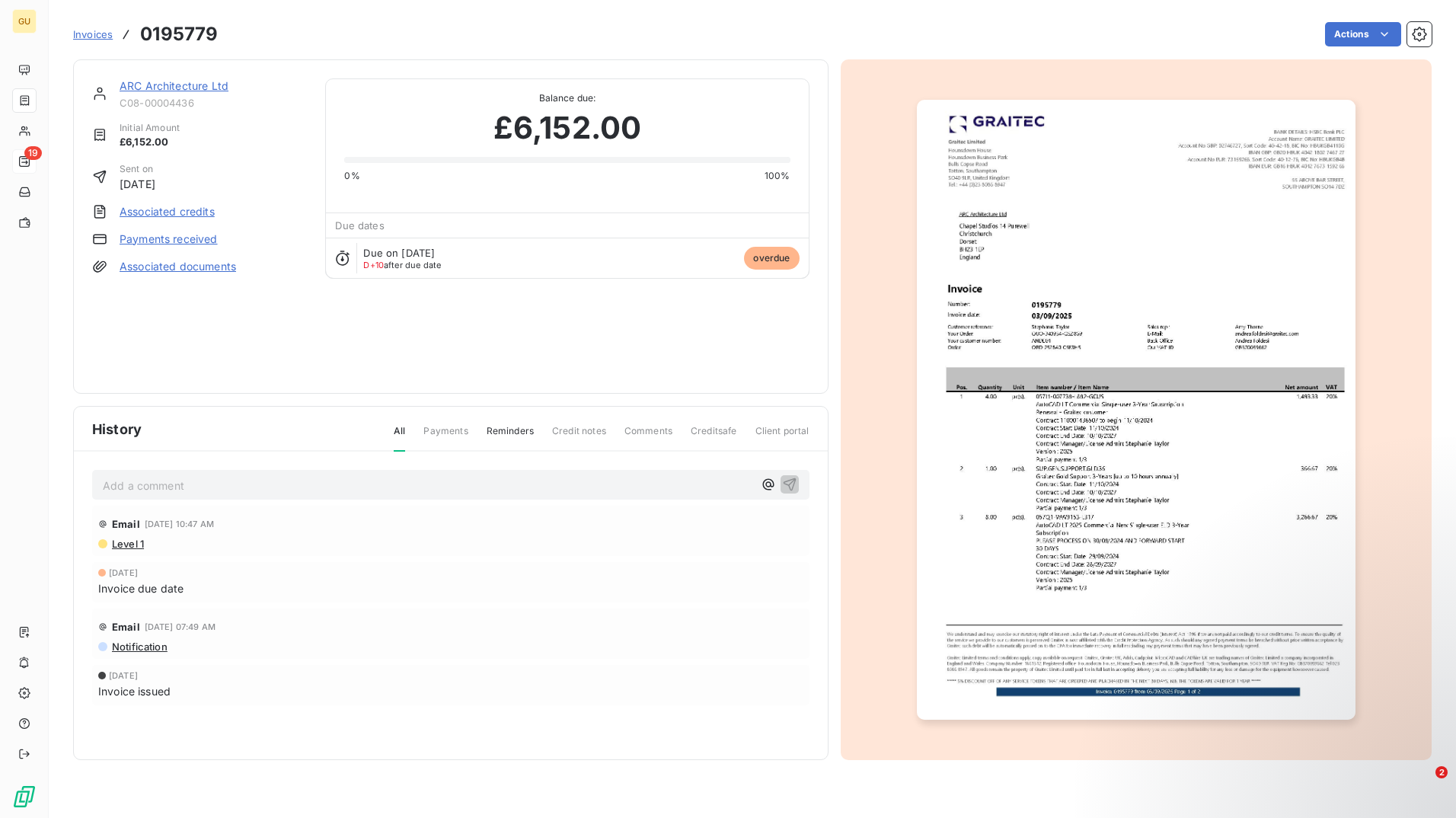
click at [198, 37] on h3 "0195779" at bounding box center [178, 34] width 78 height 27
click at [822, 70] on div "ARC Architecture Ltd C08-00004436 Initial Amount £6,152.00 Sent on Sep 3, 2025 …" at bounding box center [450, 227] width 755 height 335
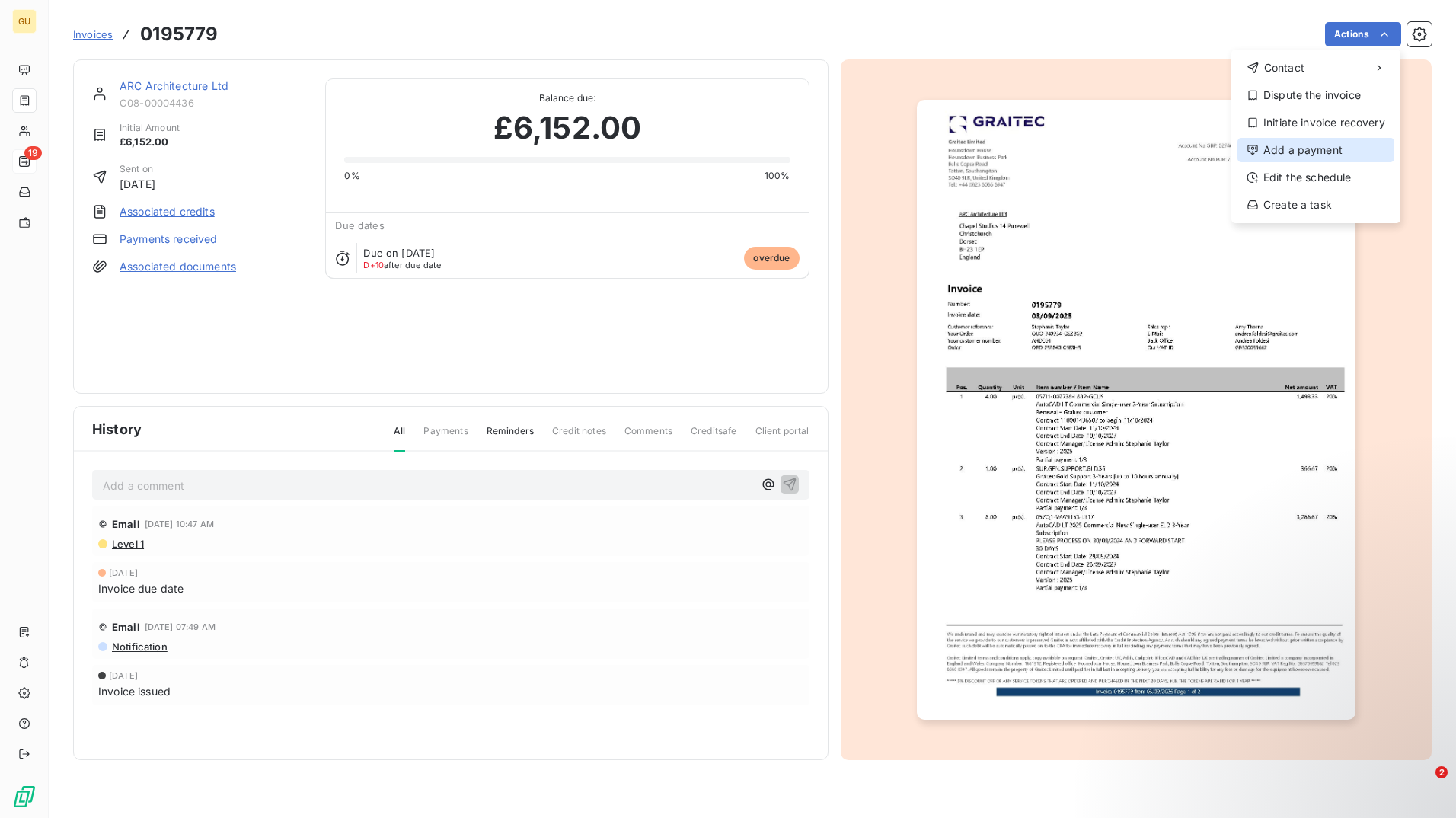
click at [1347, 146] on div "Add a payment" at bounding box center [1316, 150] width 157 height 24
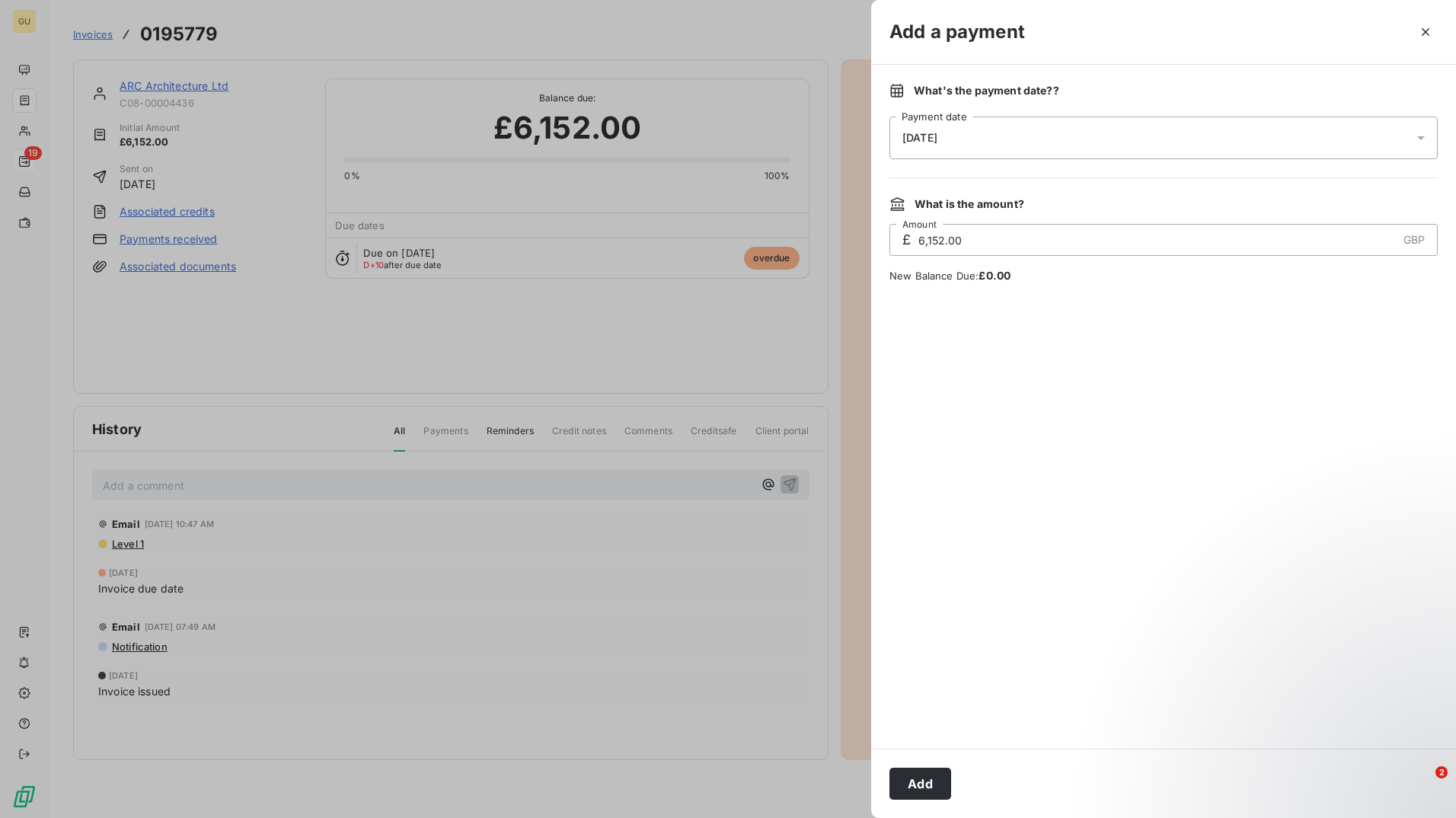
click at [1387, 143] on div "13/10/2025" at bounding box center [1163, 138] width 549 height 43
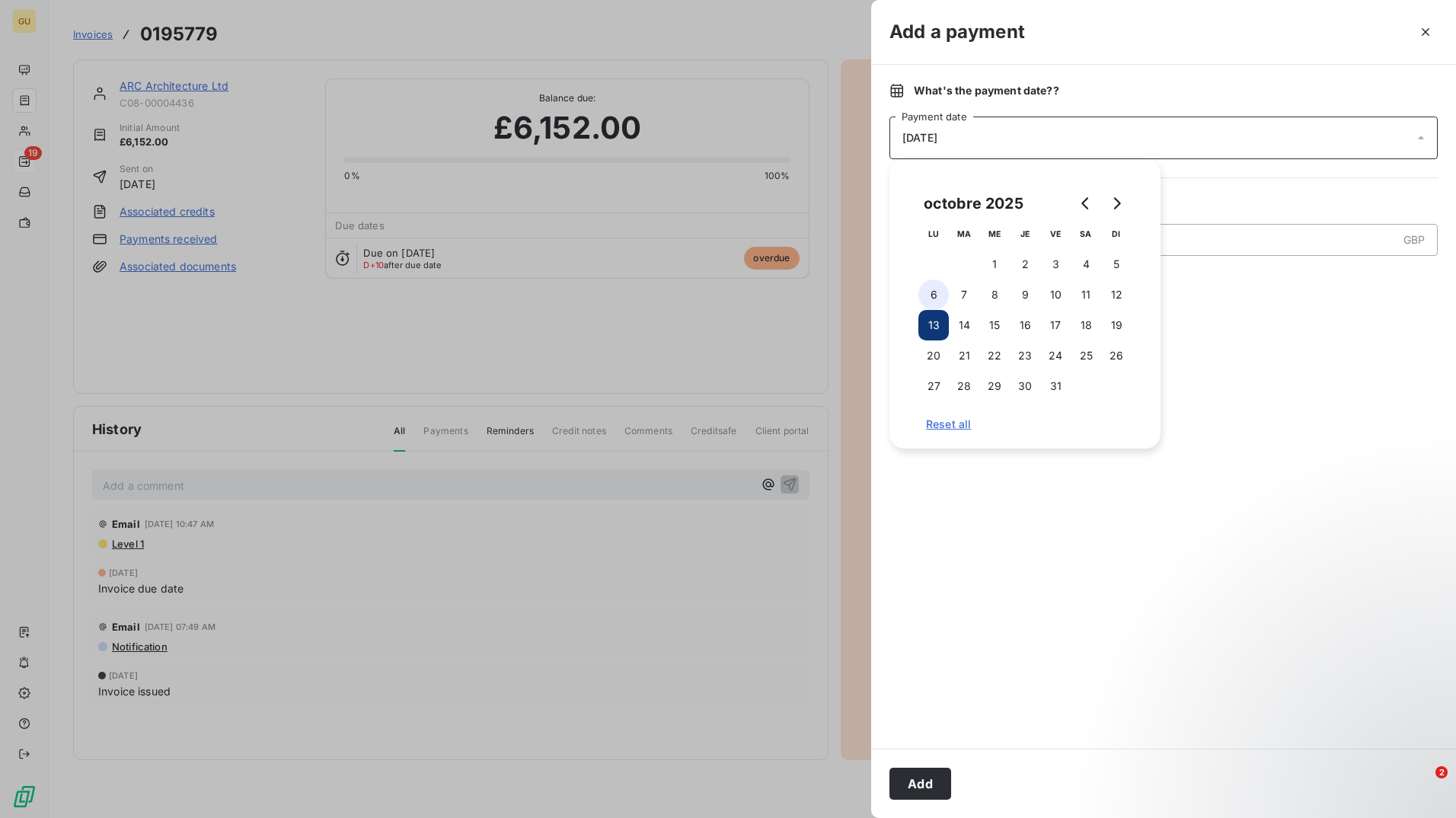
click at [931, 291] on button "6" at bounding box center [933, 294] width 31 height 31
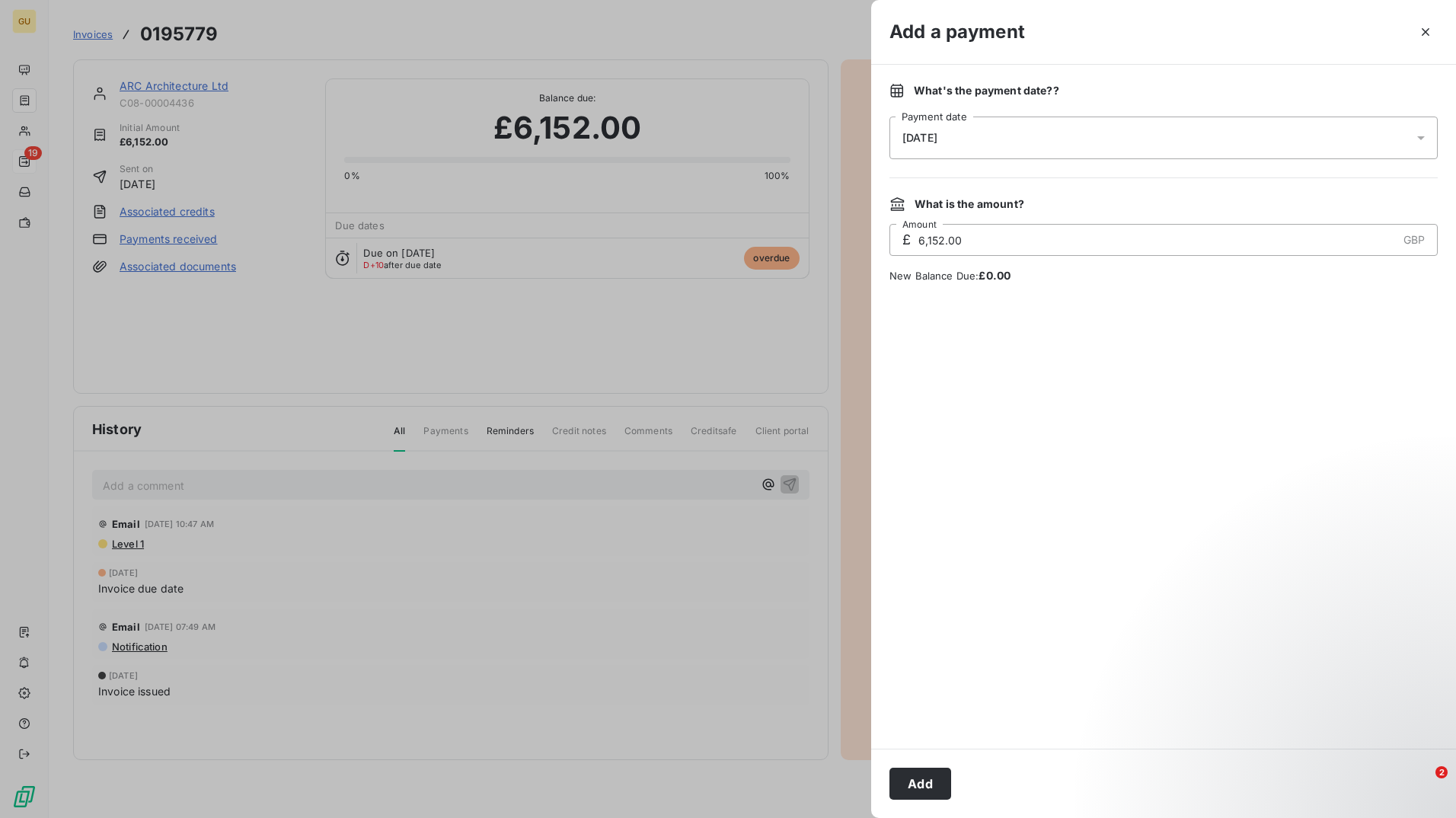
click at [1041, 639] on div at bounding box center [1163, 516] width 549 height 429
click at [930, 777] on button "Add" at bounding box center [920, 783] width 62 height 32
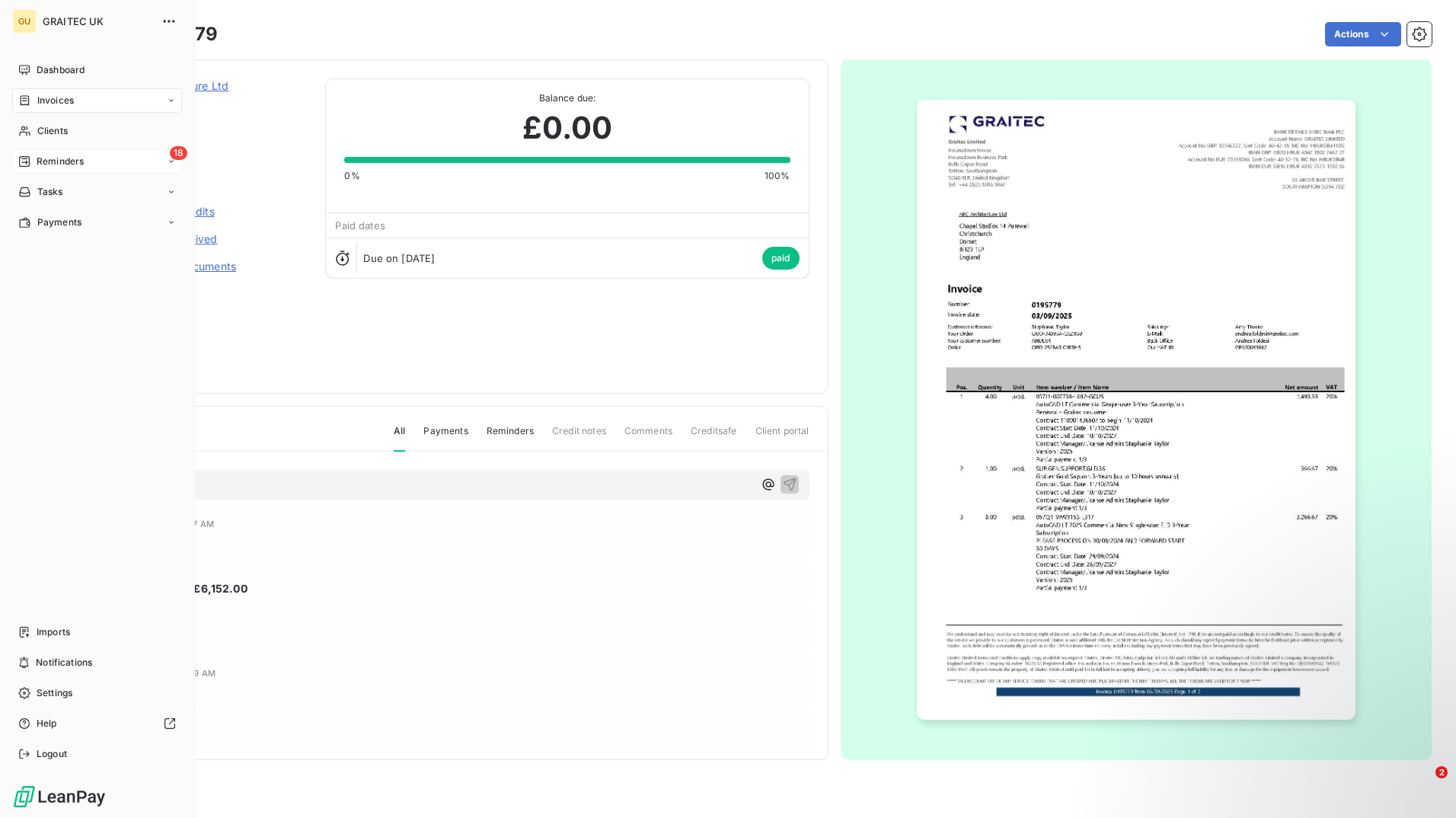
click at [68, 159] on span "Reminders" at bounding box center [60, 161] width 48 height 14
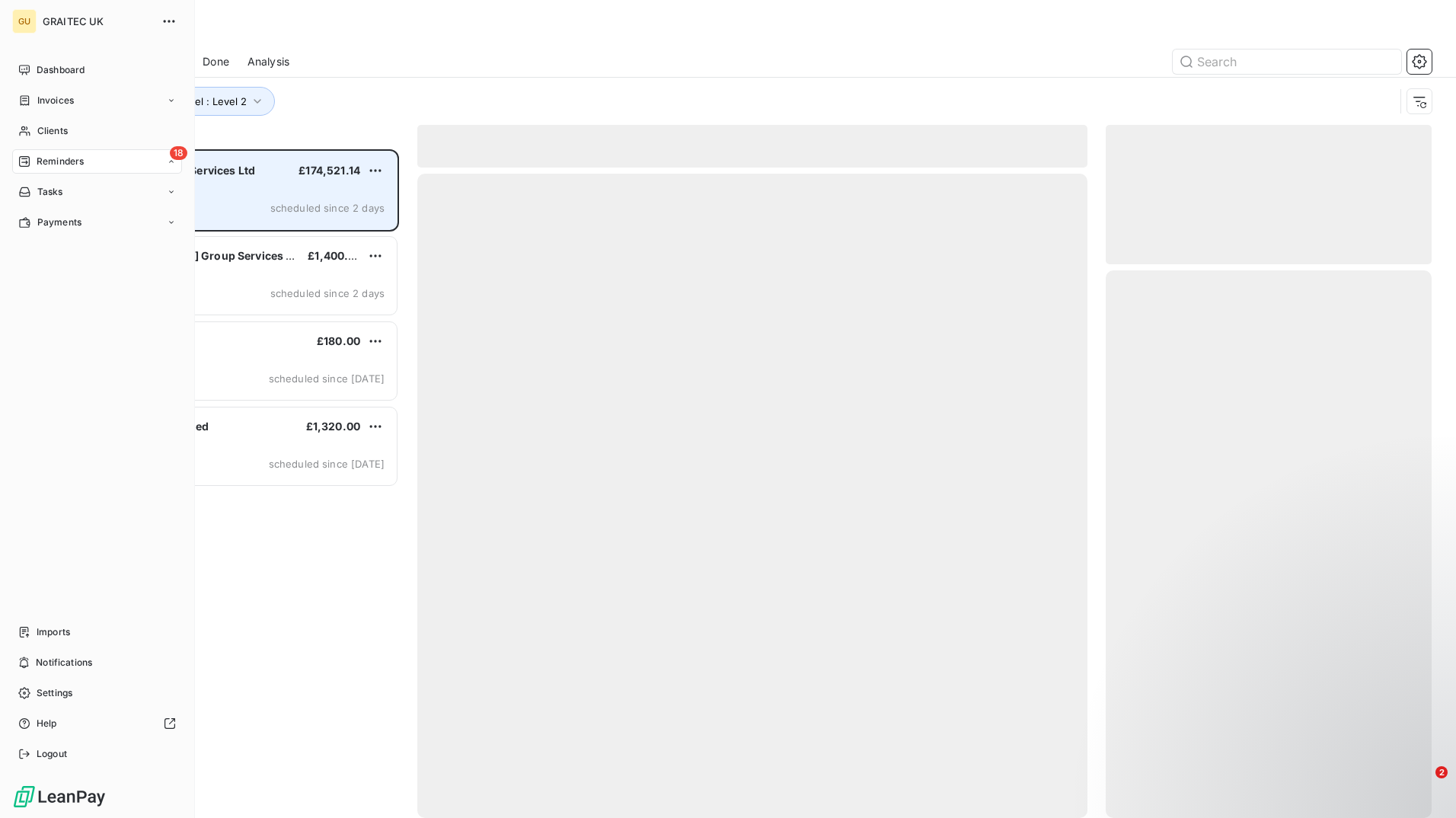
scroll to position [657, 314]
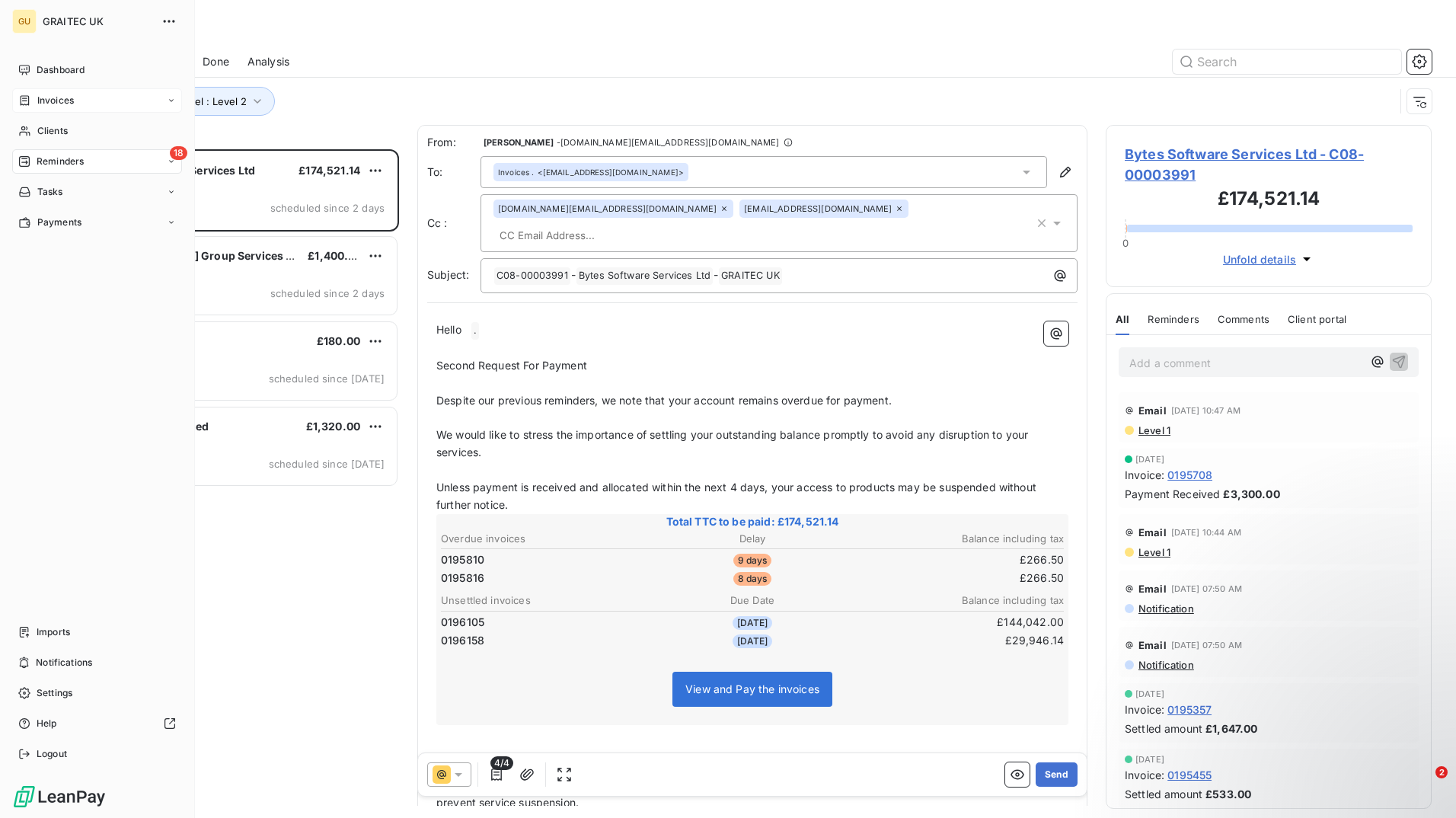
click at [66, 104] on span "Invoices" at bounding box center [55, 100] width 36 height 14
click at [90, 122] on div "Invoices" at bounding box center [107, 131] width 151 height 24
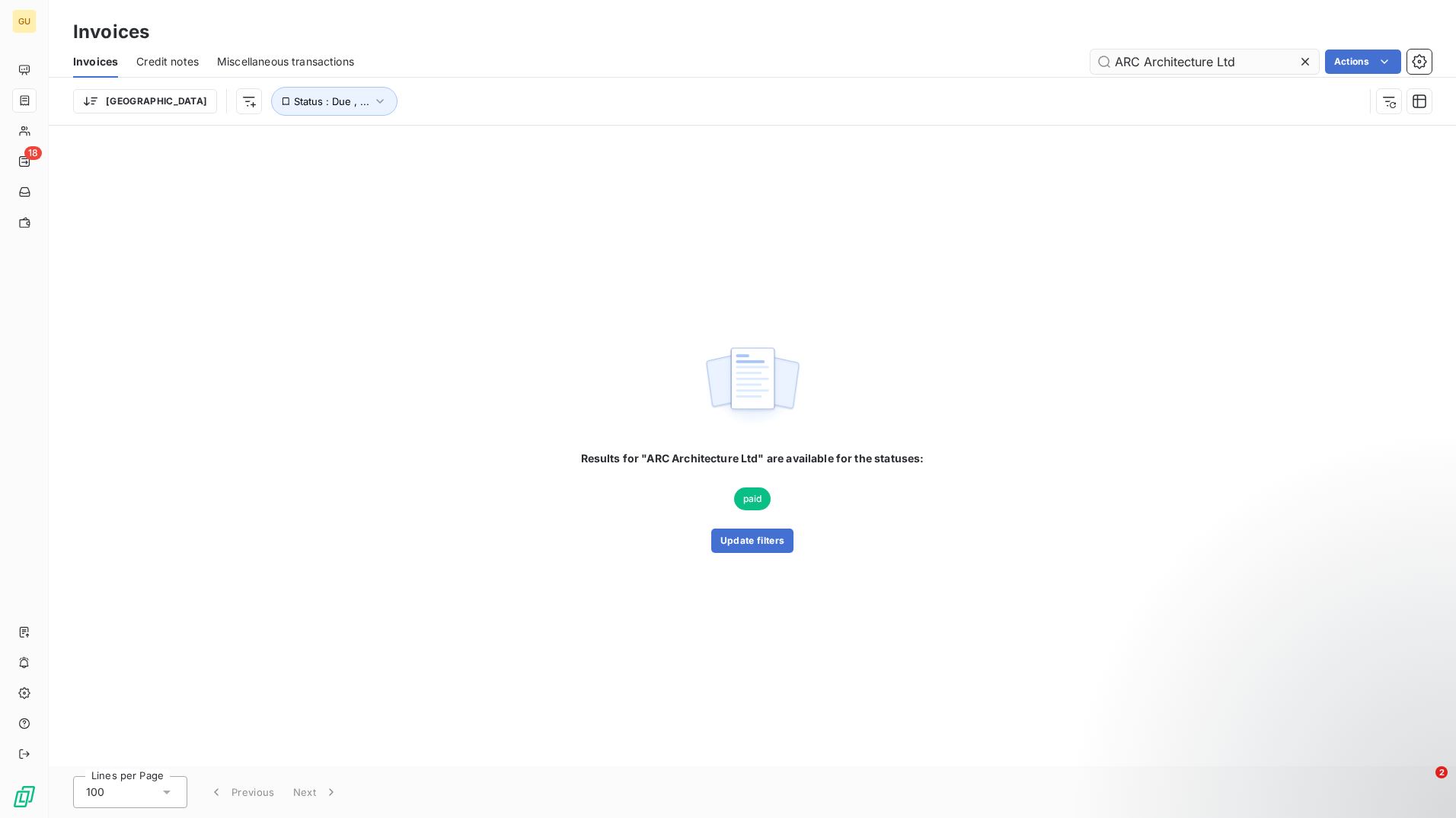
drag, startPoint x: 1307, startPoint y: 64, endPoint x: 1300, endPoint y: 65, distance: 7.1
click at [1306, 63] on icon at bounding box center [1305, 62] width 15 height 15
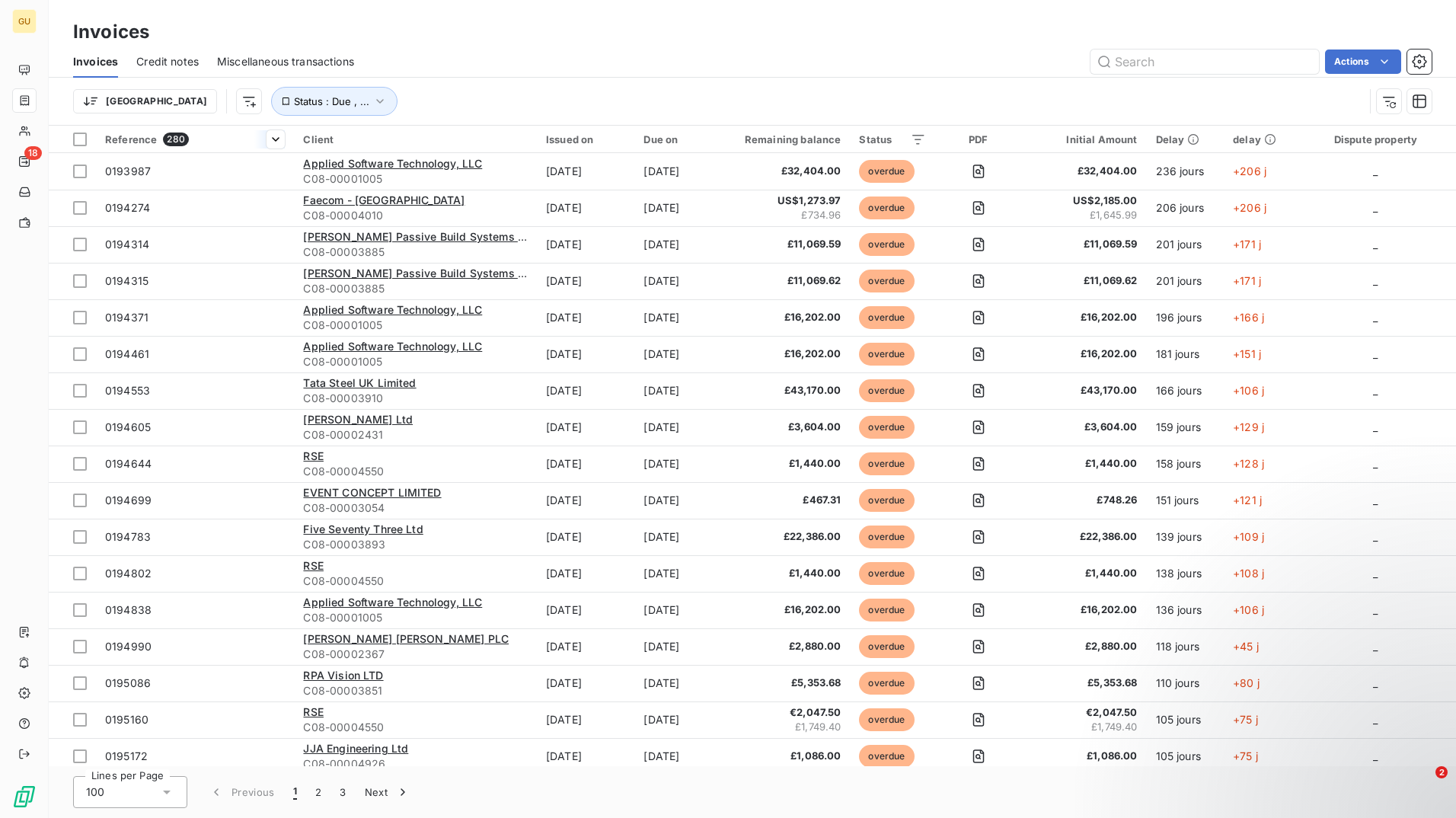
click at [150, 137] on span "Reference" at bounding box center [130, 139] width 51 height 12
click at [1171, 67] on input "text" at bounding box center [1205, 62] width 228 height 24
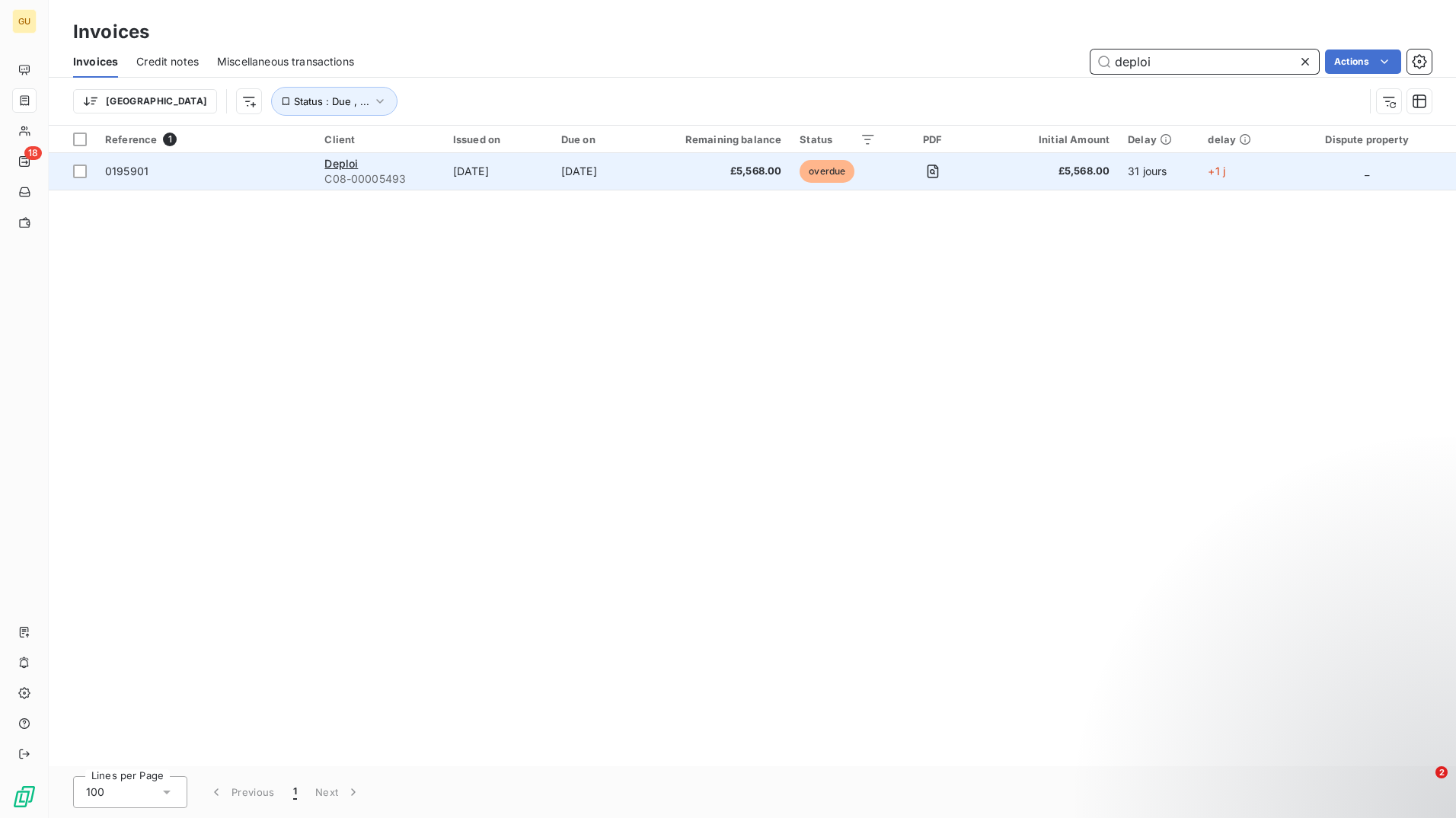
type input "deploi"
click at [388, 165] on div "Deploi" at bounding box center [378, 164] width 109 height 15
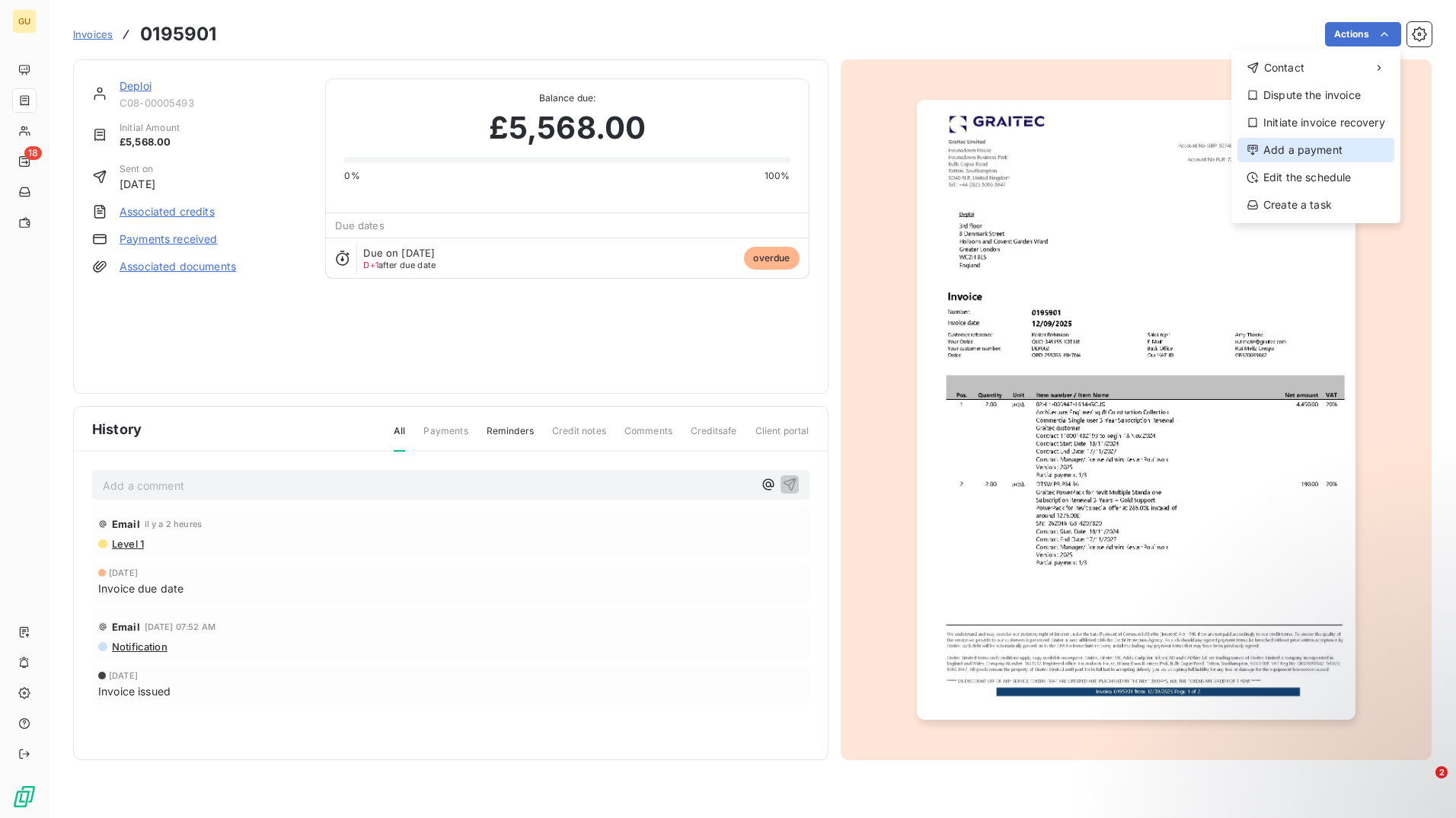
click at [1342, 143] on div "Add a payment" at bounding box center [1316, 150] width 157 height 24
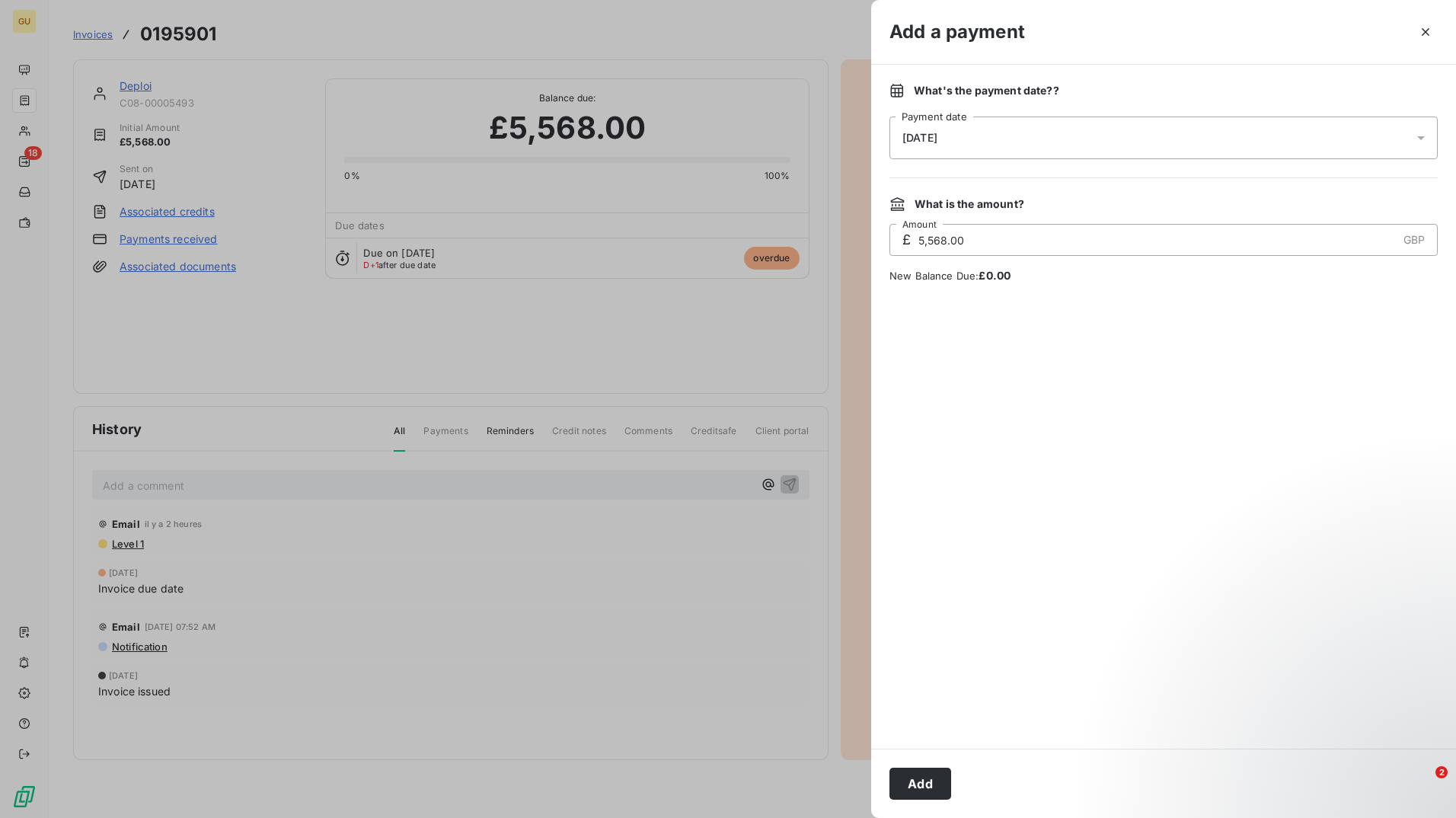
click at [1031, 136] on div "13/10/2025" at bounding box center [1163, 138] width 549 height 43
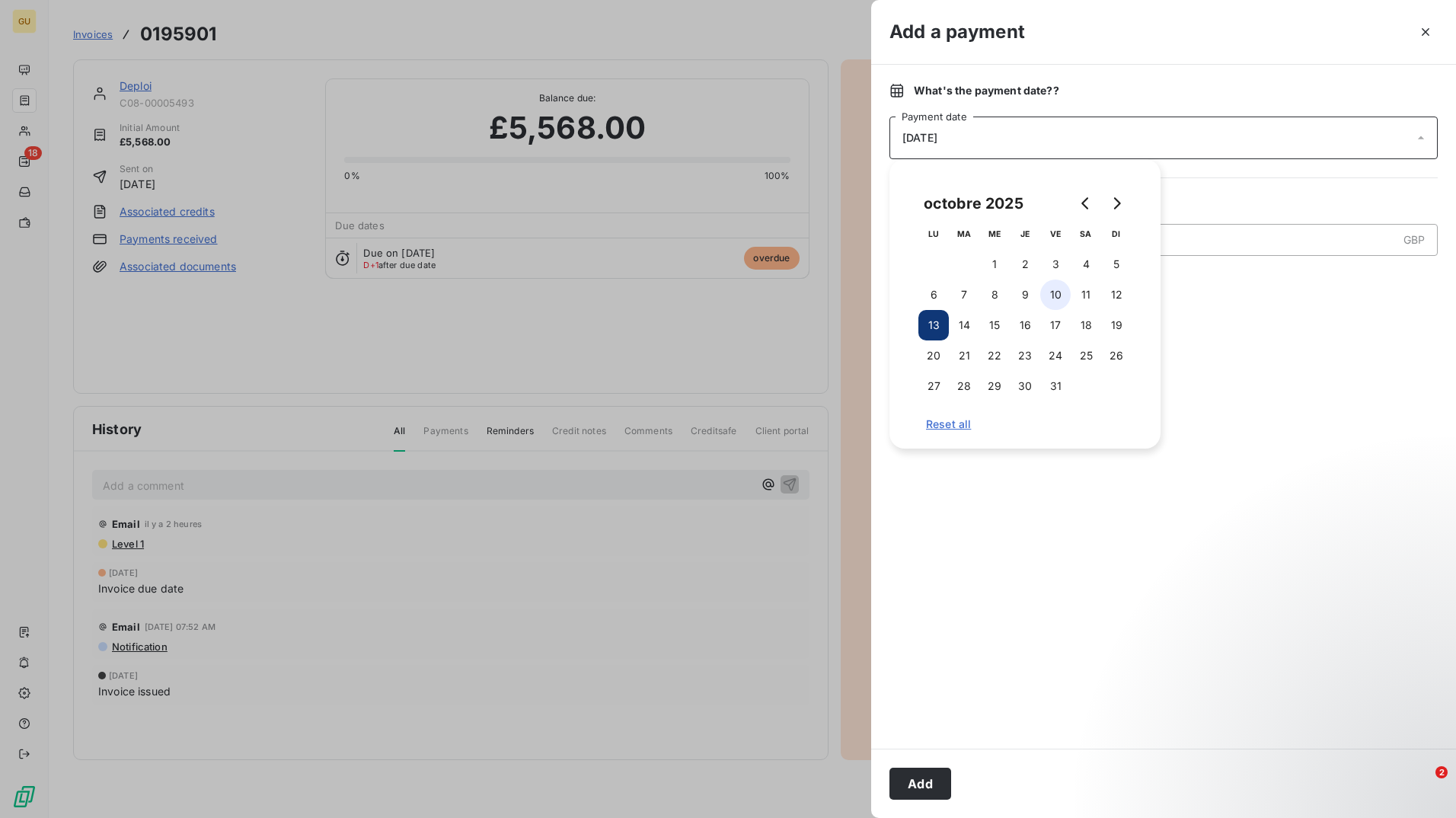
click at [1054, 287] on button "10" at bounding box center [1055, 294] width 31 height 31
click at [1307, 486] on div at bounding box center [1163, 516] width 549 height 429
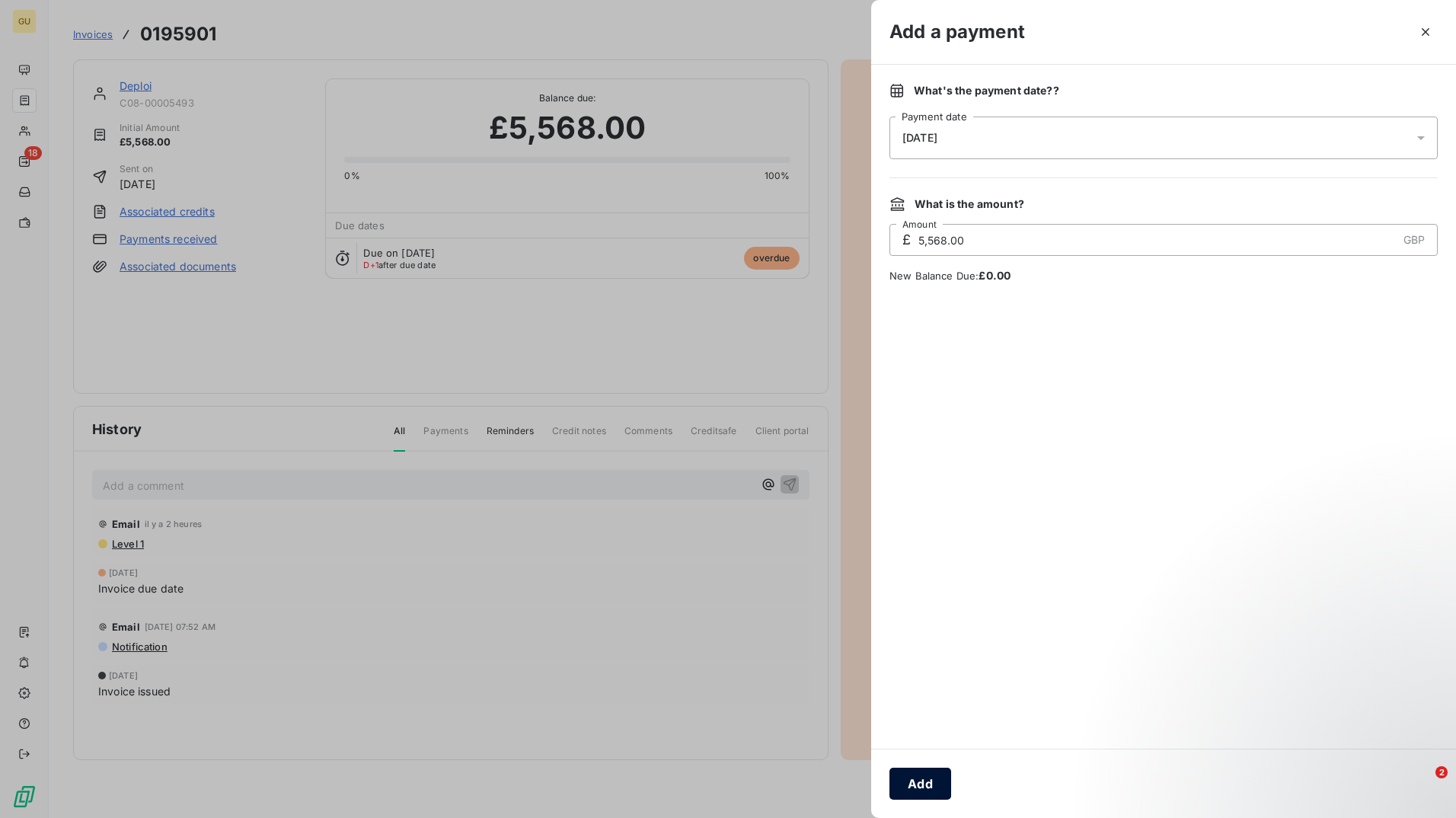
click at [933, 784] on button "Add" at bounding box center [920, 783] width 62 height 32
click at [933, 784] on div "Add a payment What's the payment date? ? 10/10/2025 Payment date What is the am…" at bounding box center [1163, 409] width 585 height 818
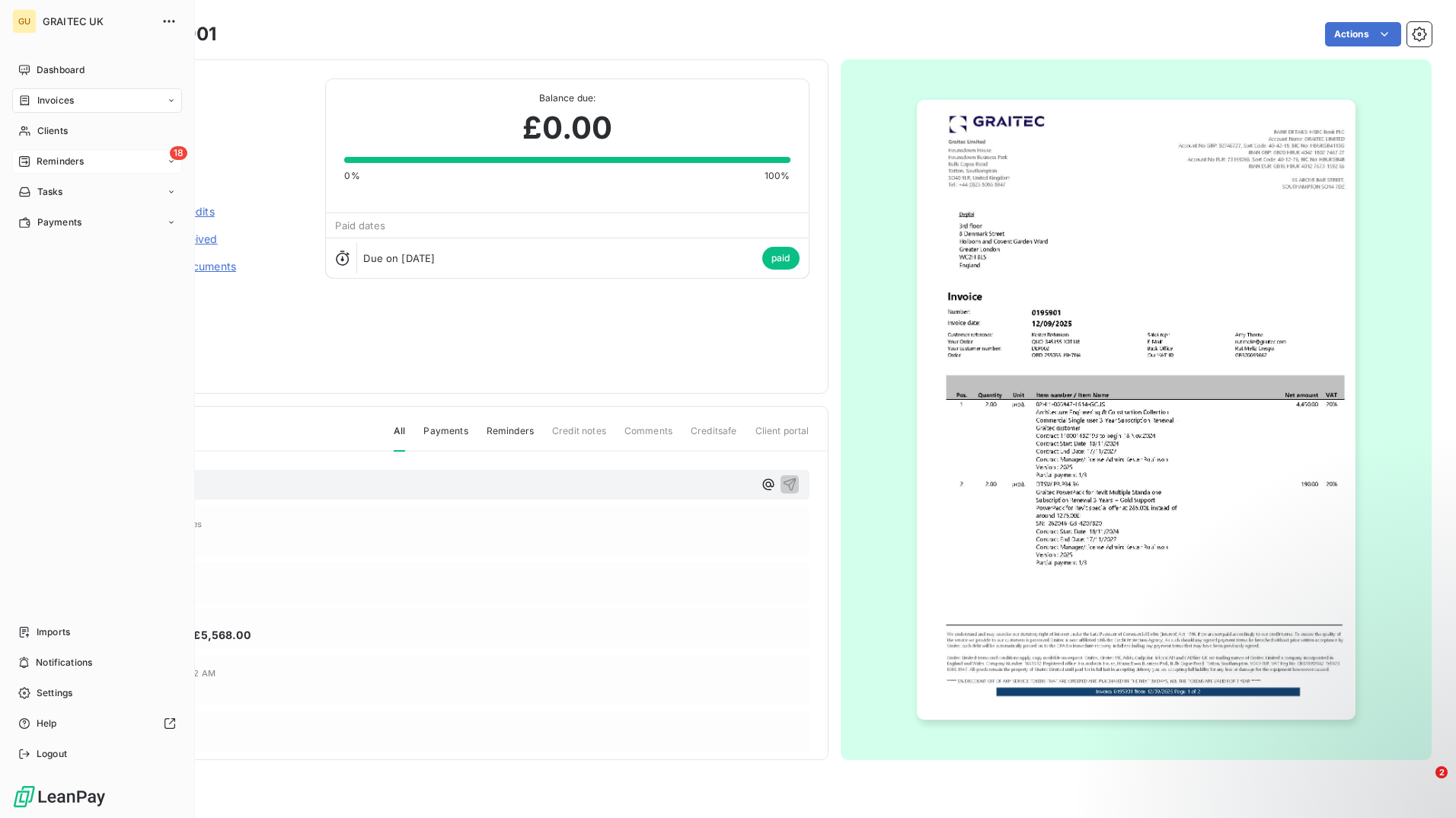
click at [68, 156] on span "Reminders" at bounding box center [60, 161] width 48 height 14
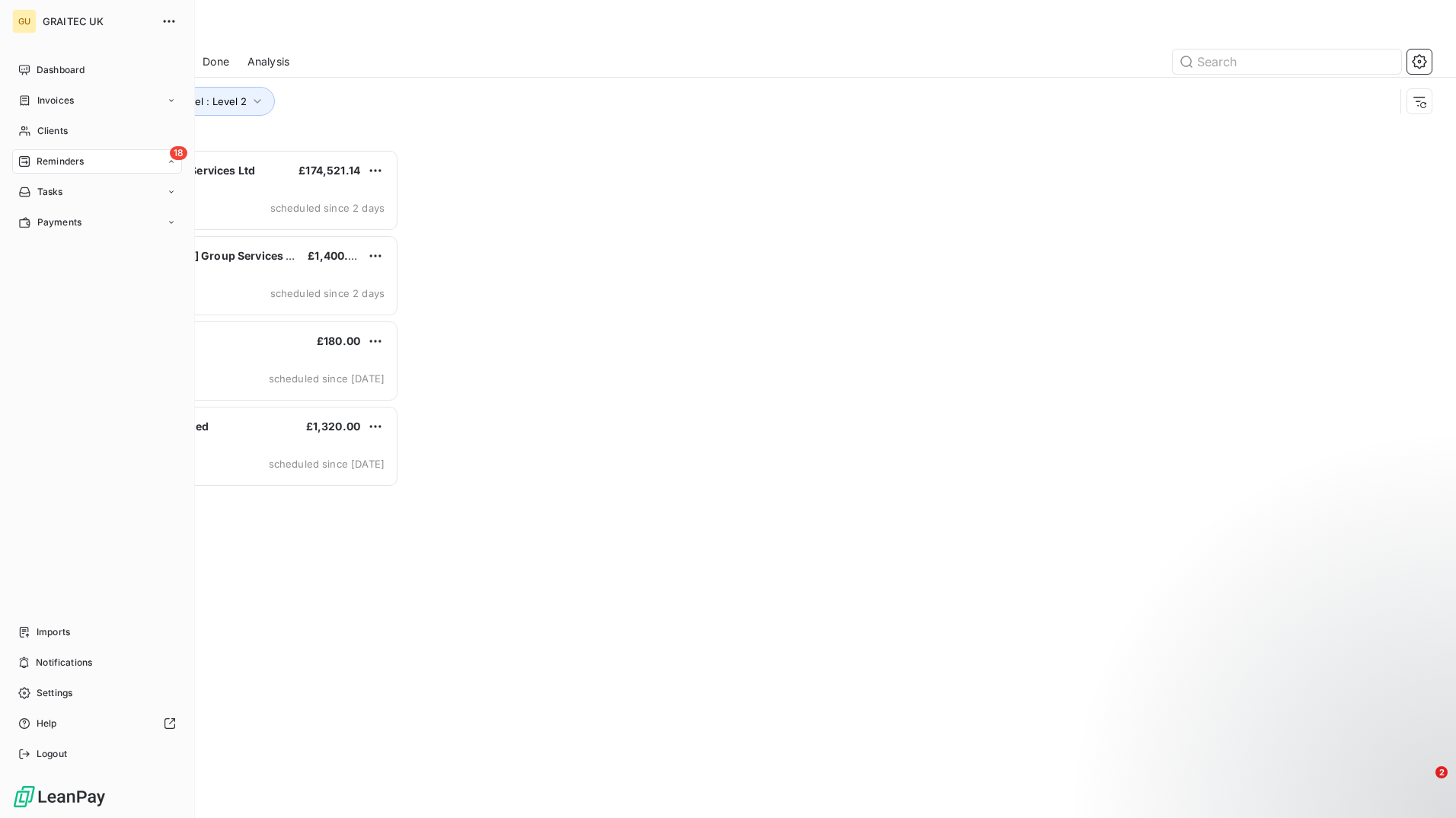
scroll to position [657, 314]
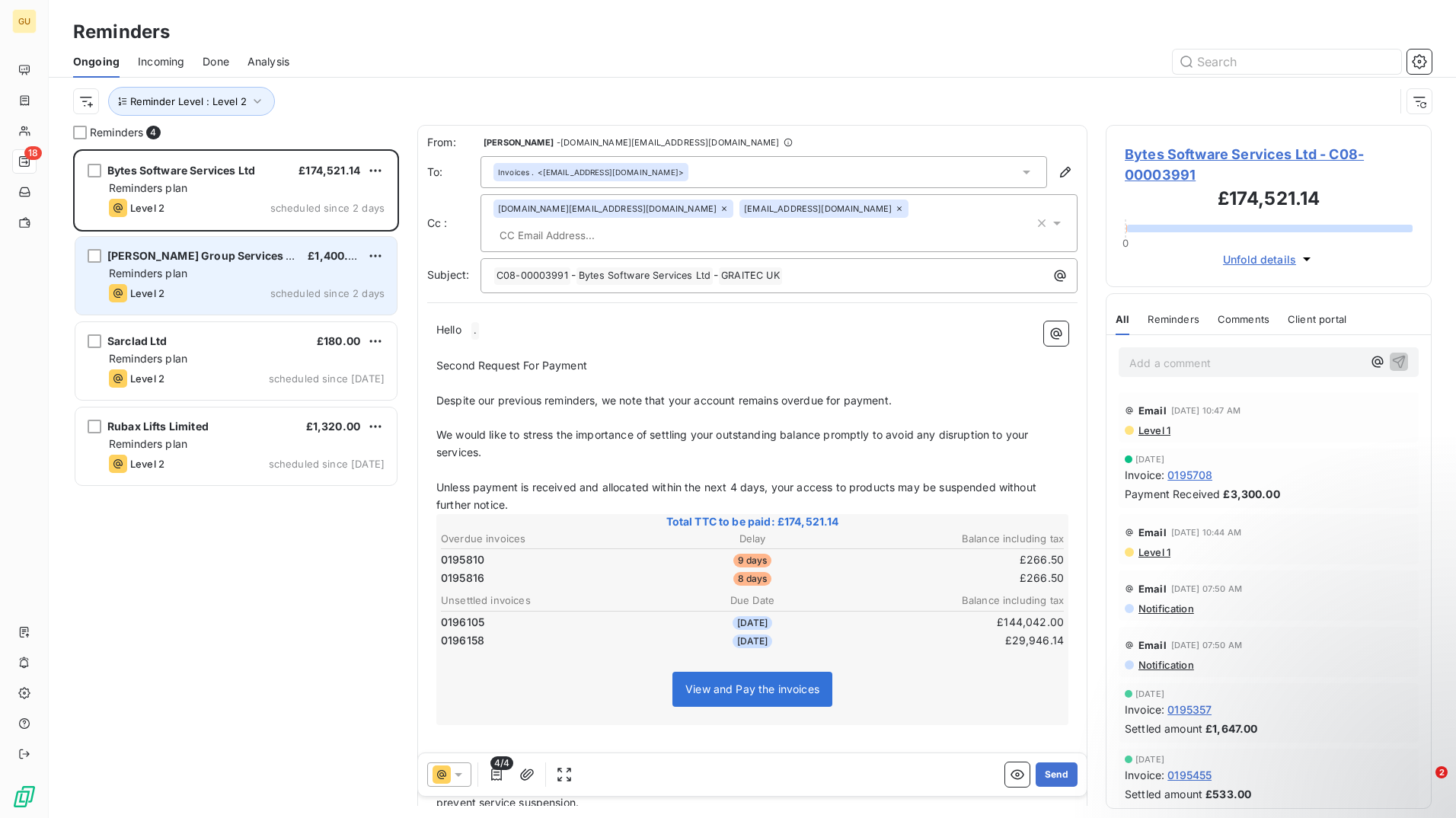
click at [244, 289] on div "Level 2 scheduled since 2 days" at bounding box center [246, 294] width 276 height 19
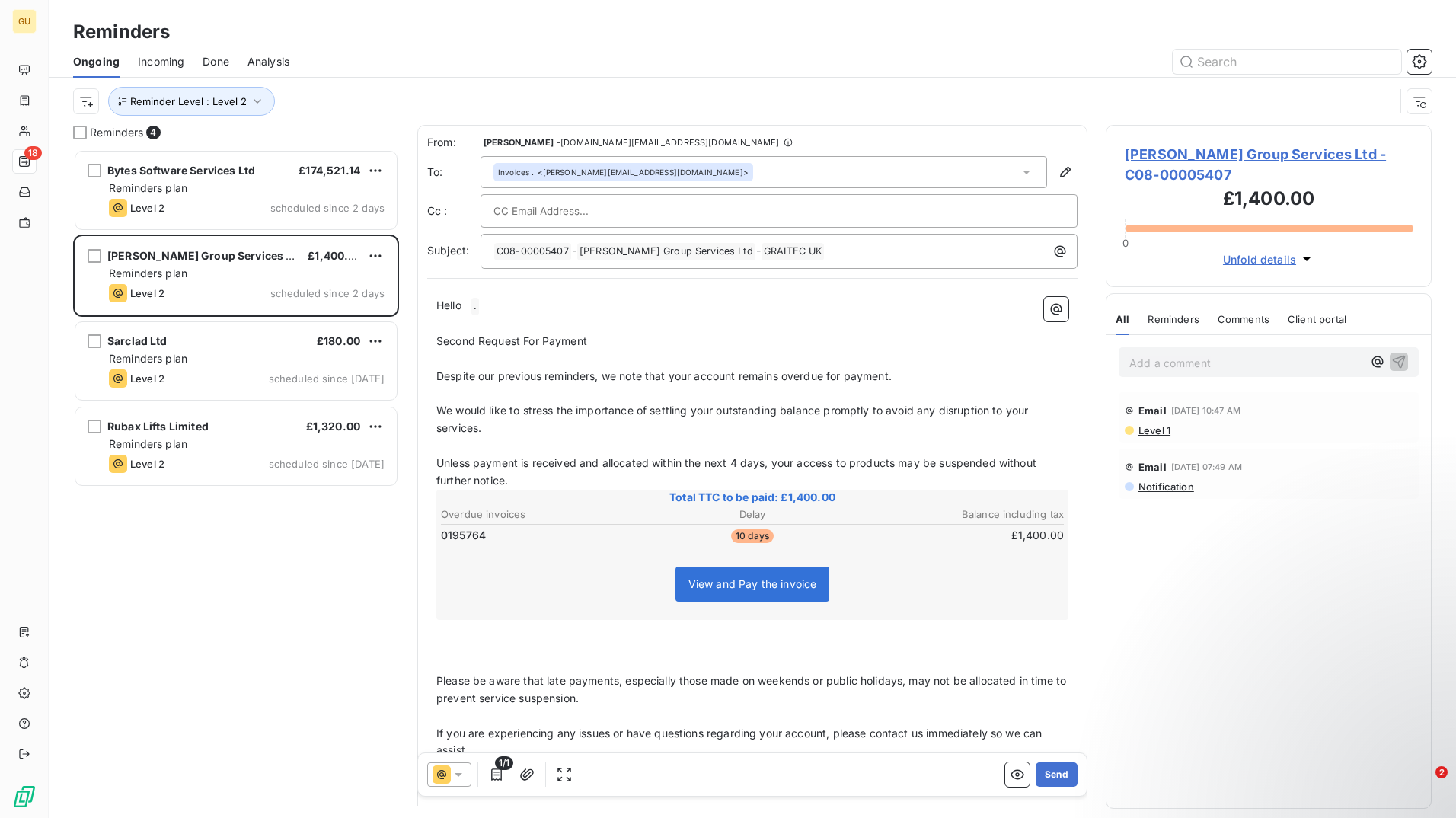
click at [476, 538] on span "0195764" at bounding box center [464, 536] width 45 height 15
click at [1044, 771] on button "Send" at bounding box center [1056, 774] width 42 height 24
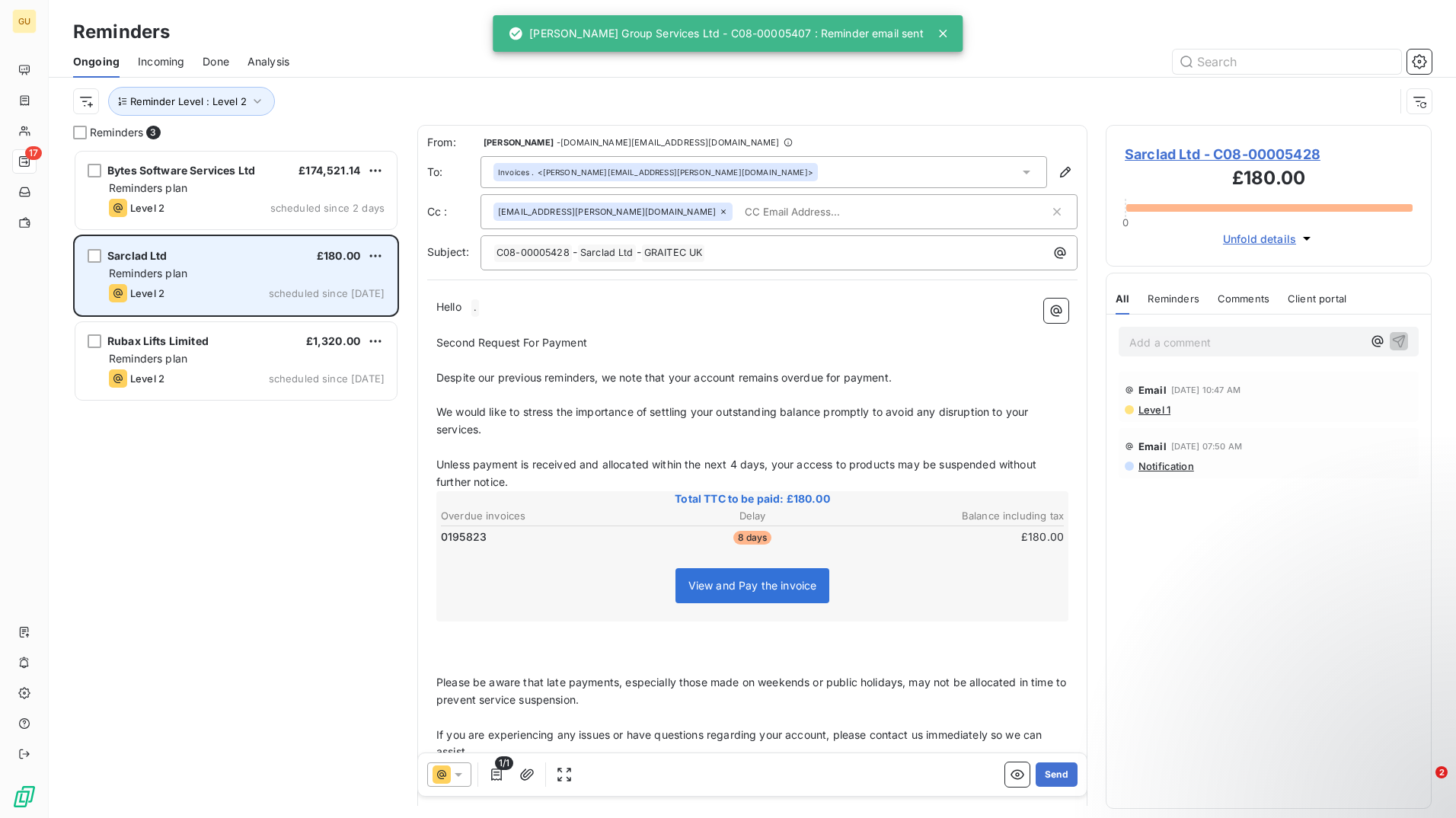
click at [293, 265] on div "Reminders plan" at bounding box center [246, 273] width 276 height 15
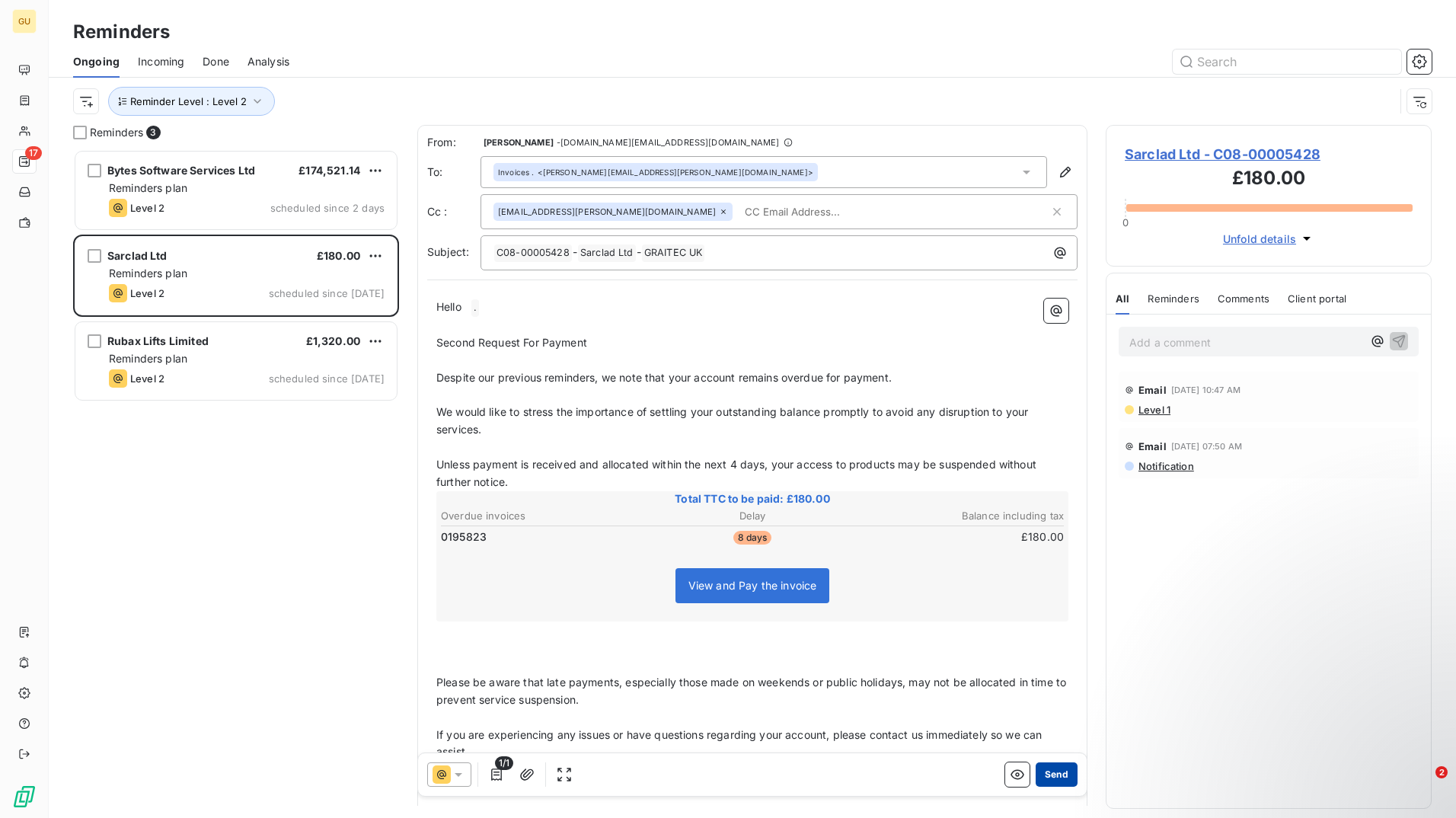
click at [1049, 775] on button "Send" at bounding box center [1056, 774] width 42 height 24
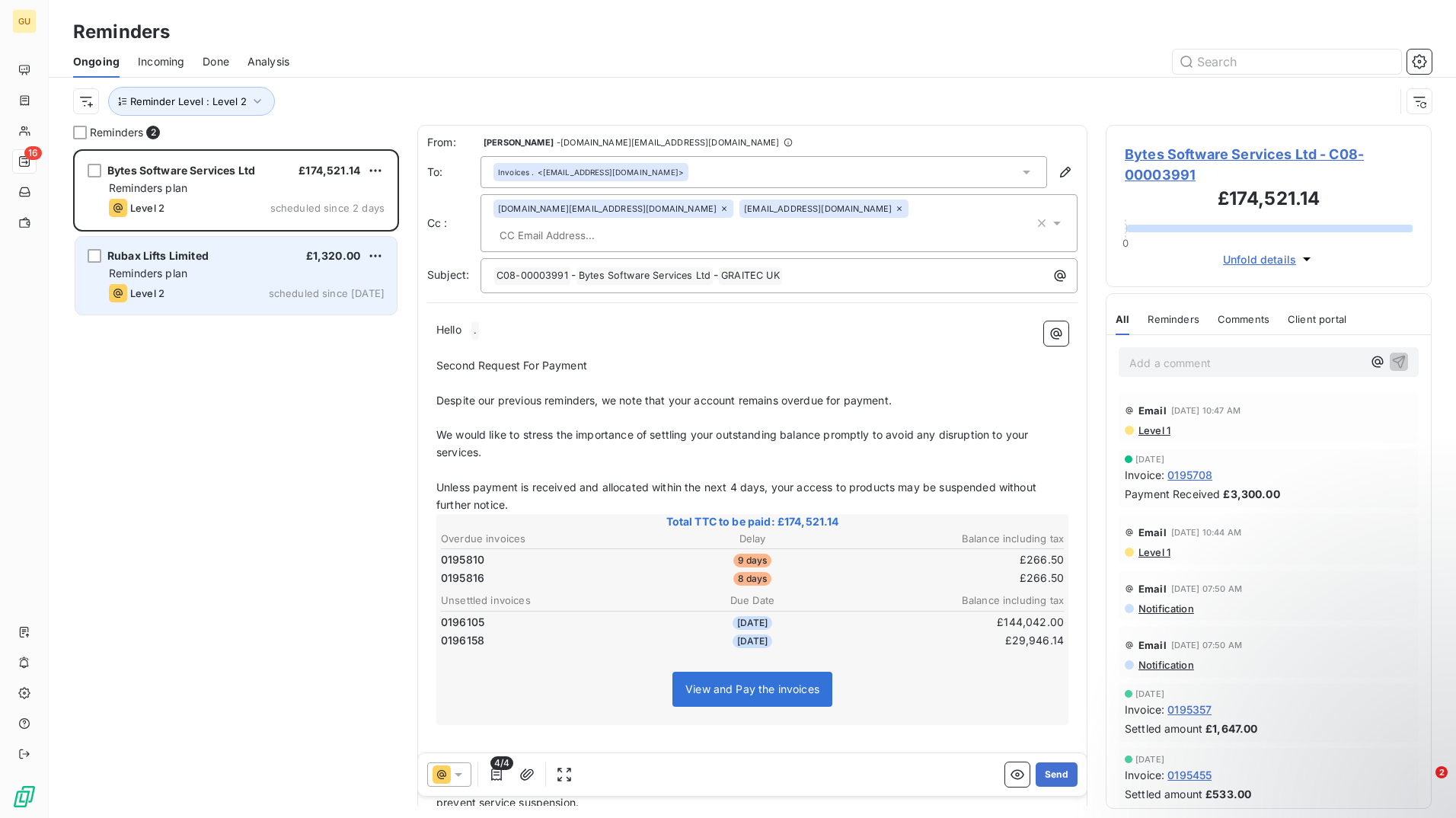
click at [278, 273] on div "Reminders plan" at bounding box center [246, 273] width 276 height 15
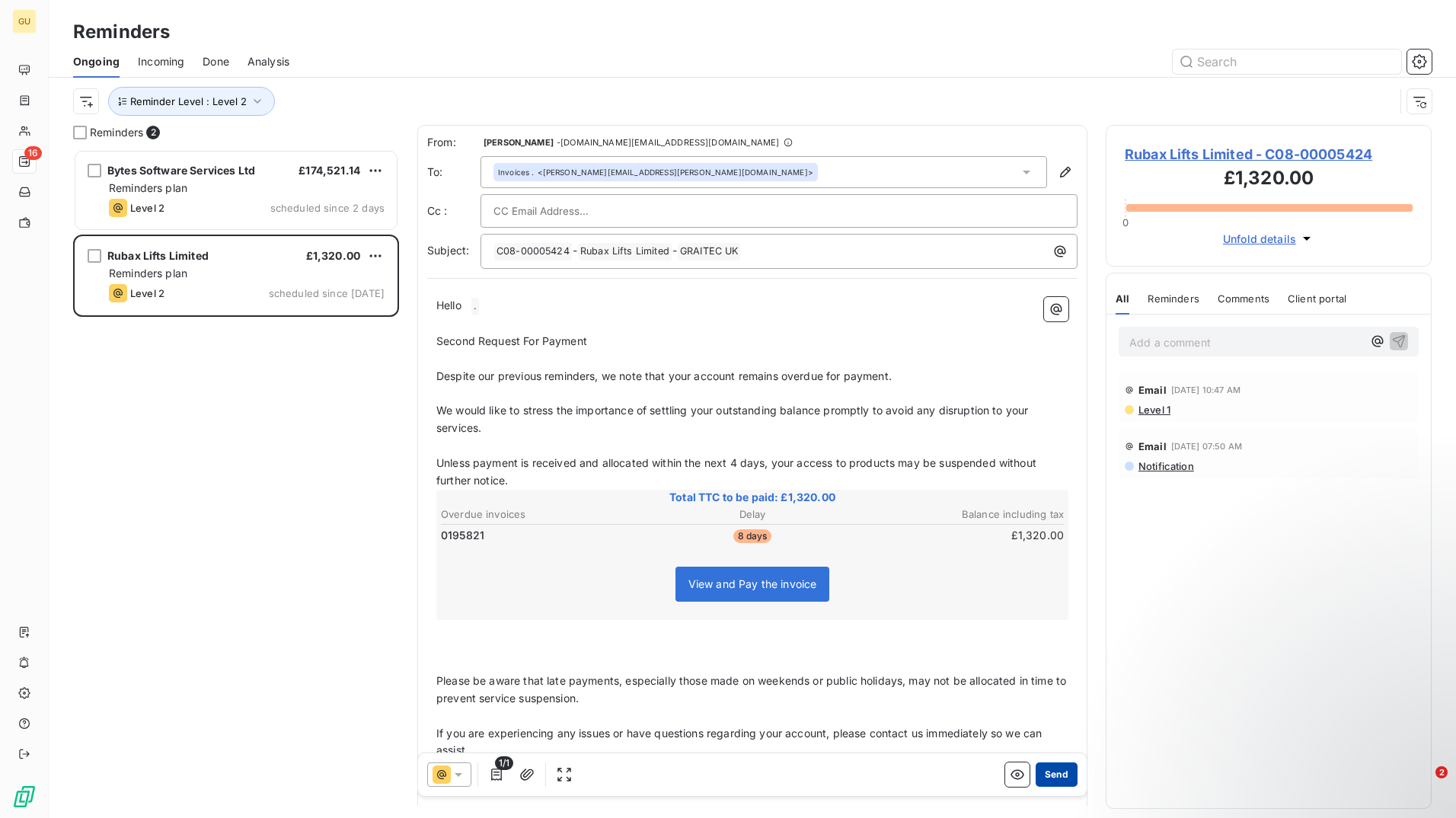
click at [1045, 774] on button "Send" at bounding box center [1056, 774] width 42 height 24
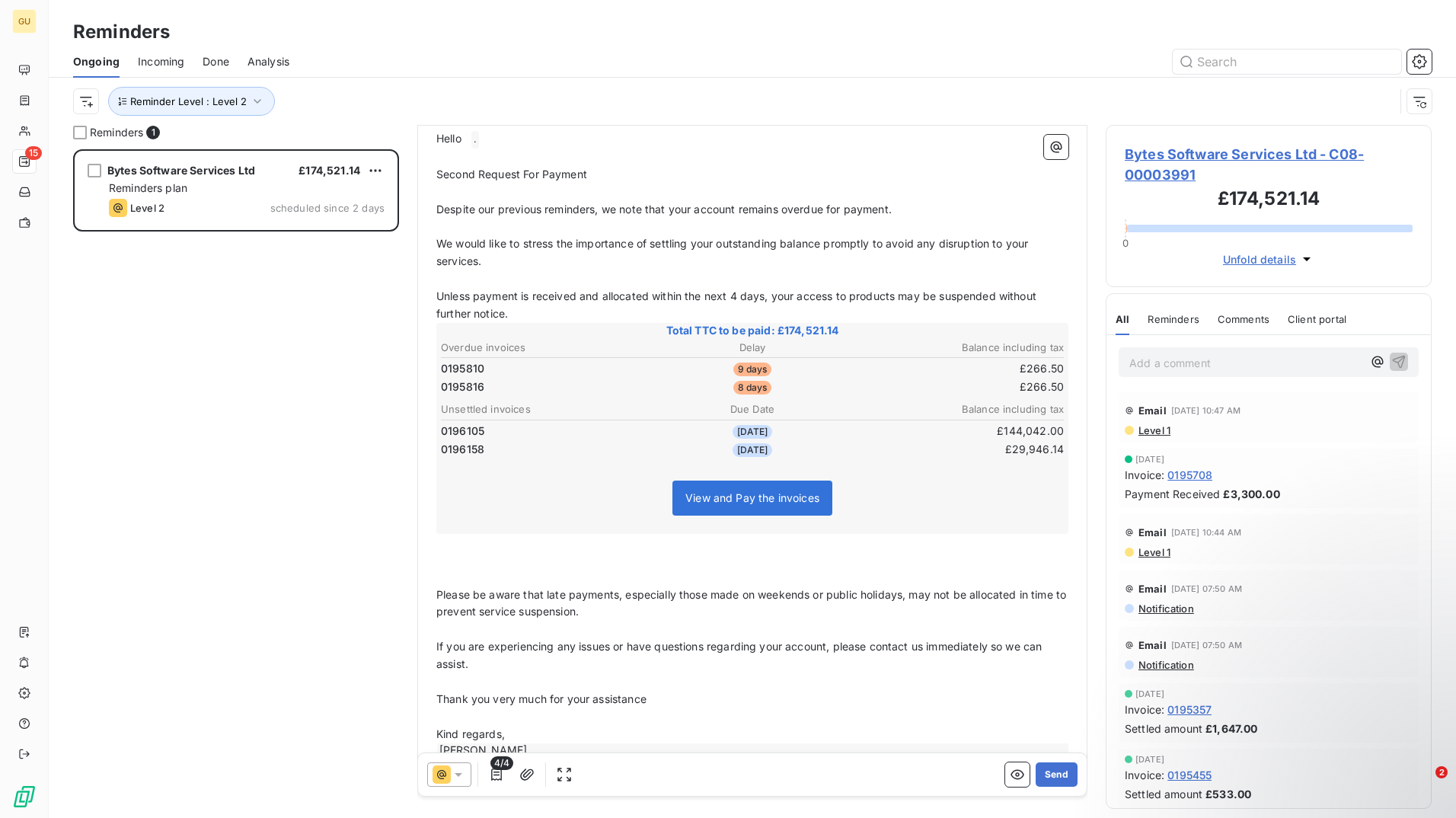
scroll to position [203, 0]
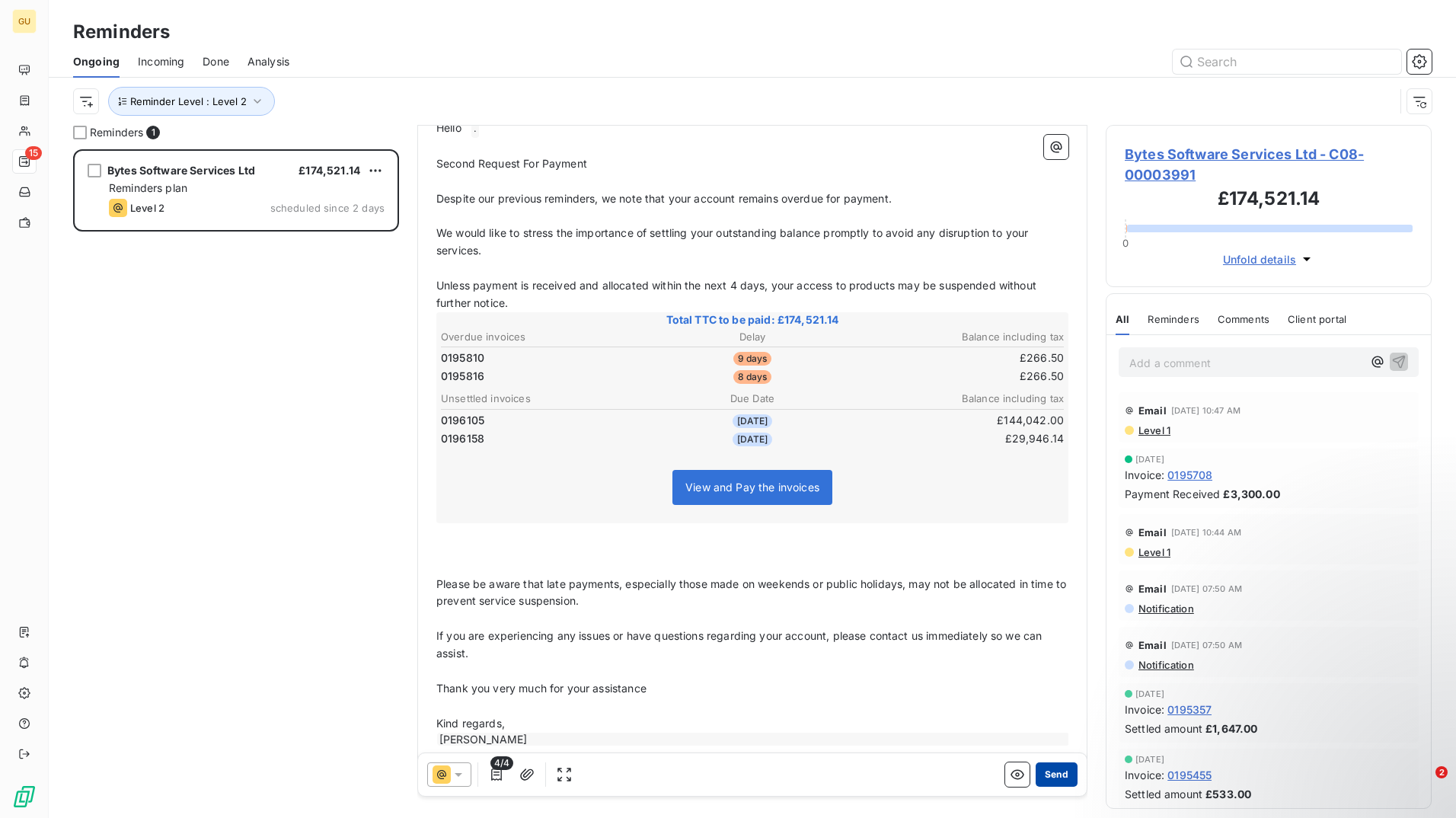
click at [1045, 778] on button "Send" at bounding box center [1056, 774] width 42 height 24
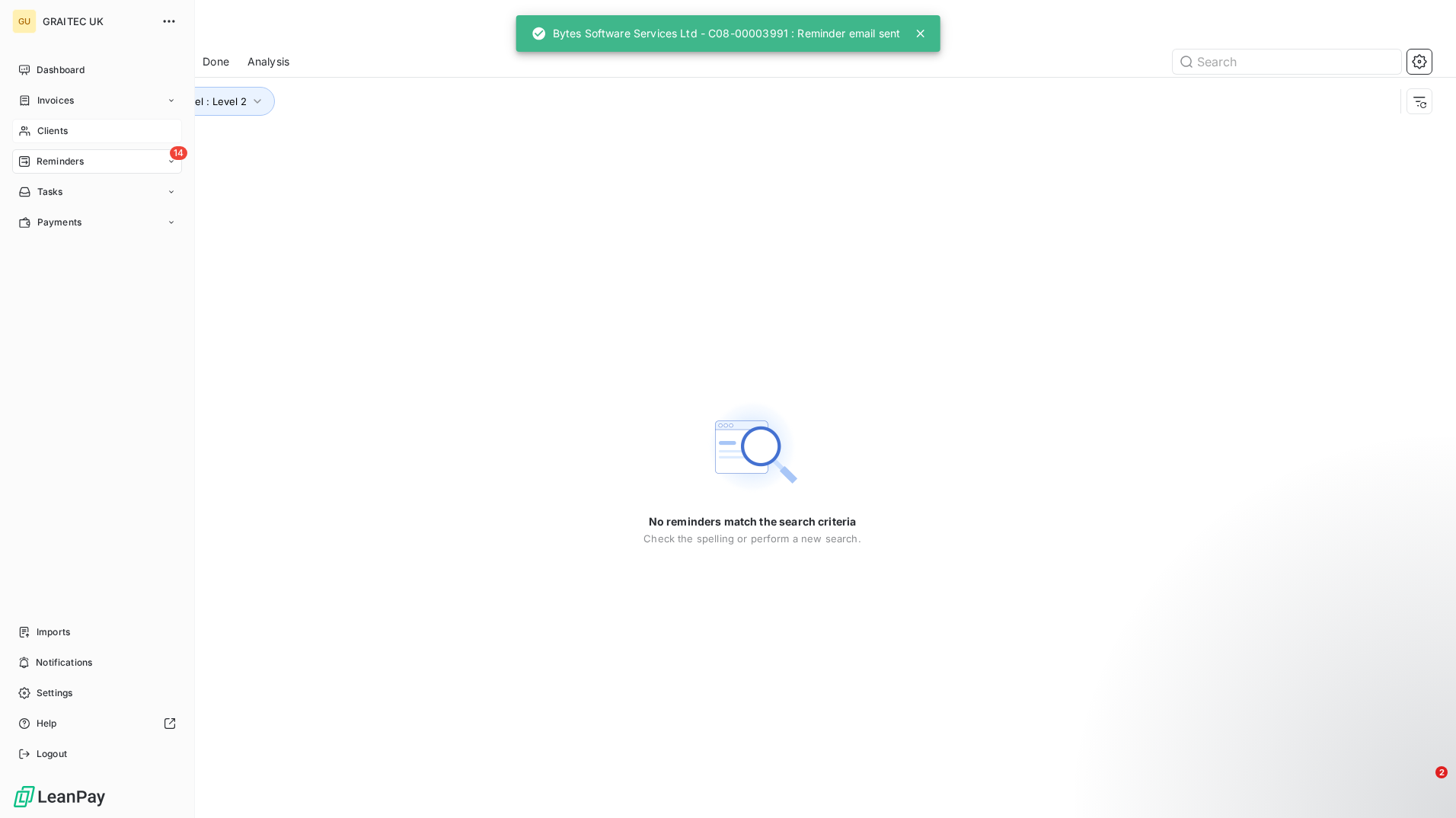
click at [100, 136] on div "Clients" at bounding box center [97, 131] width 170 height 24
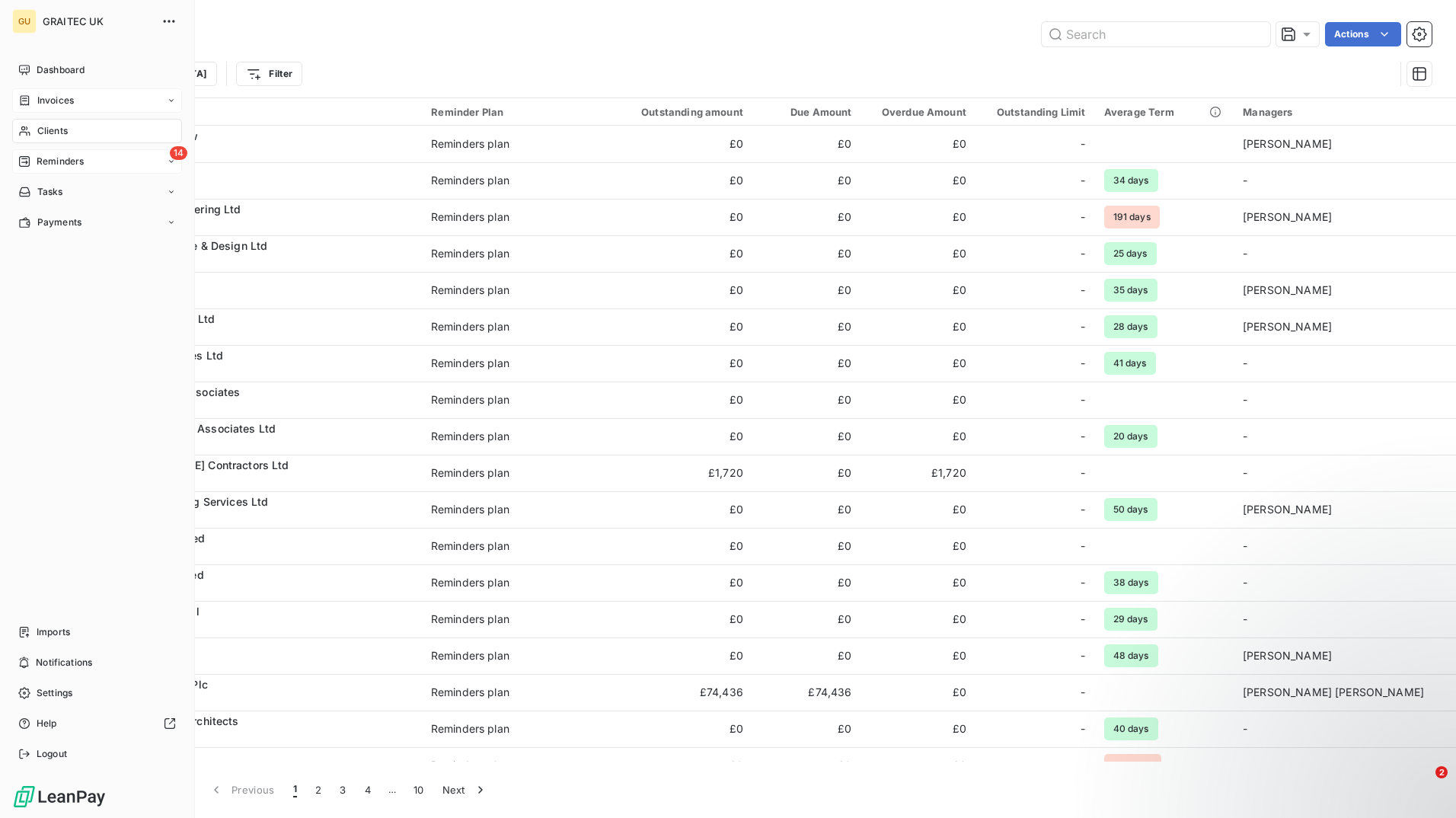
click at [96, 101] on div "Invoices" at bounding box center [97, 100] width 170 height 24
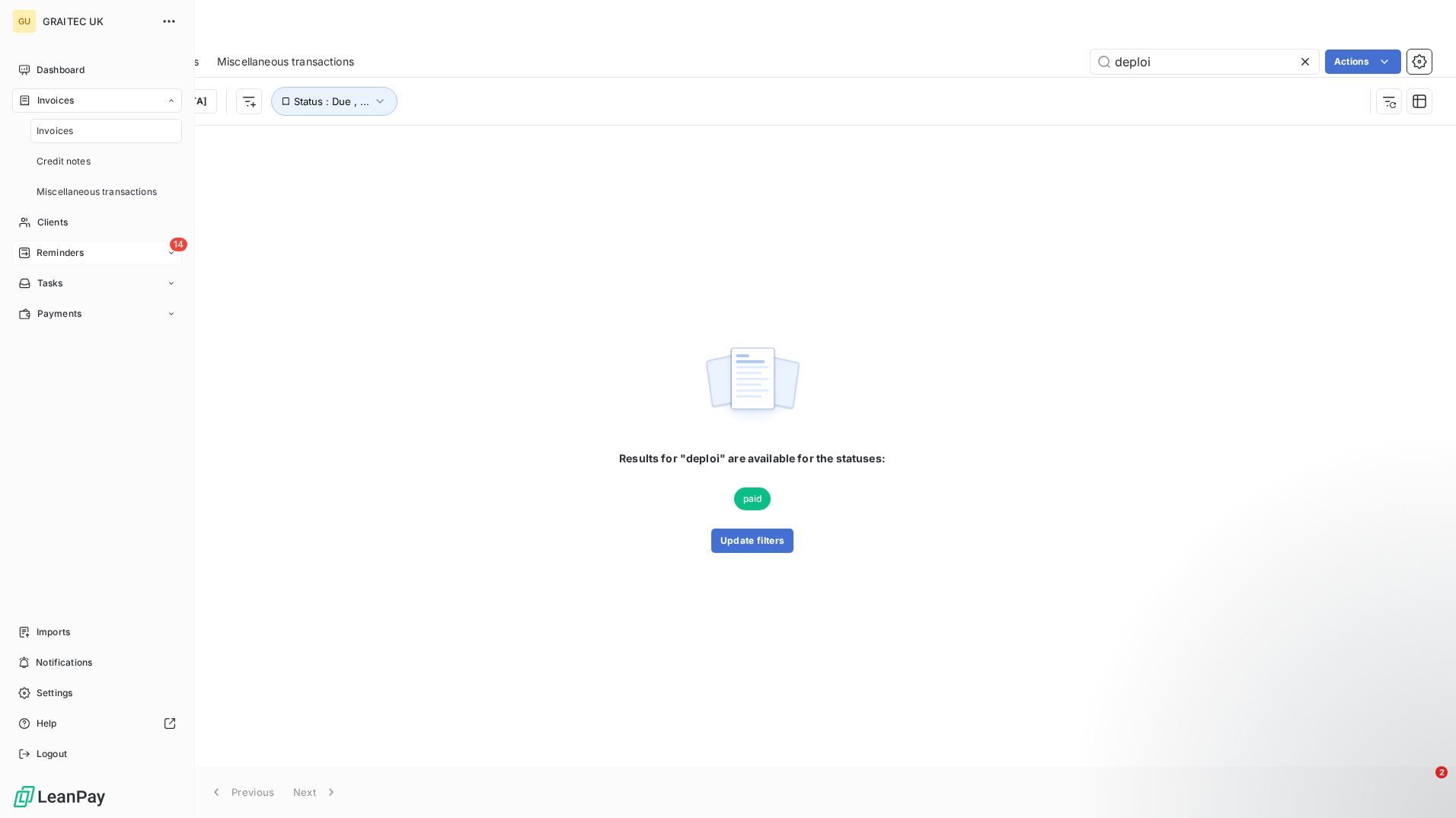
click at [118, 250] on div "14 Reminders" at bounding box center [97, 252] width 170 height 24
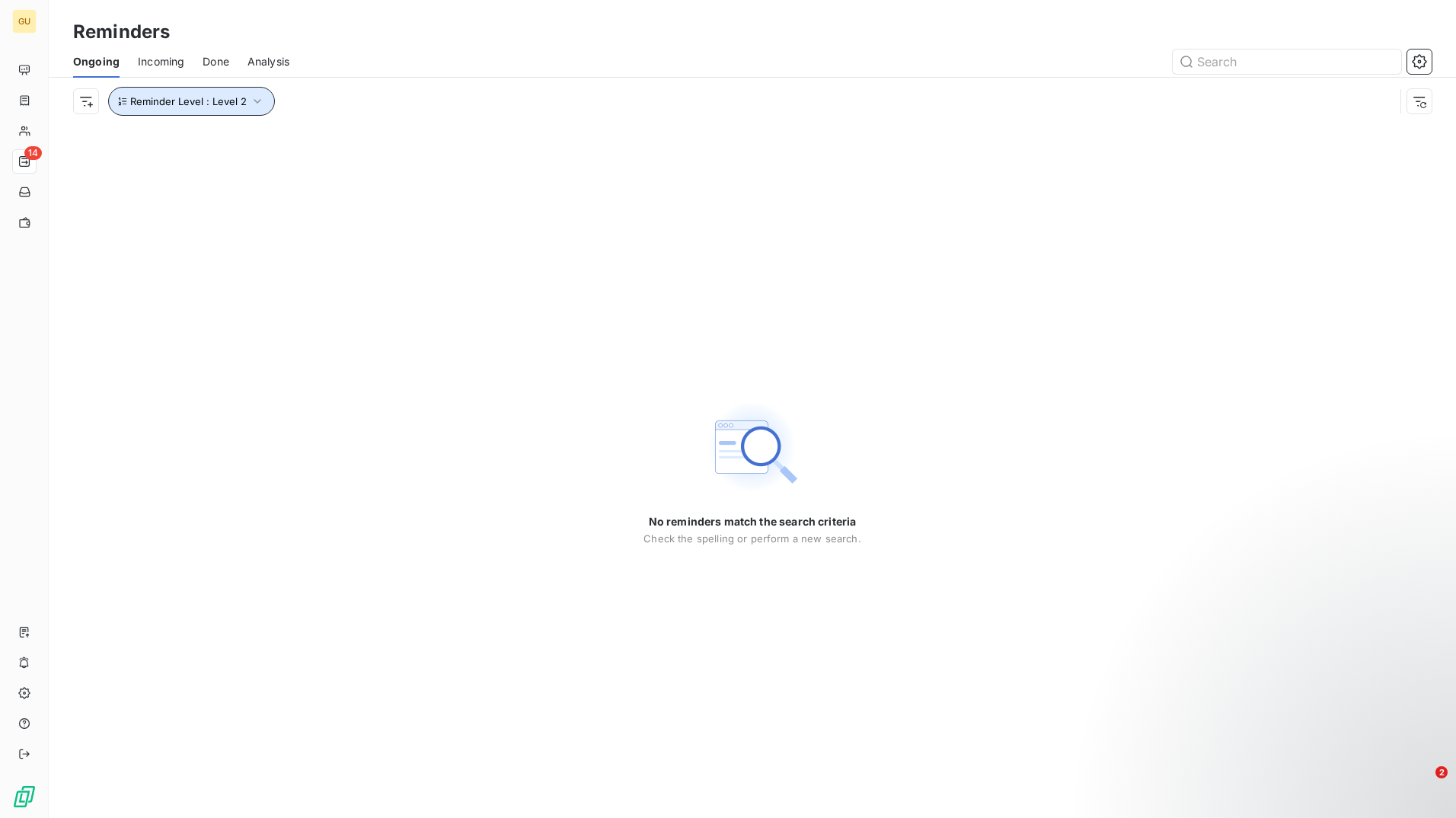
click at [255, 100] on icon "button" at bounding box center [257, 101] width 15 height 15
click at [446, 146] on div "Level 2" at bounding box center [424, 141] width 220 height 32
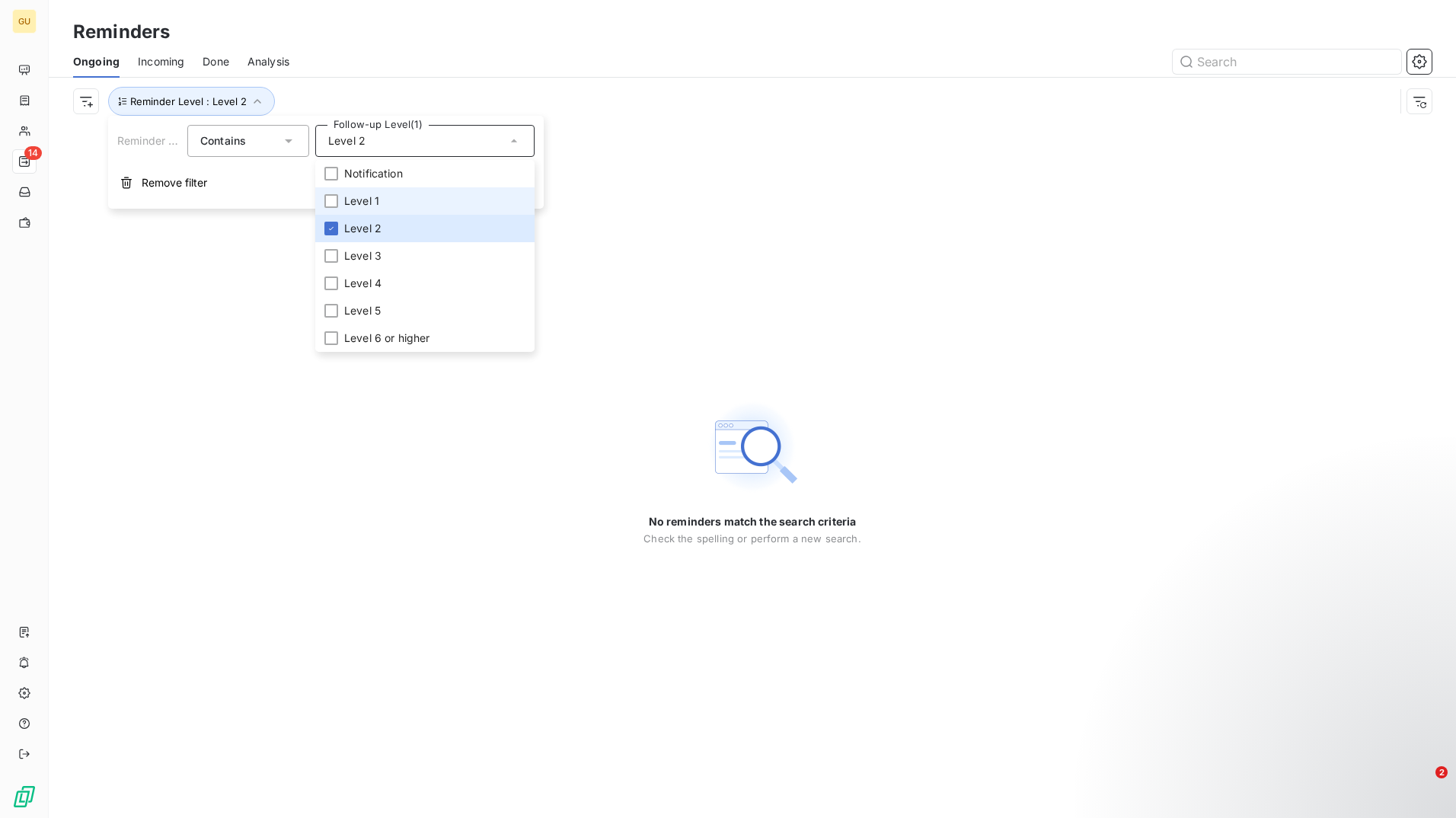
click at [435, 199] on li "Level 1" at bounding box center [424, 200] width 220 height 27
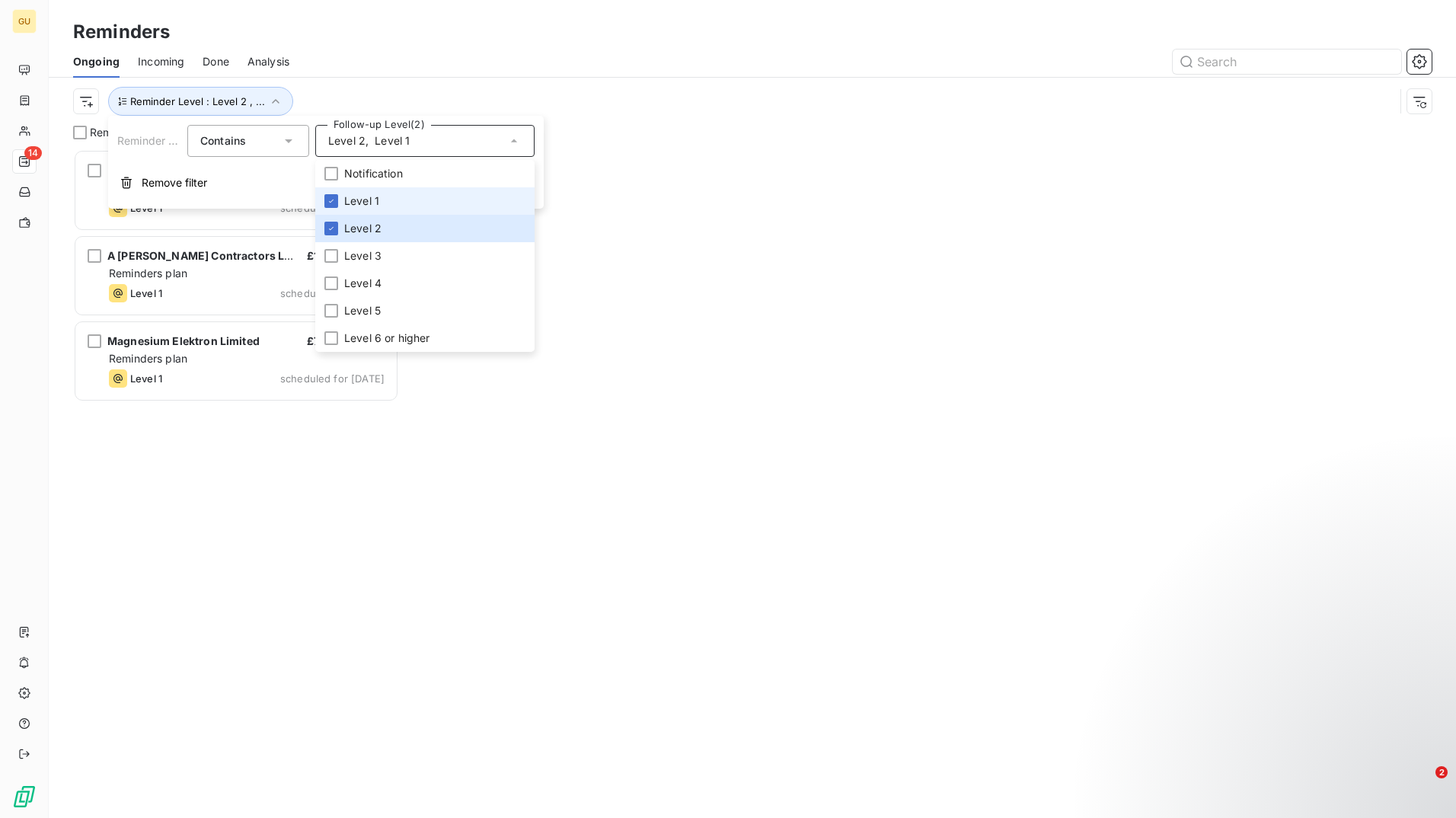
scroll to position [657, 314]
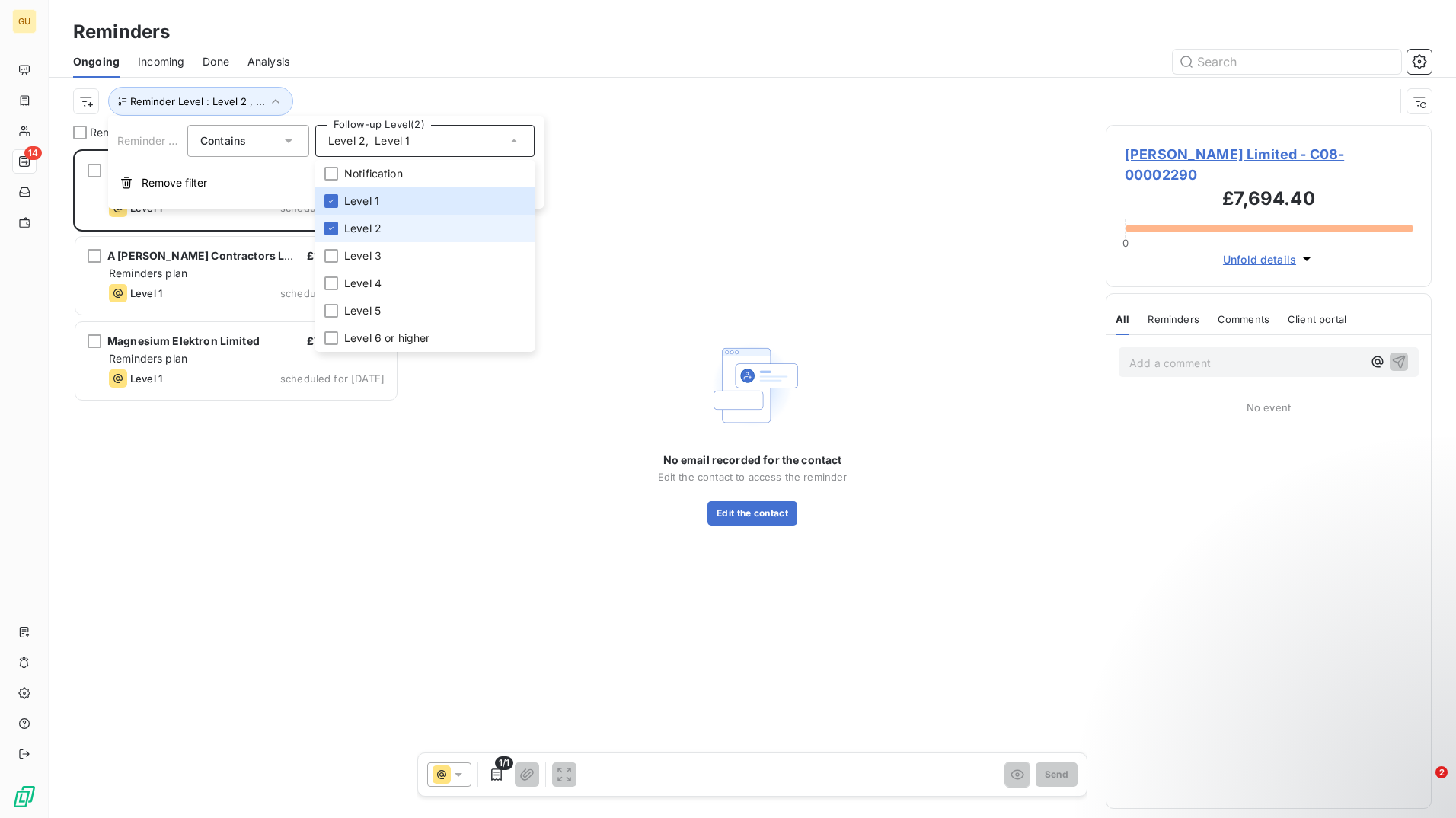
click at [397, 228] on li "Level 2" at bounding box center [424, 228] width 220 height 27
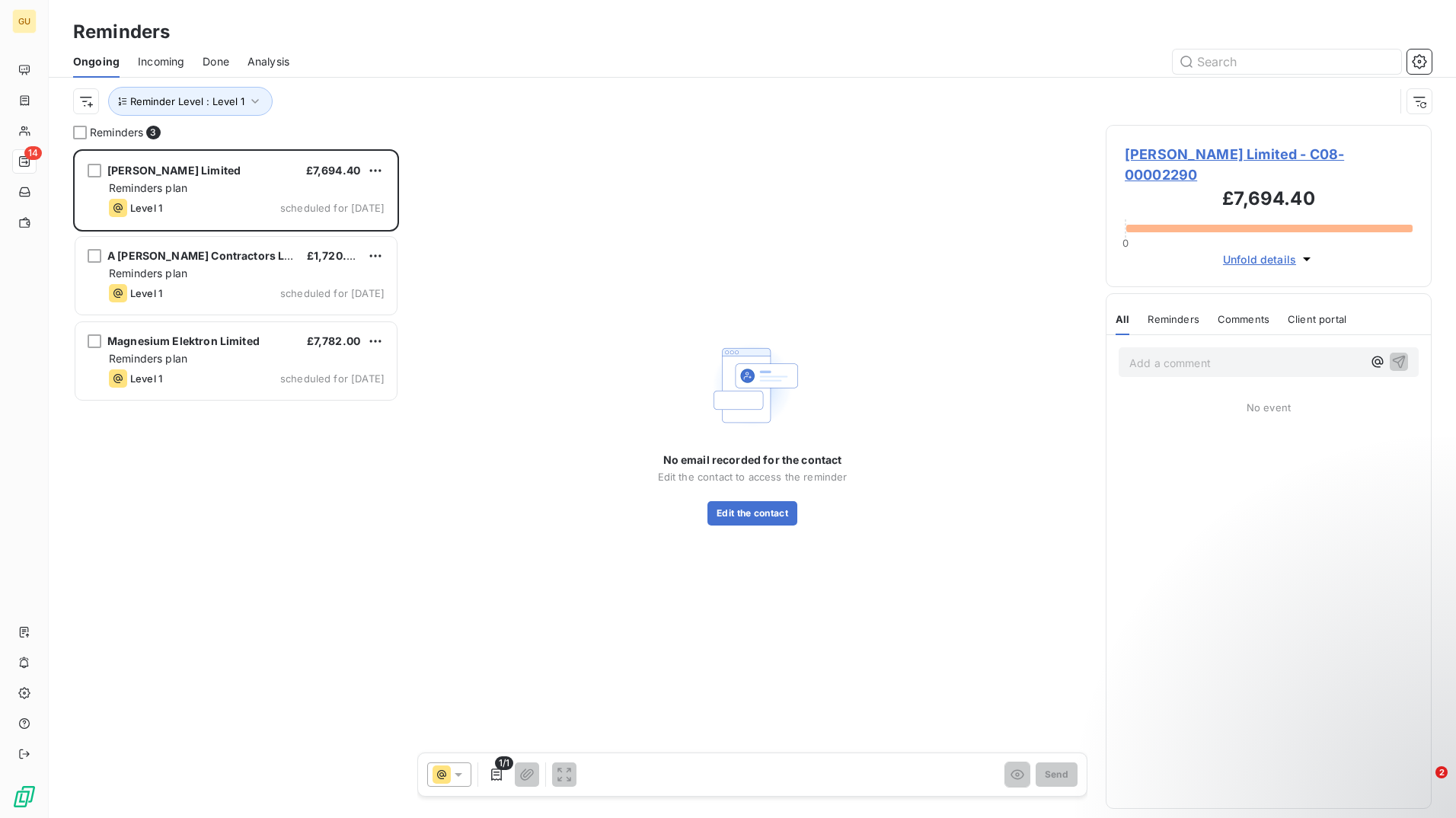
click at [578, 54] on div at bounding box center [869, 62] width 1123 height 24
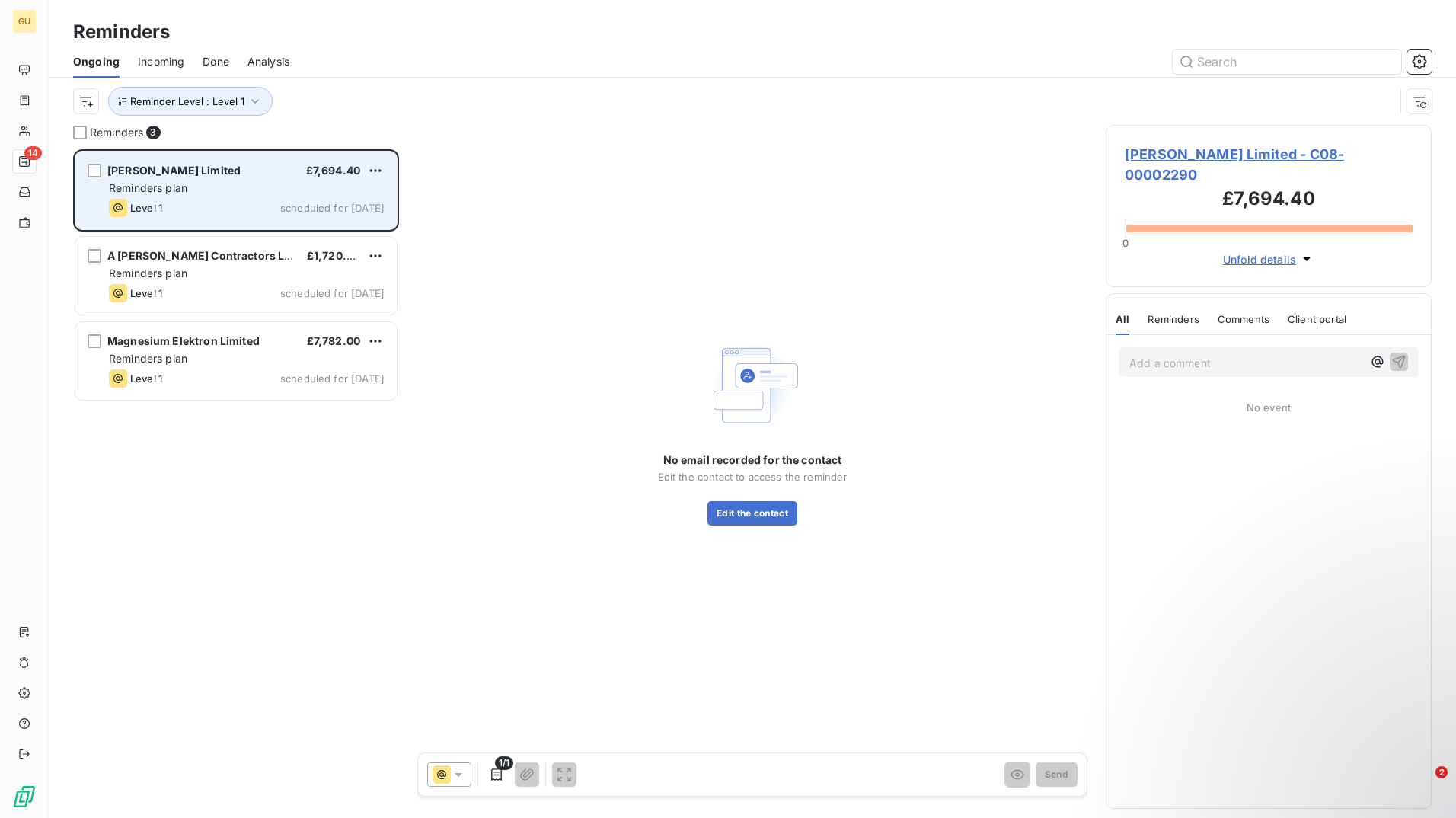
click at [352, 216] on div "Level 1 scheduled for today" at bounding box center [246, 208] width 276 height 19
click at [184, 171] on span "Burrows Graham Limited" at bounding box center [174, 170] width 134 height 13
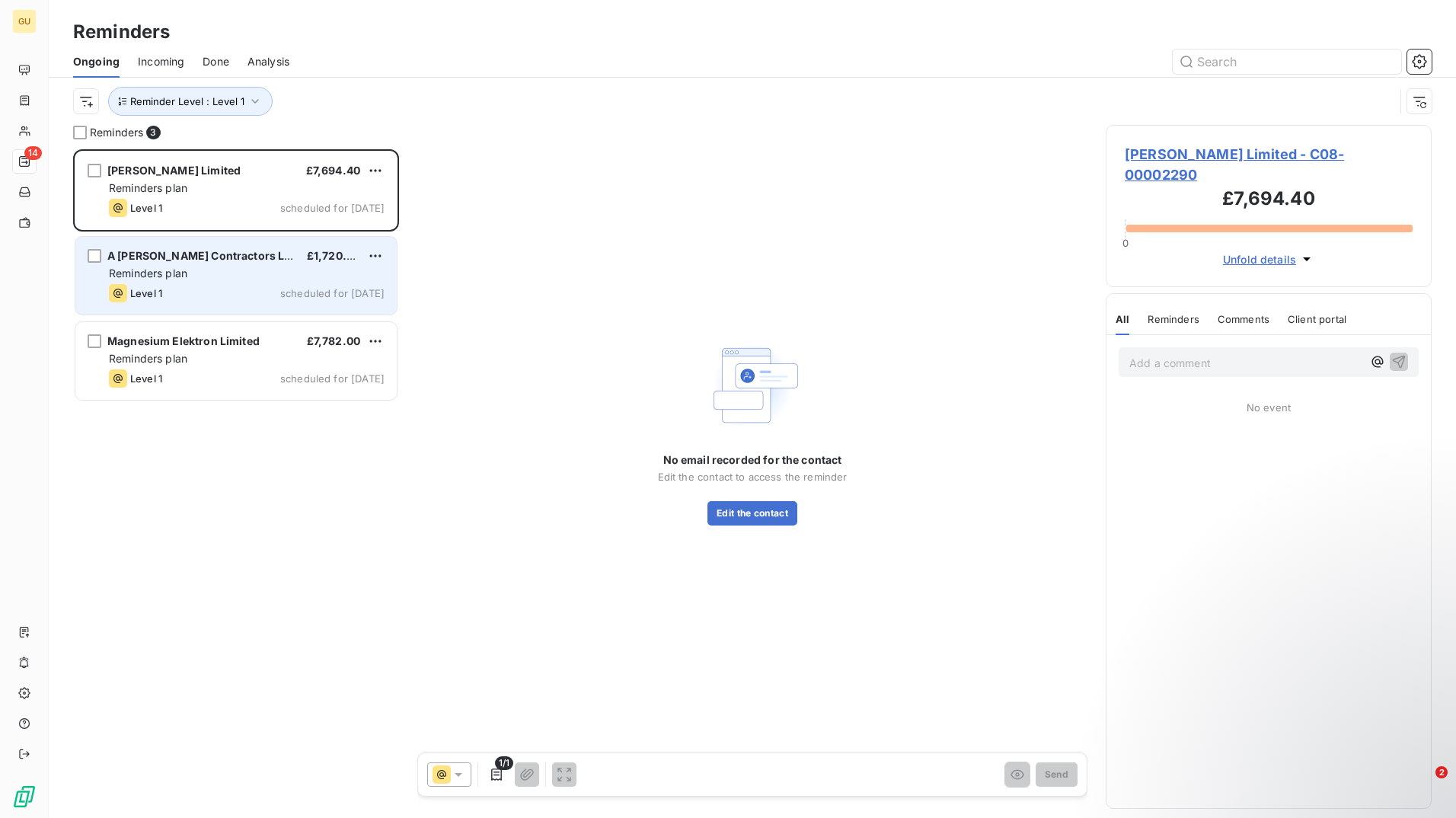
click at [193, 266] on div "Reminders plan" at bounding box center [246, 273] width 276 height 15
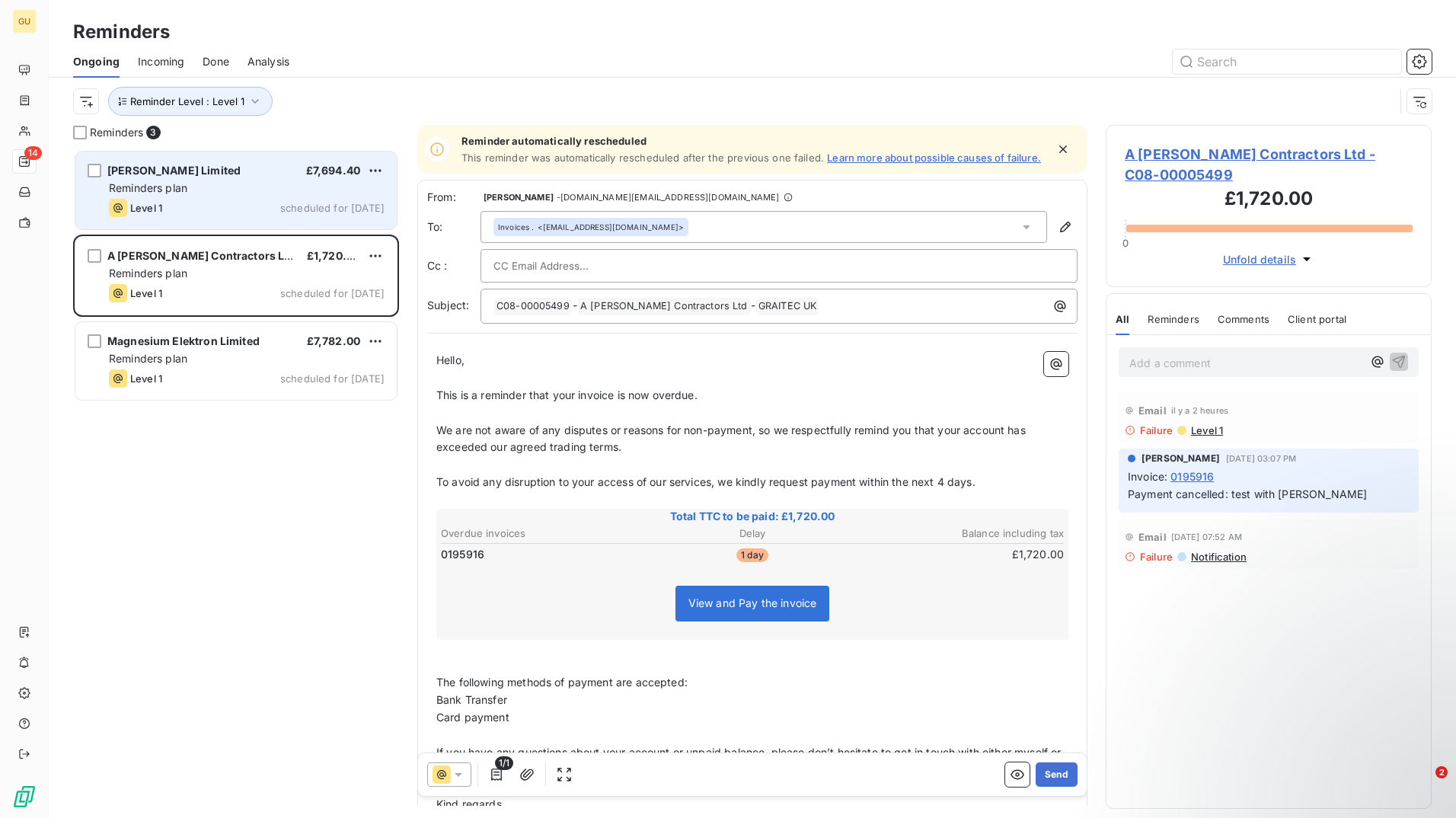
click at [211, 195] on div "Reminders plan" at bounding box center [246, 188] width 276 height 15
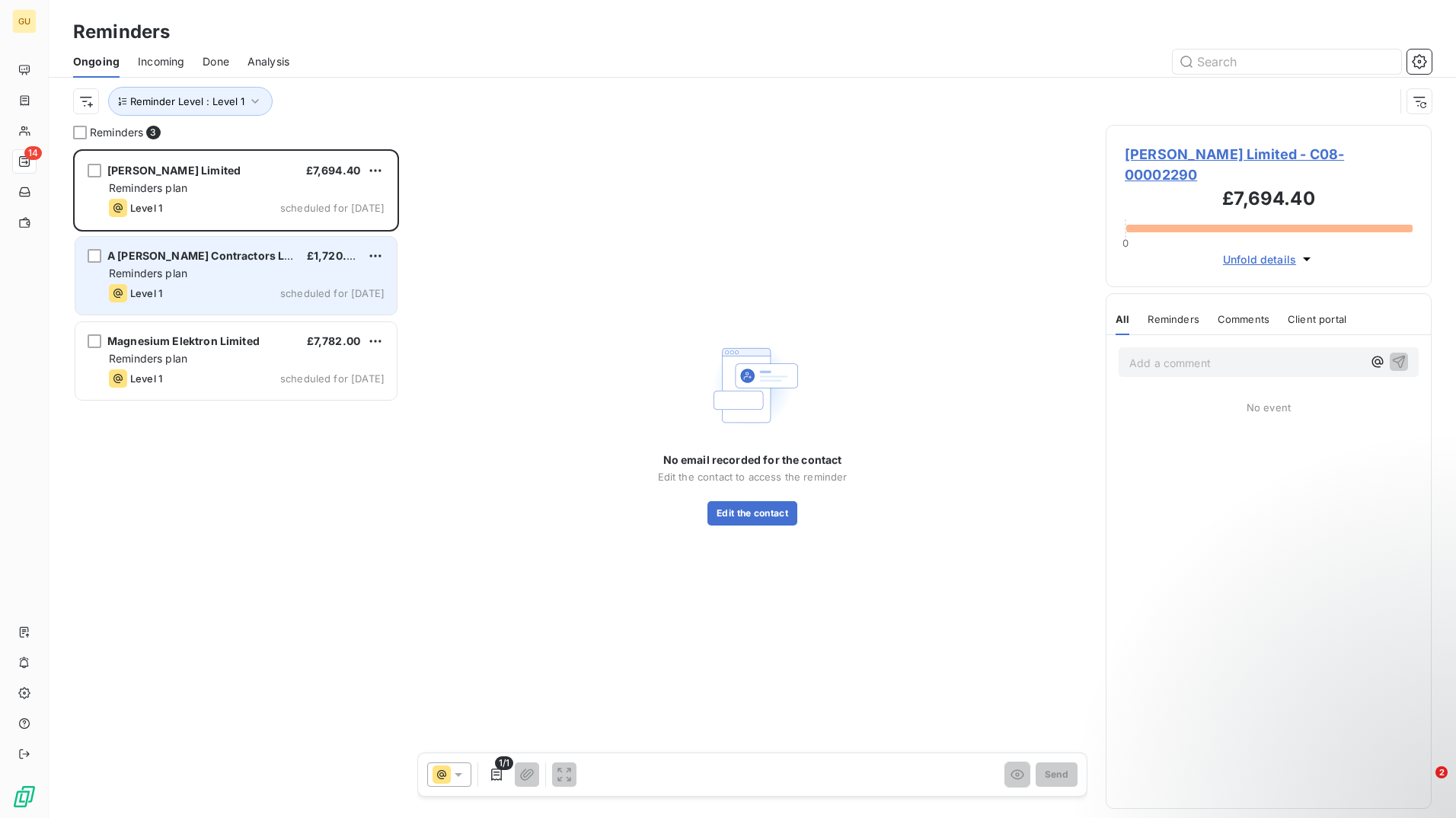
click at [224, 266] on div "Reminders plan" at bounding box center [246, 273] width 276 height 15
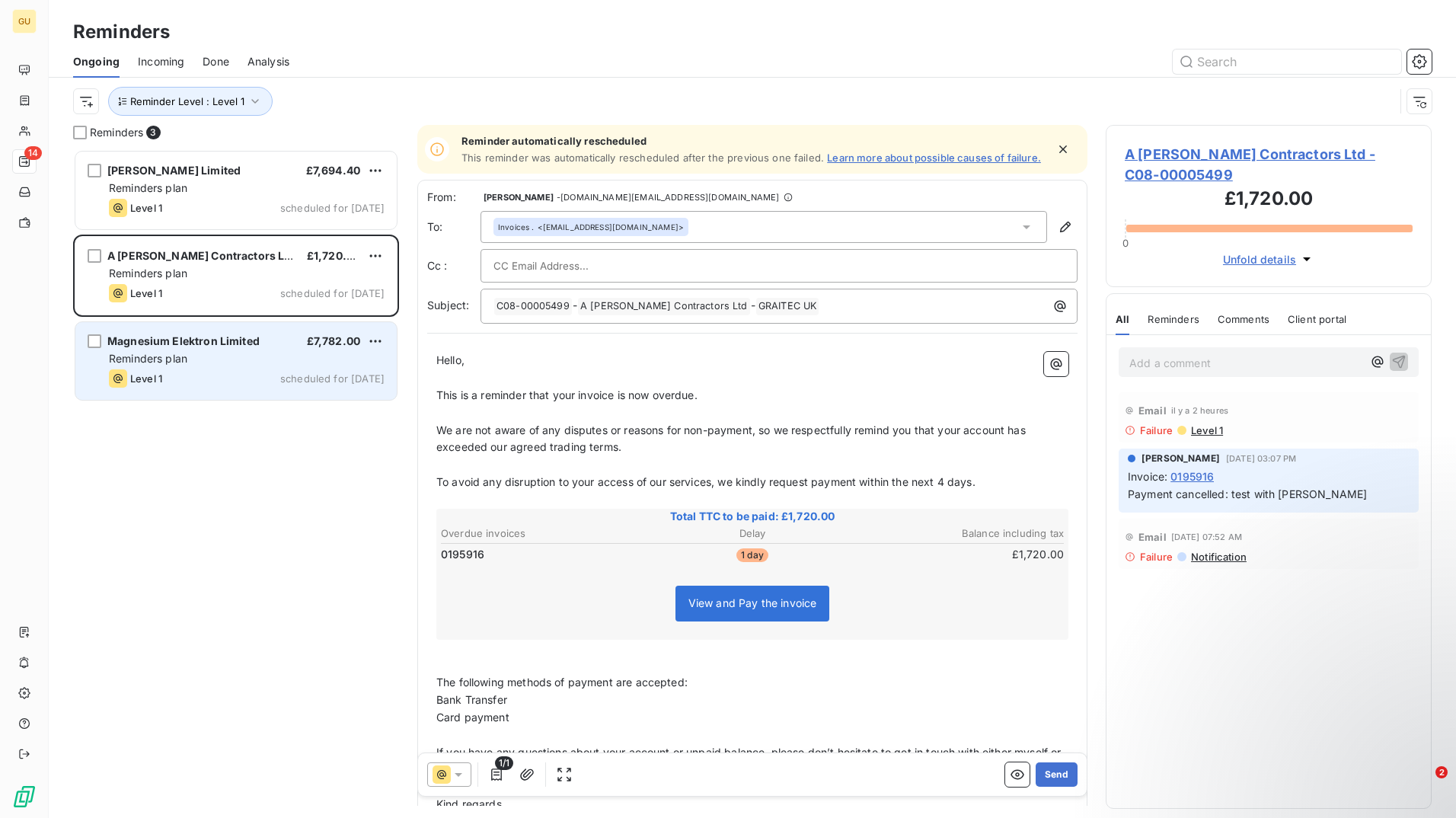
click at [213, 382] on div "Level 1 scheduled for today" at bounding box center [246, 379] width 276 height 19
